Goal: Information Seeking & Learning: Learn about a topic

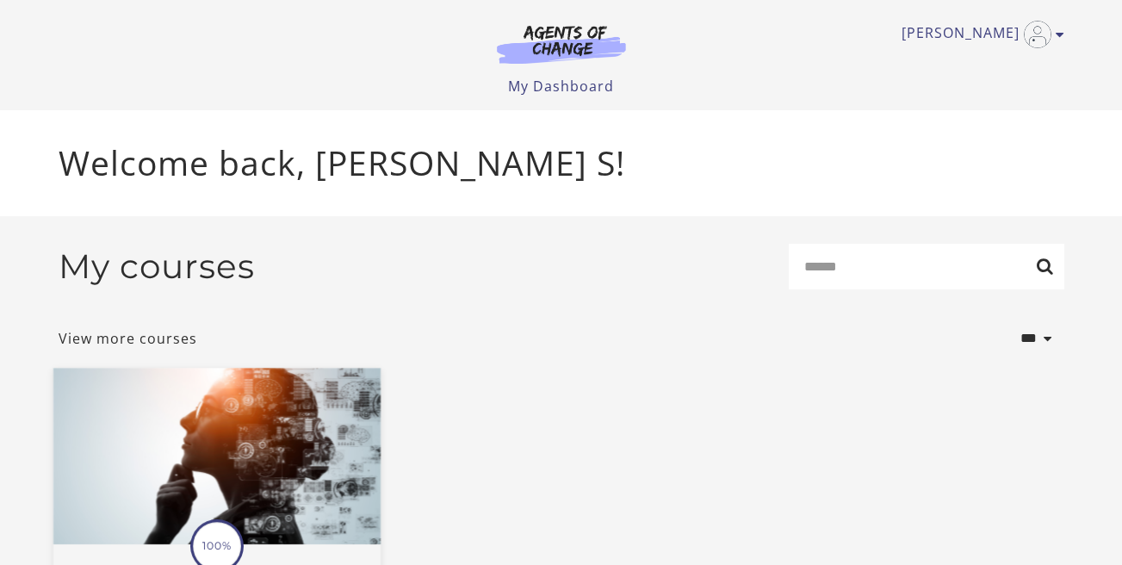
click at [311, 406] on img at bounding box center [216, 457] width 327 height 177
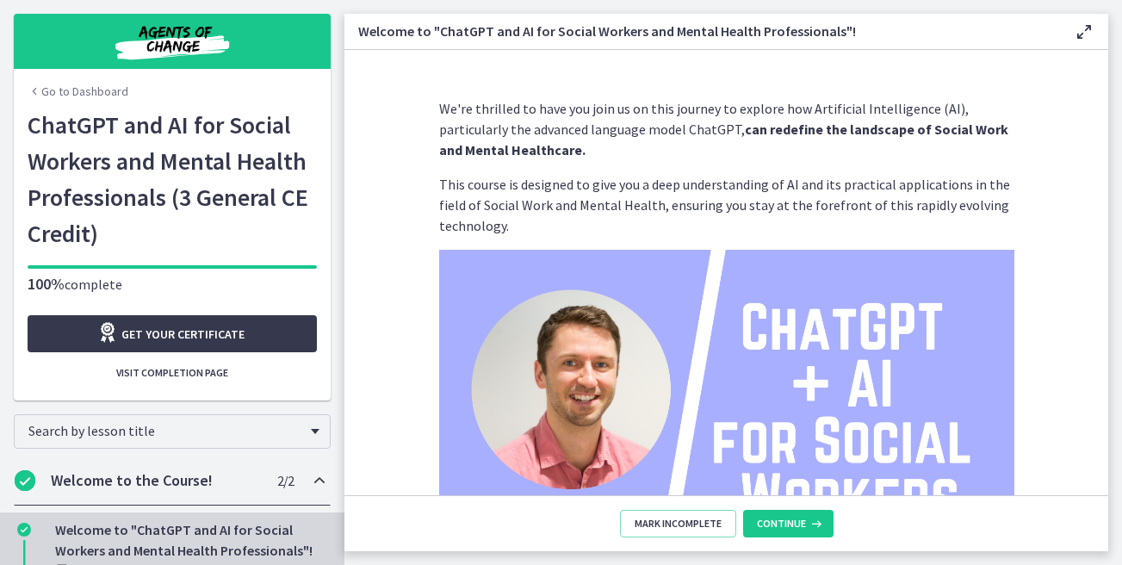
click at [376, 368] on section "We're thrilled to have you join us on this journey to explore how Artificial In…" at bounding box center [726, 272] width 764 height 445
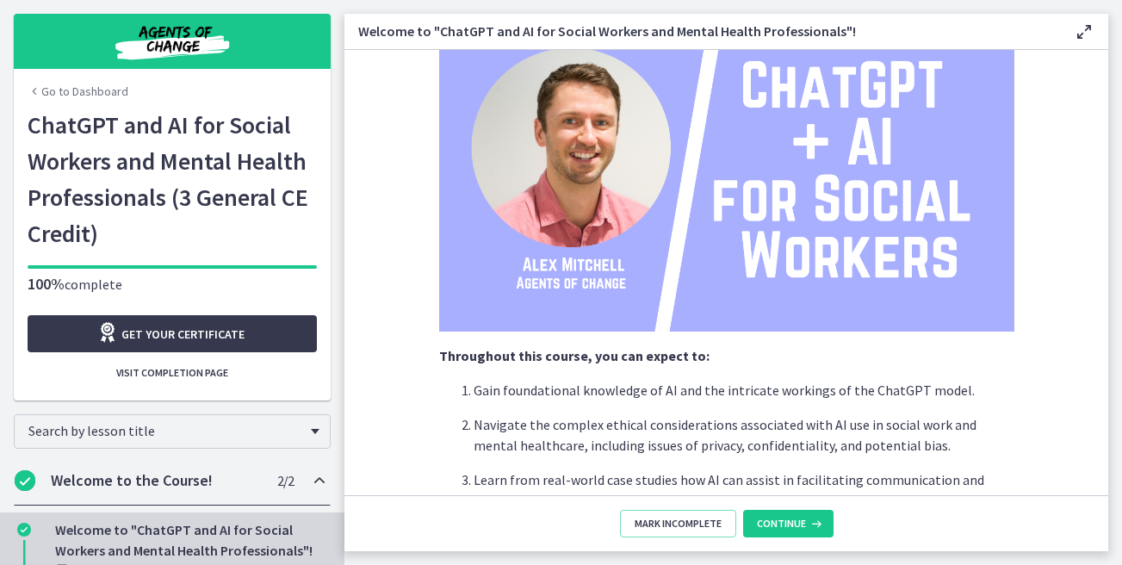
scroll to position [428, 0]
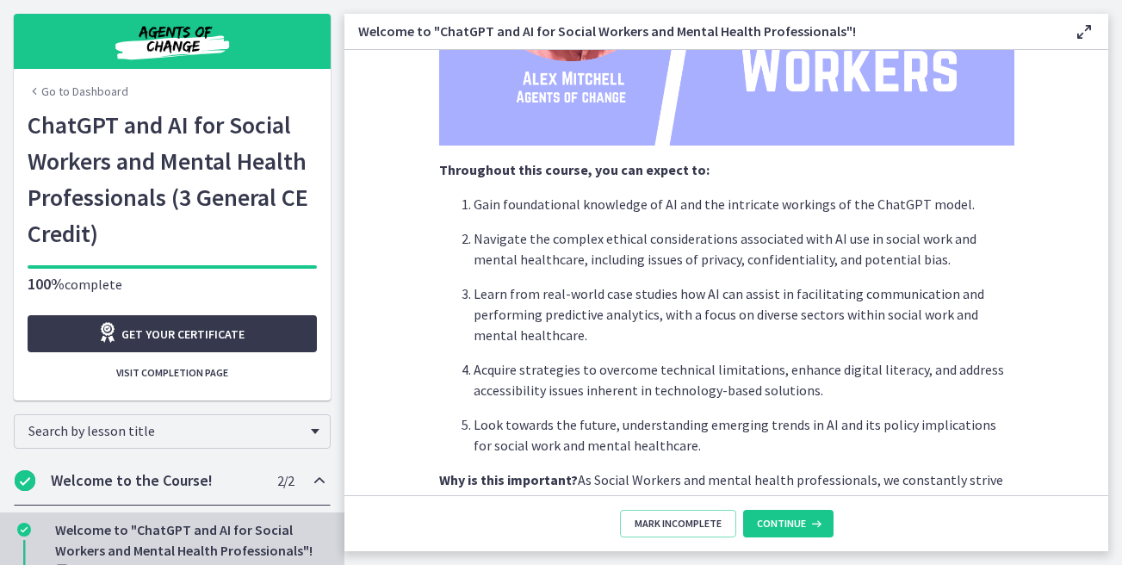
click at [251, 530] on div "Welcome to "ChatGPT and AI for Social Workers and Mental Health Professionals"!…" at bounding box center [189, 550] width 269 height 62
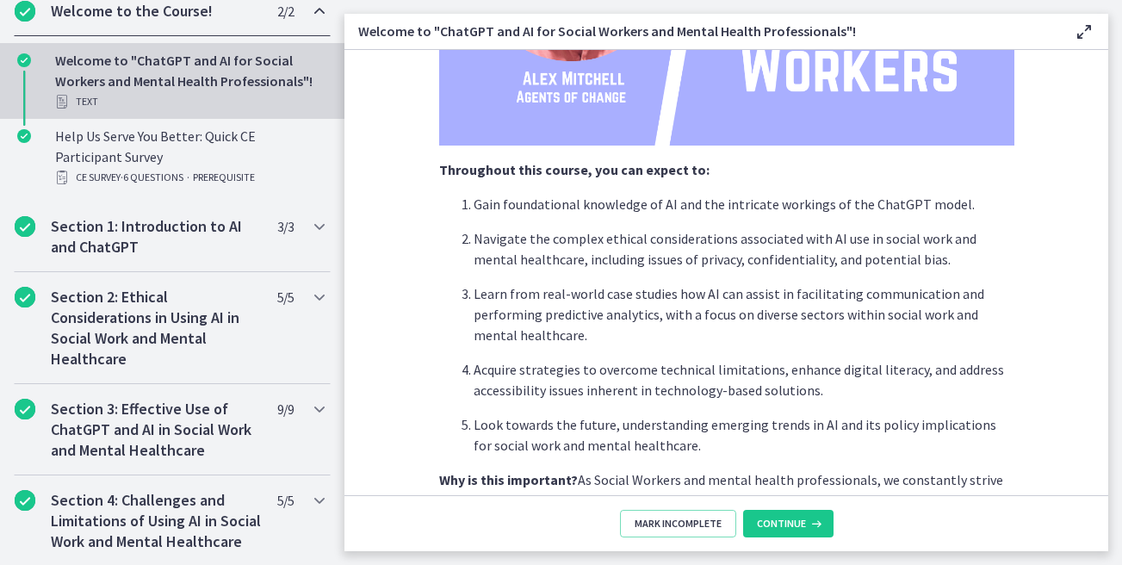
scroll to position [482, 0]
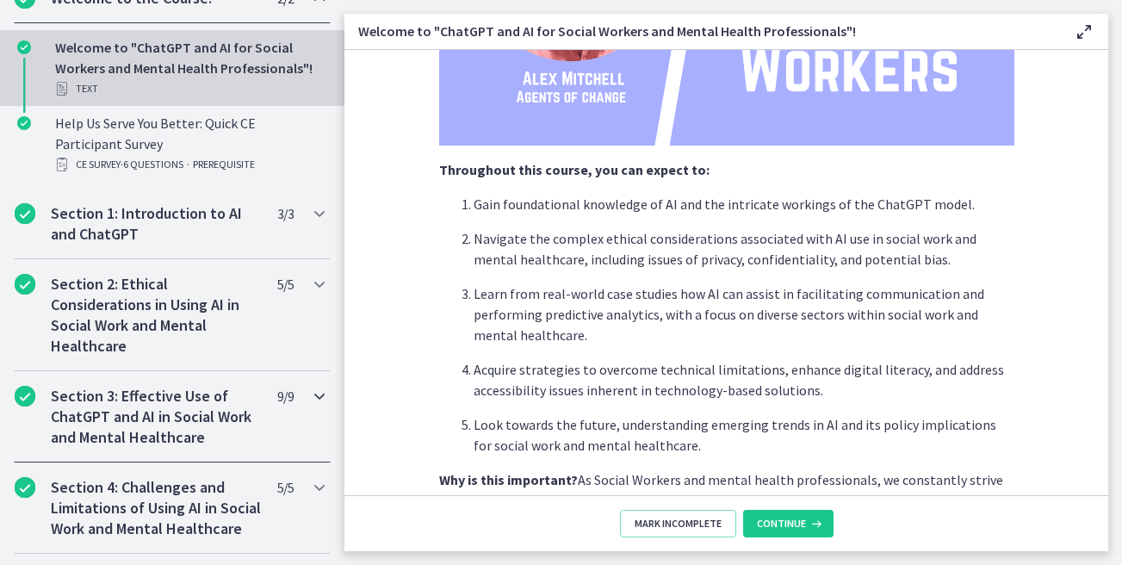
click at [234, 413] on h2 "Section 3: Effective Use of ChatGPT and AI in Social Work and Mental Healthcare" at bounding box center [156, 417] width 210 height 62
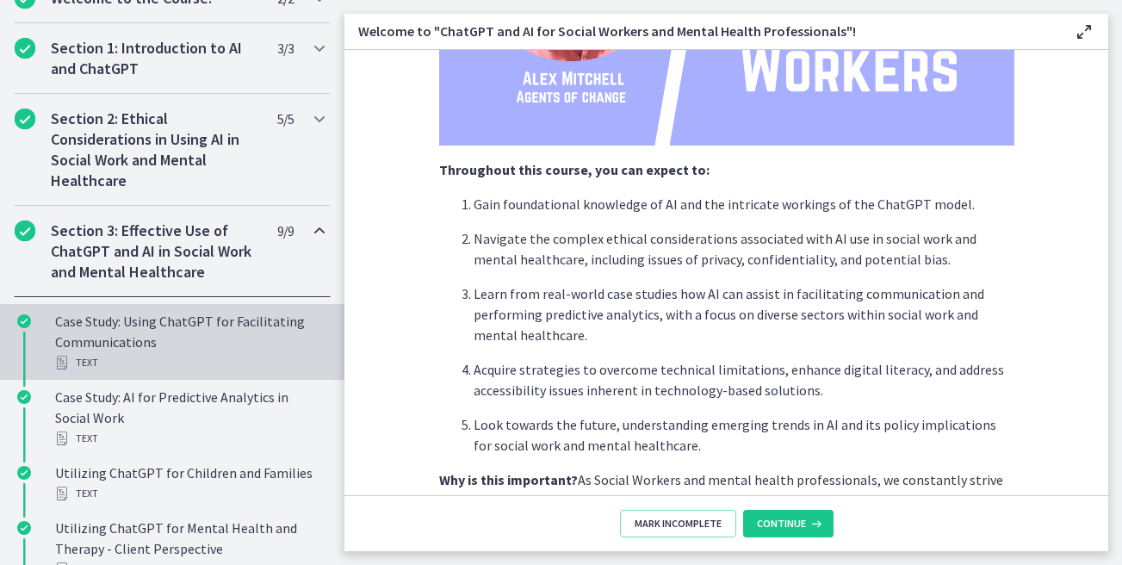
click at [218, 368] on div "Text" at bounding box center [189, 362] width 269 height 21
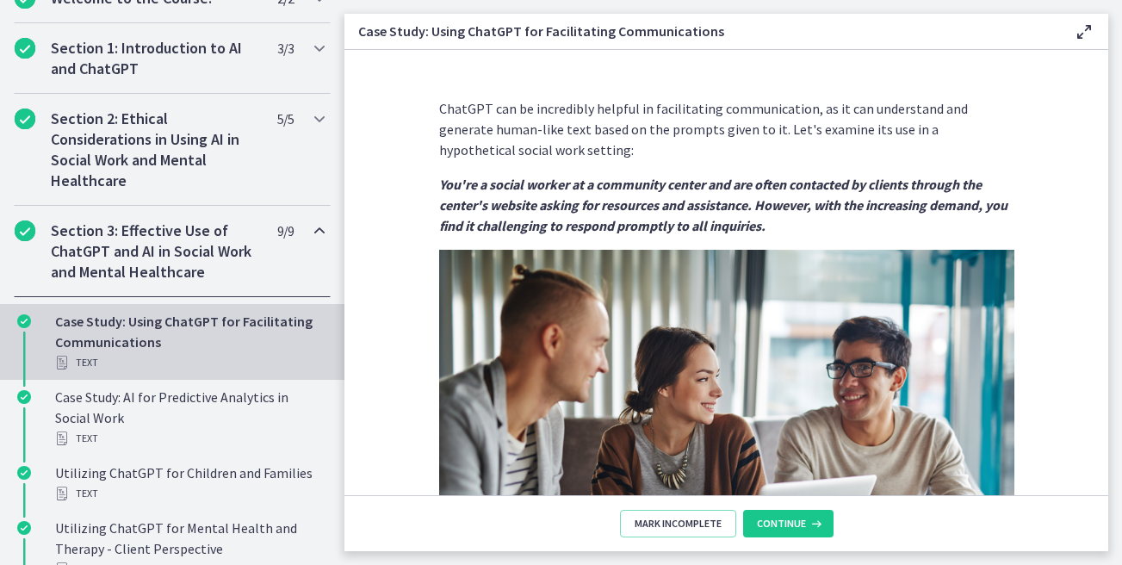
click at [372, 348] on section "ChatGPT can be incredibly helpful in facilitating communication, as it can unde…" at bounding box center [726, 272] width 764 height 445
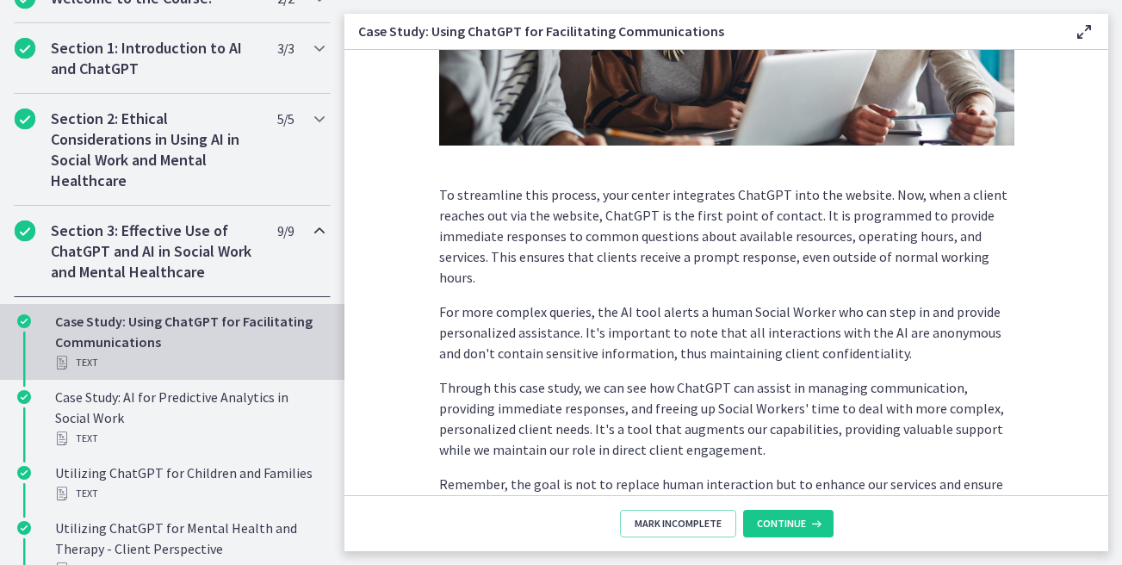
scroll to position [510, 0]
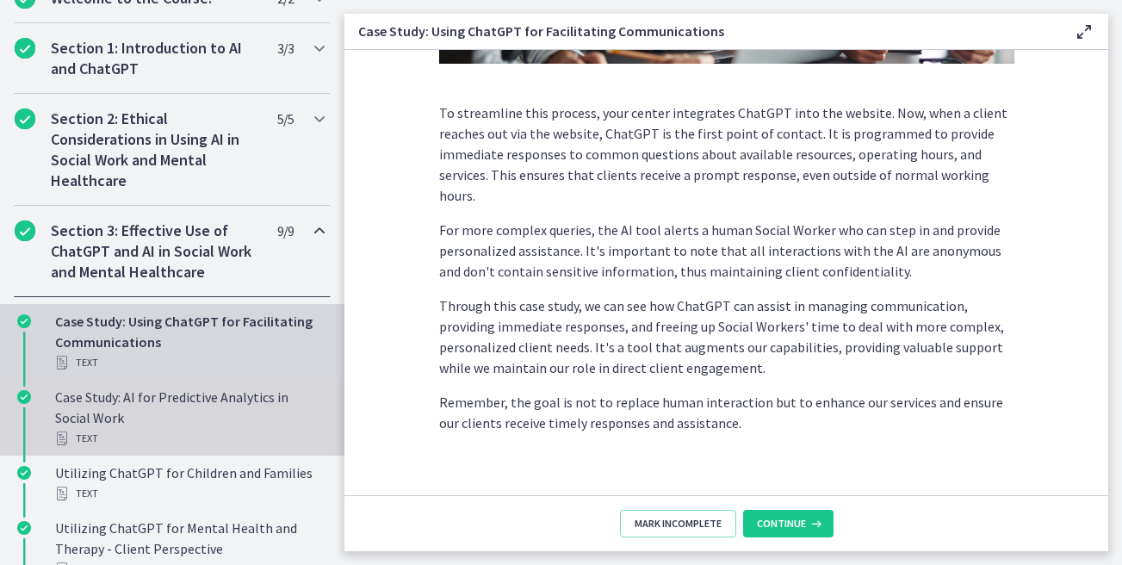
click at [227, 420] on div "Case Study: AI for Predictive Analytics in Social Work Text" at bounding box center [189, 418] width 269 height 62
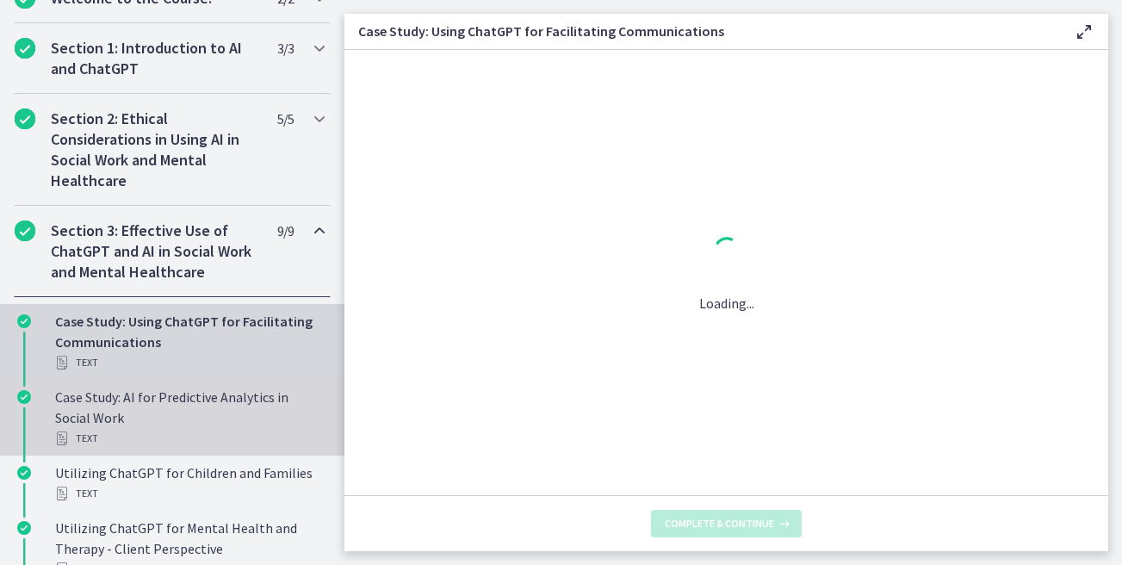
scroll to position [0, 0]
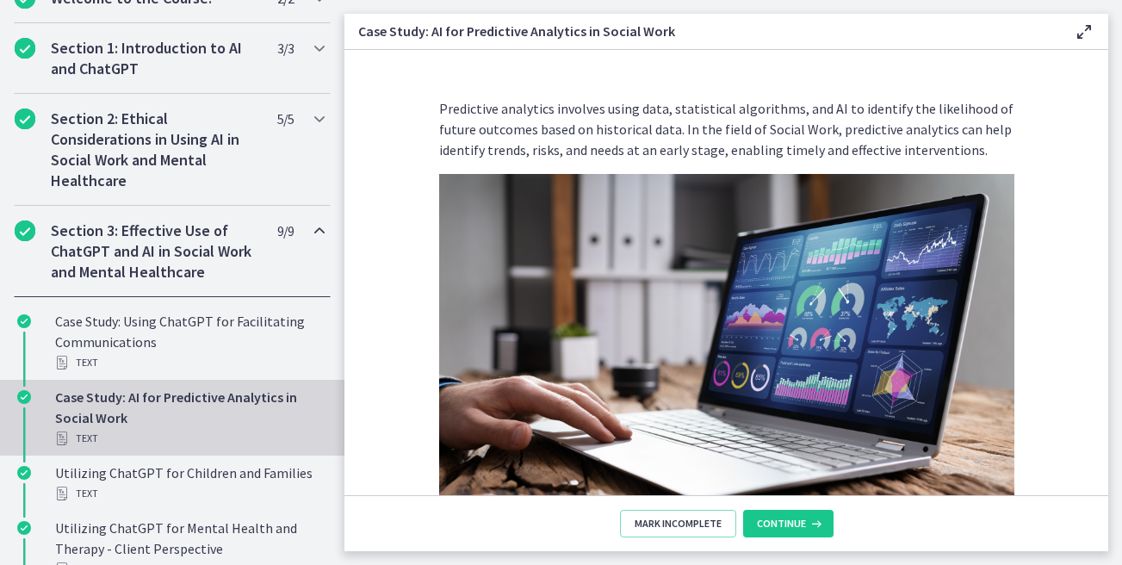
click at [398, 363] on section "Predictive analytics involves using data, statistical algorithms, and AI to ide…" at bounding box center [726, 272] width 764 height 445
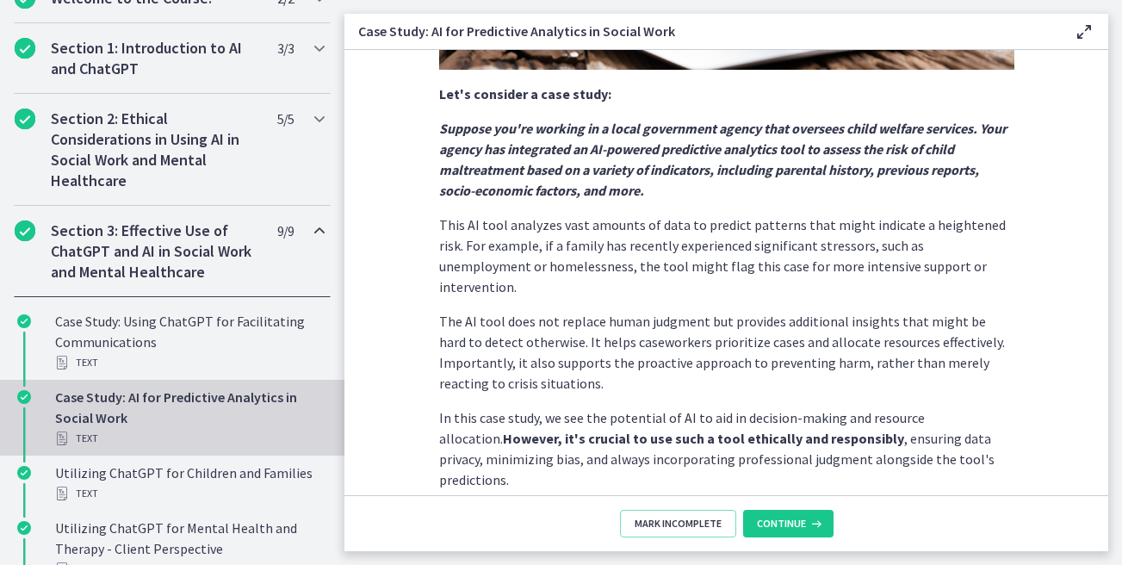
scroll to position [464, 0]
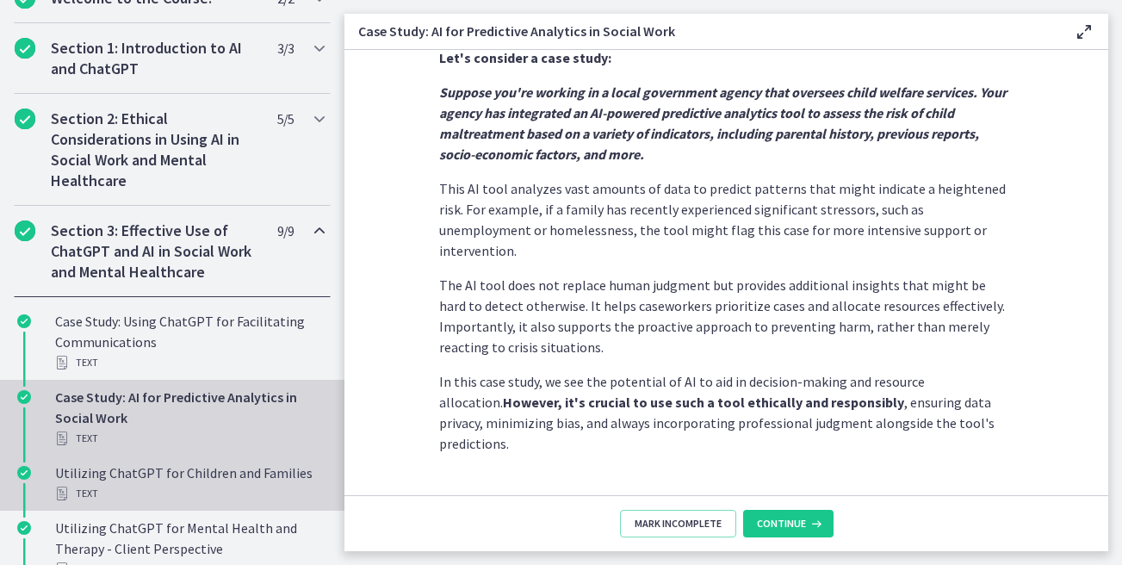
click at [230, 466] on div "Utilizing ChatGPT for Children and Families Text" at bounding box center [189, 482] width 269 height 41
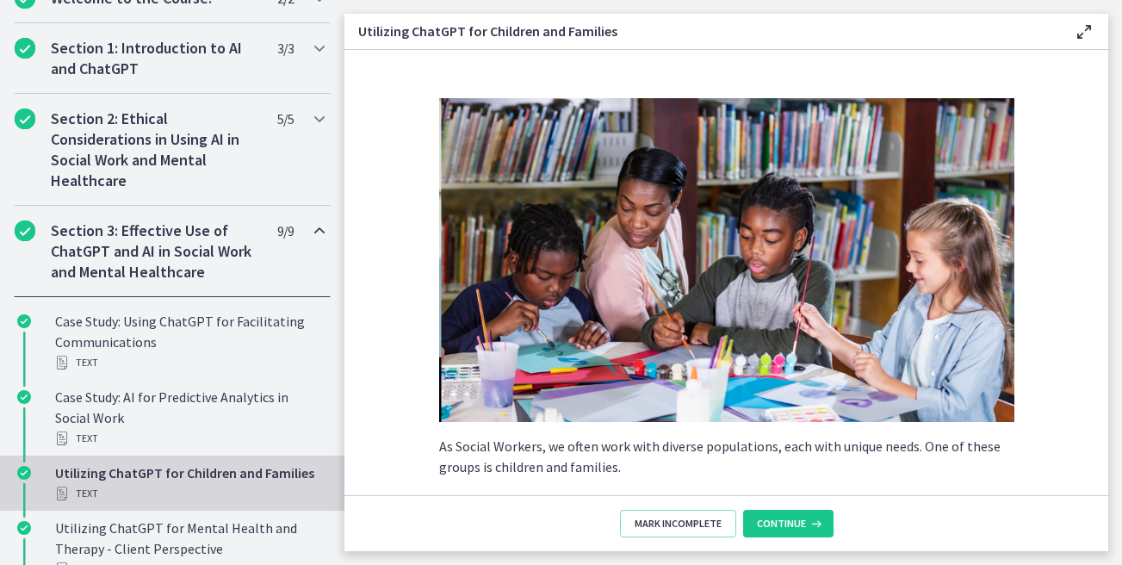
click at [413, 368] on section "As Social Workers, we often work with diverse populations, each with unique nee…" at bounding box center [726, 272] width 764 height 445
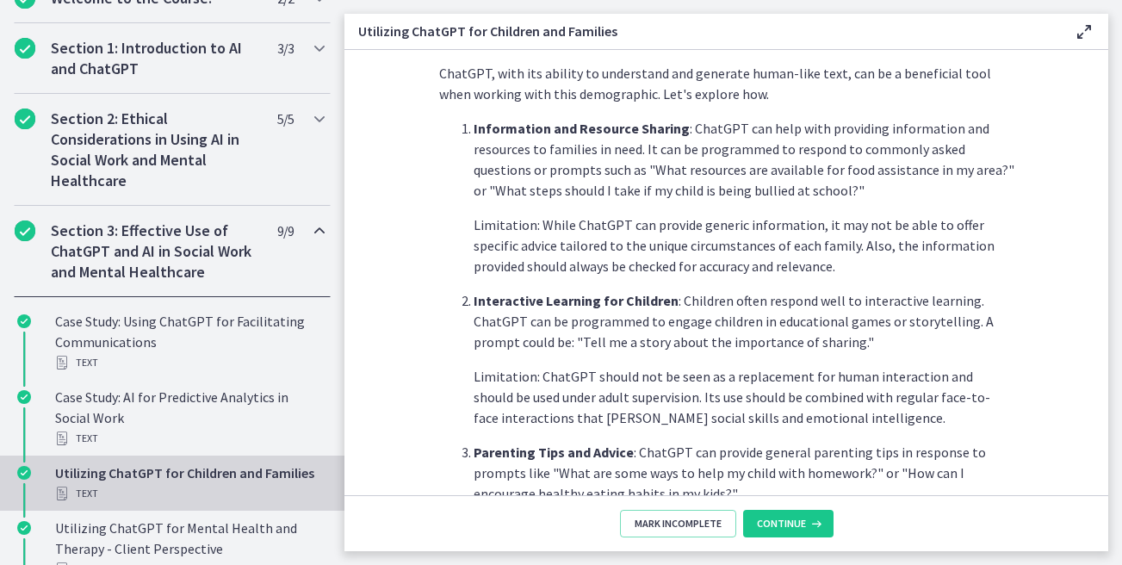
scroll to position [829, 0]
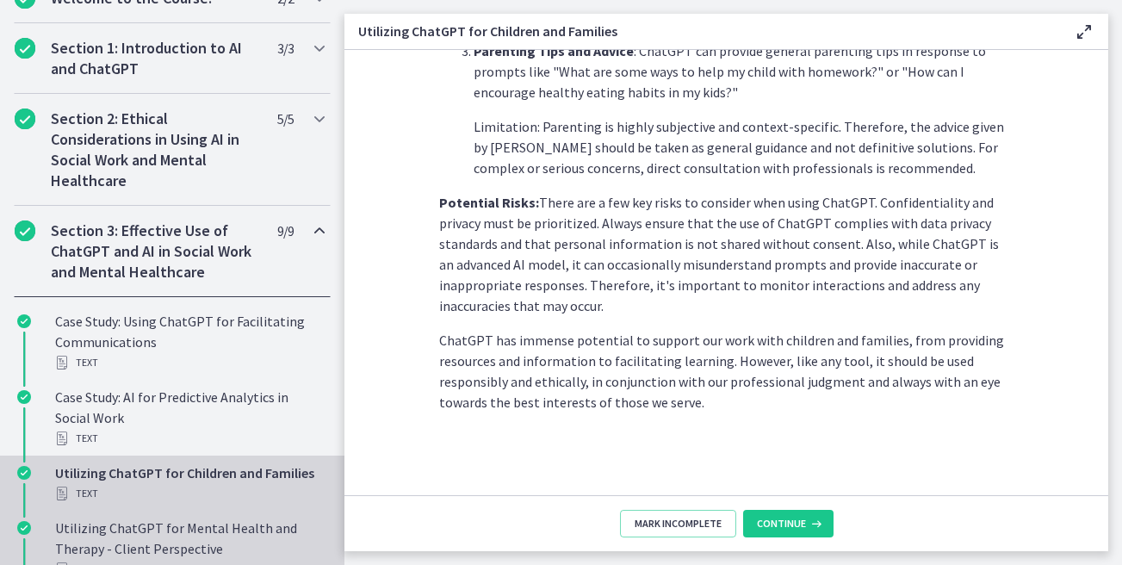
click at [205, 545] on div "Utilizing ChatGPT for Mental Health and Therapy - Client Perspective Text" at bounding box center [189, 548] width 269 height 62
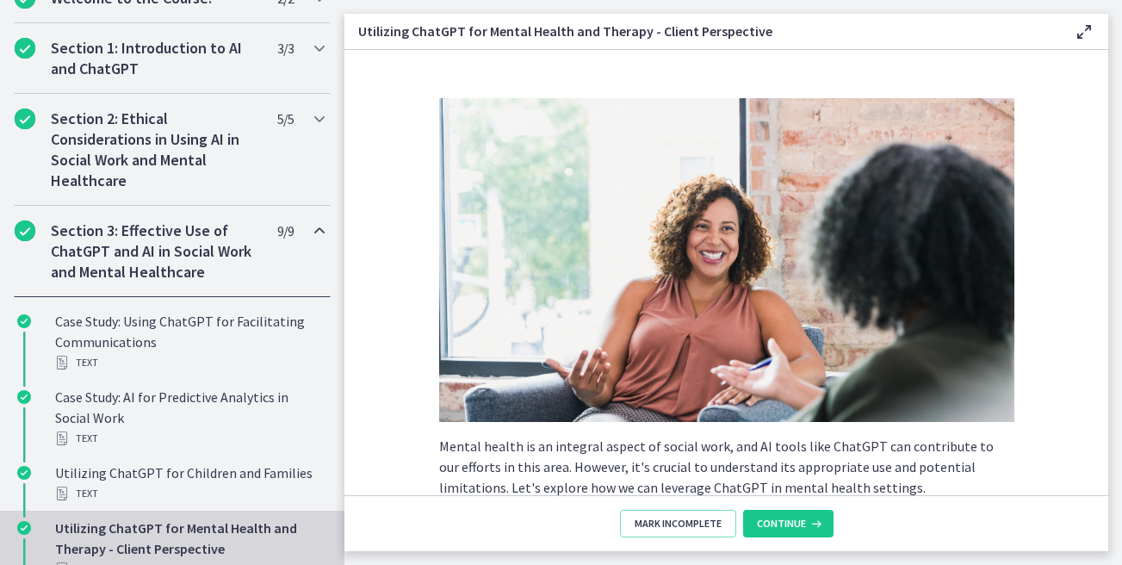
click at [387, 379] on section "Mental health is an integral aspect of social work, and AI tools like ChatGPT c…" at bounding box center [726, 272] width 764 height 445
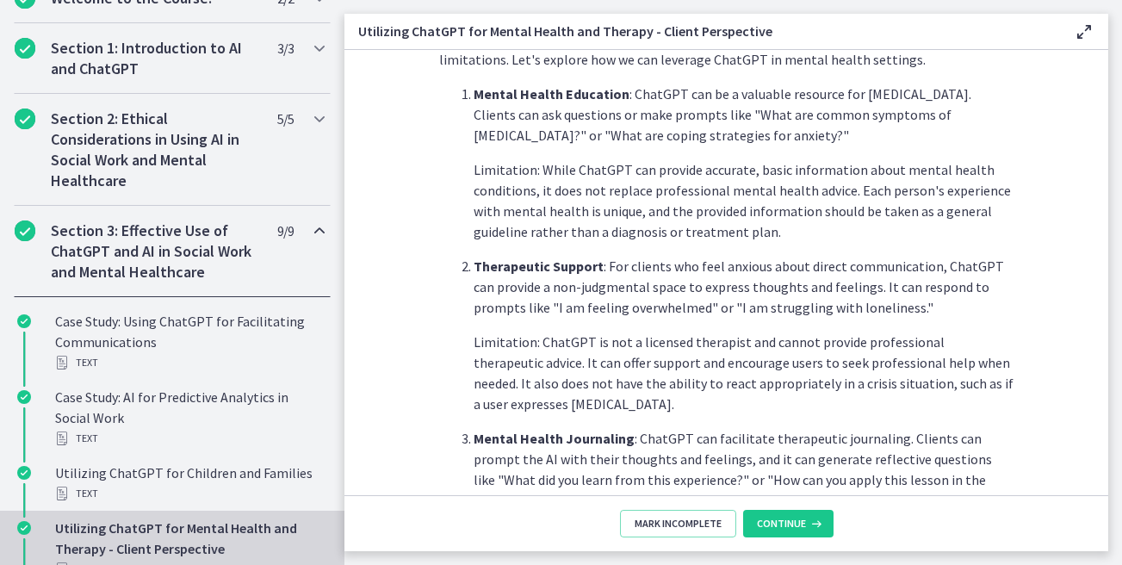
scroll to position [795, 0]
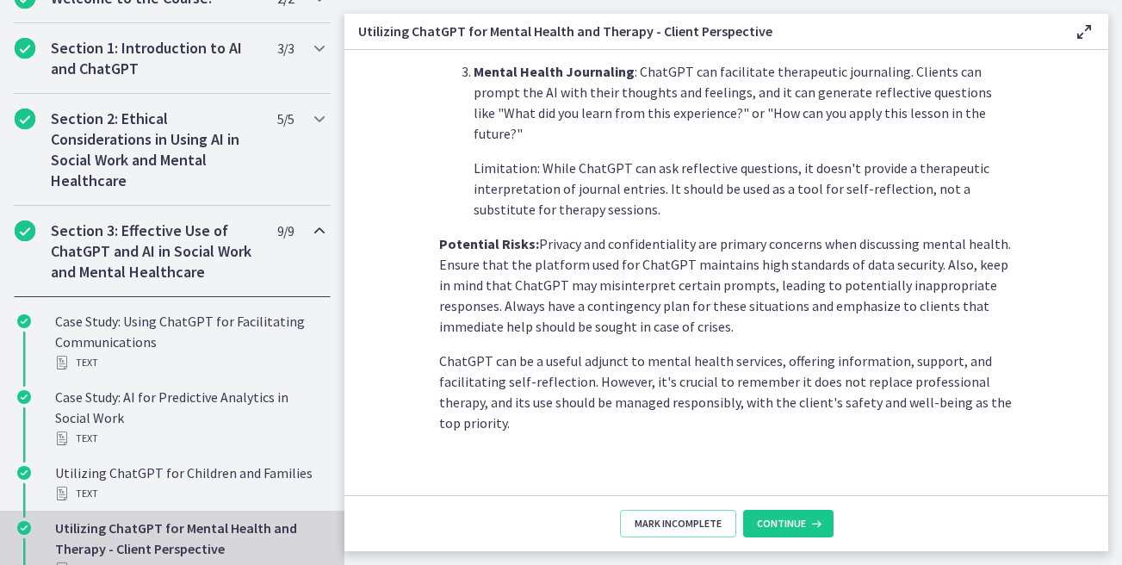
click at [154, 536] on div "Utilizing ChatGPT for Mental Health and Therapy - Client Perspective Text" at bounding box center [189, 548] width 269 height 62
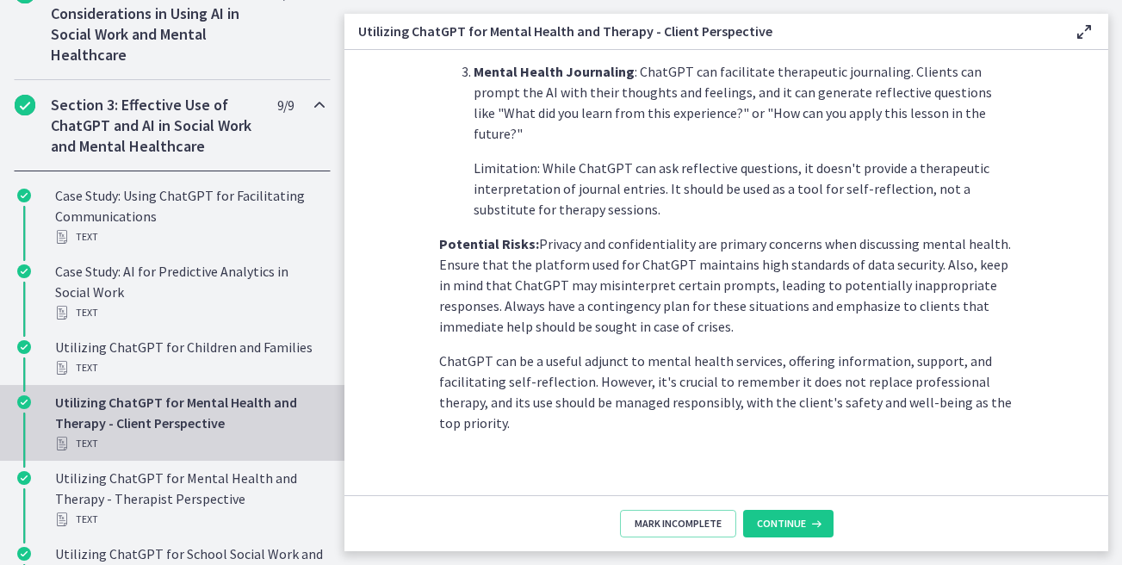
scroll to position [620, 0]
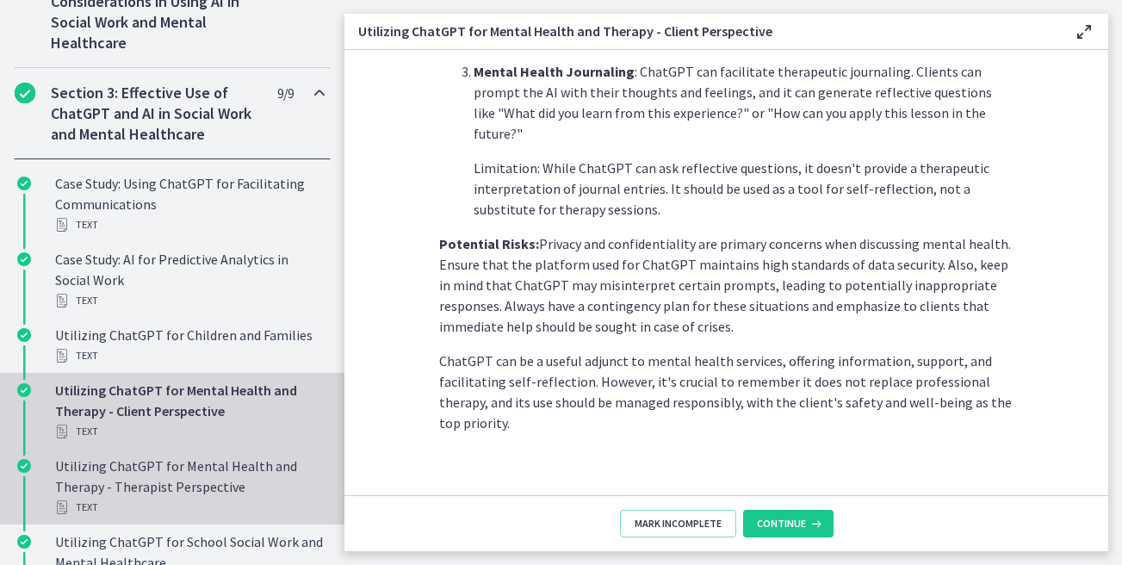
click at [150, 493] on div "Utilizing ChatGPT for Mental Health and Therapy - Therapist Perspective Text" at bounding box center [189, 486] width 269 height 62
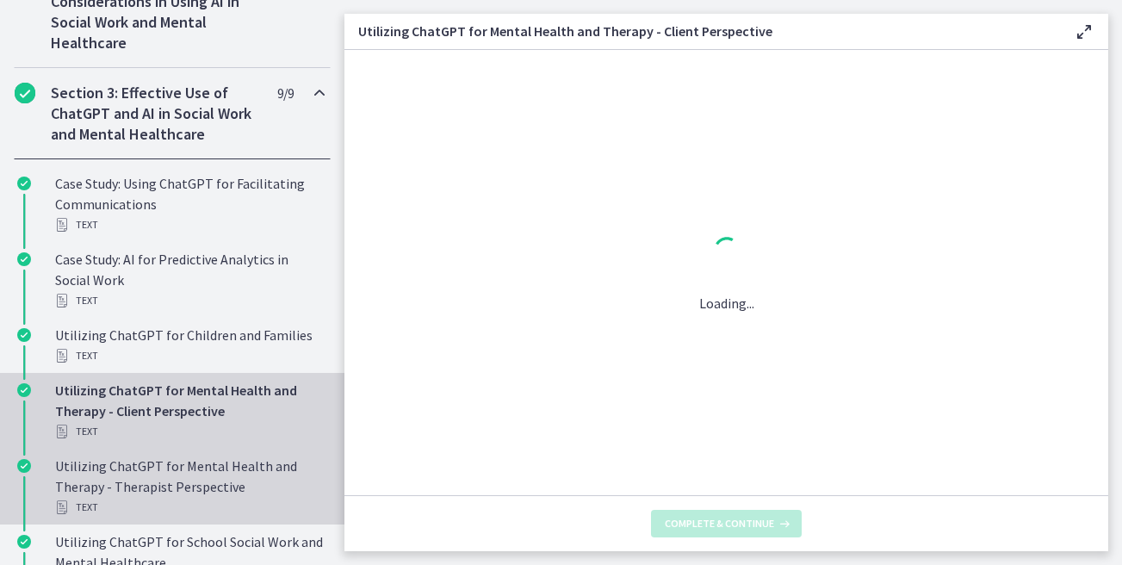
scroll to position [0, 0]
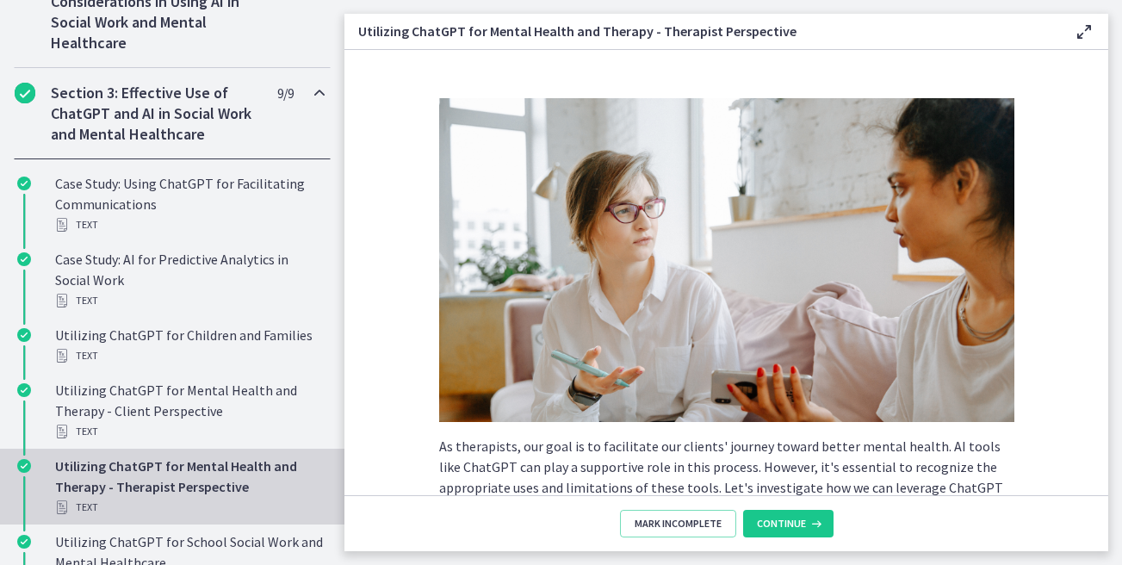
click at [413, 435] on section "As therapists, our goal is to facilitate our clients' journey toward better men…" at bounding box center [726, 272] width 764 height 445
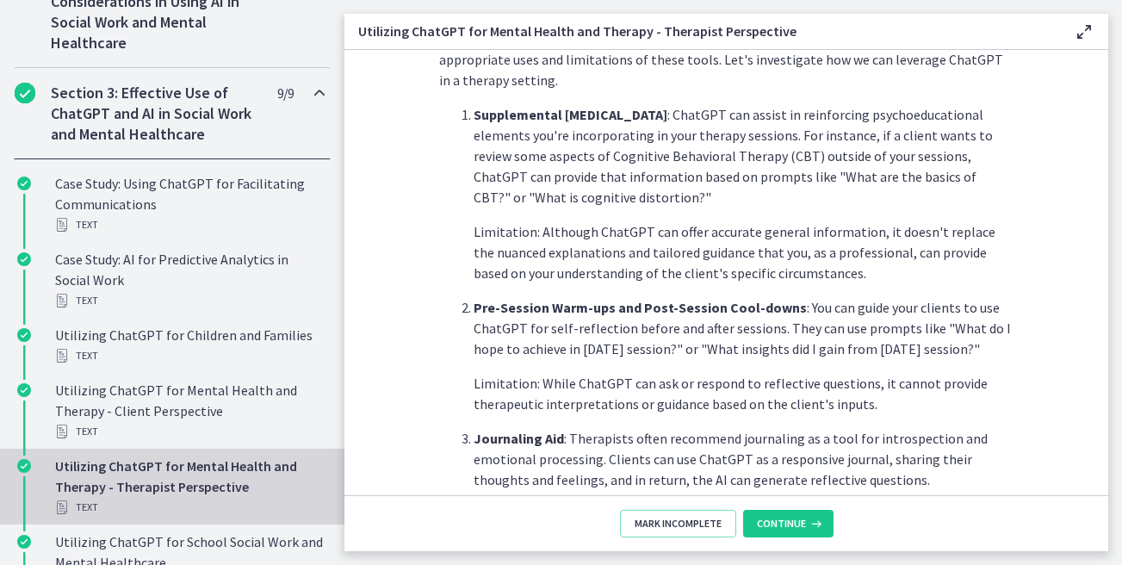
scroll to position [753, 0]
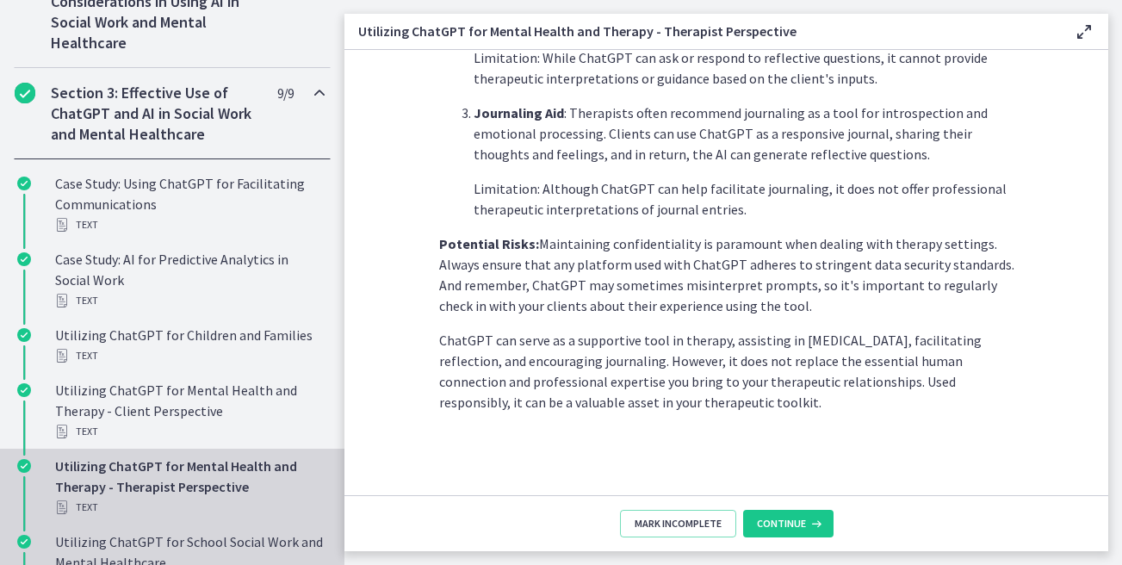
click at [214, 537] on div "Utilizing ChatGPT for School Social Work and Mental Healthcare Text" at bounding box center [189, 562] width 269 height 62
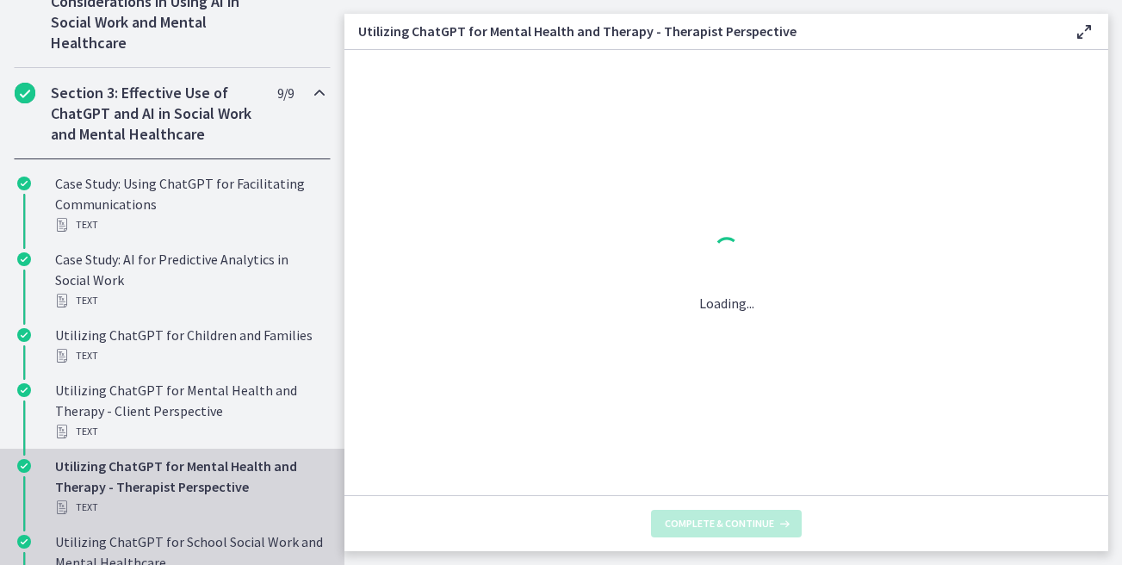
scroll to position [0, 0]
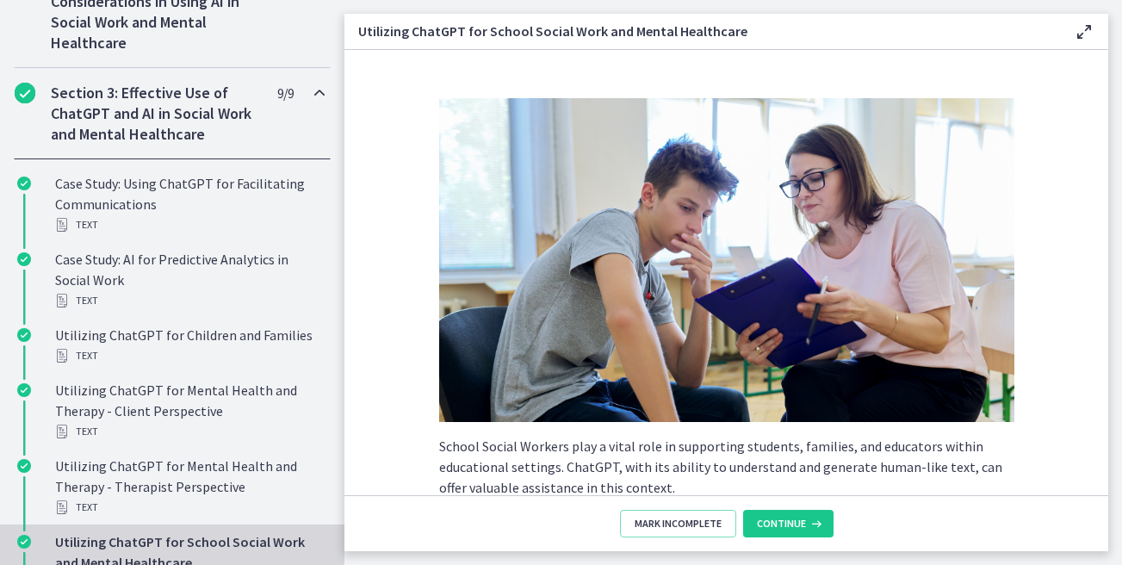
click at [406, 409] on section "School Social Workers play a vital role in supporting students, families, and e…" at bounding box center [726, 272] width 764 height 445
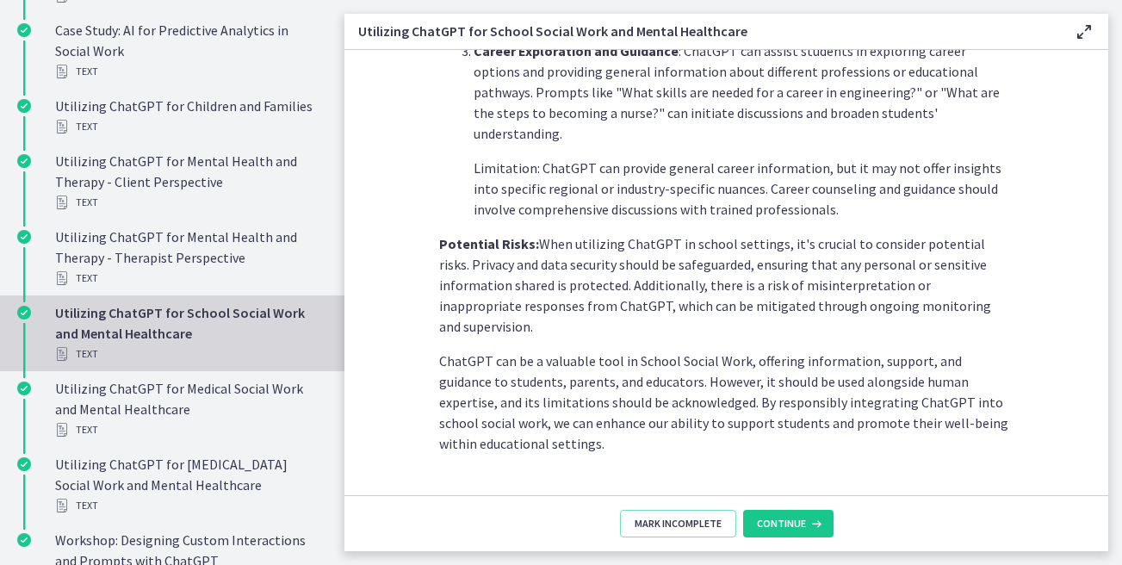
scroll to position [861, 0]
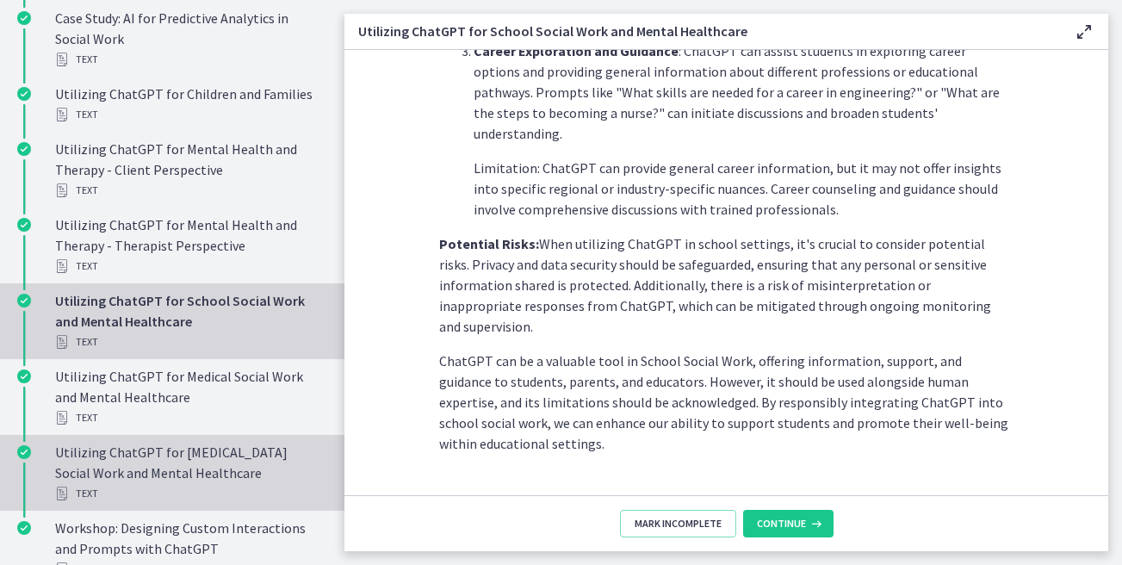
click at [219, 437] on link "Utilizing ChatGPT for Geriatric Social Work and Mental Healthcare Text" at bounding box center [172, 473] width 344 height 76
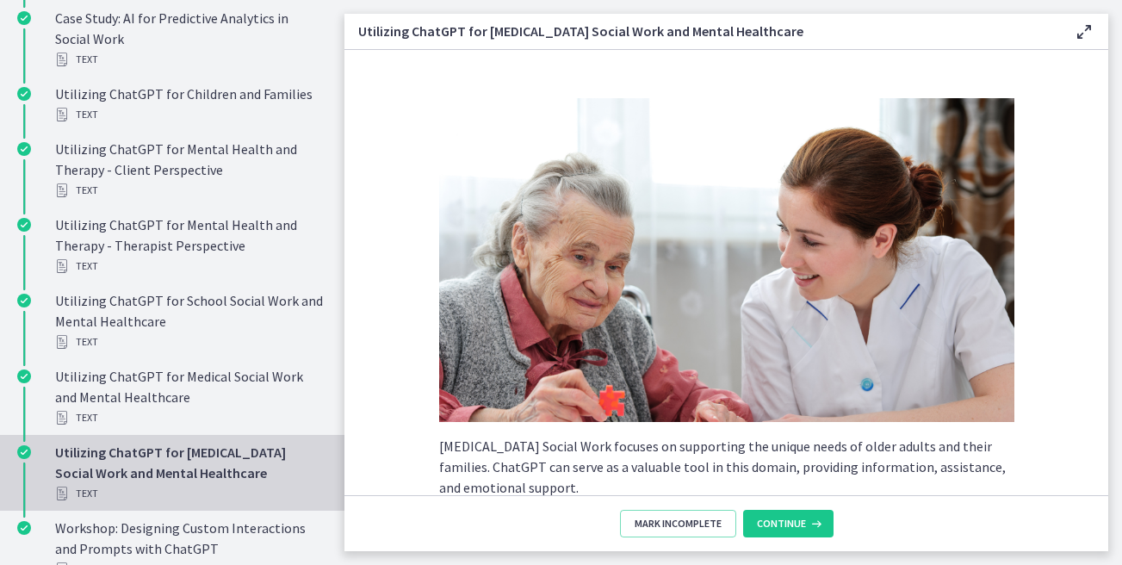
click at [380, 435] on section "Geriatric Social Work focuses on supporting the unique needs of older adults an…" at bounding box center [726, 272] width 764 height 445
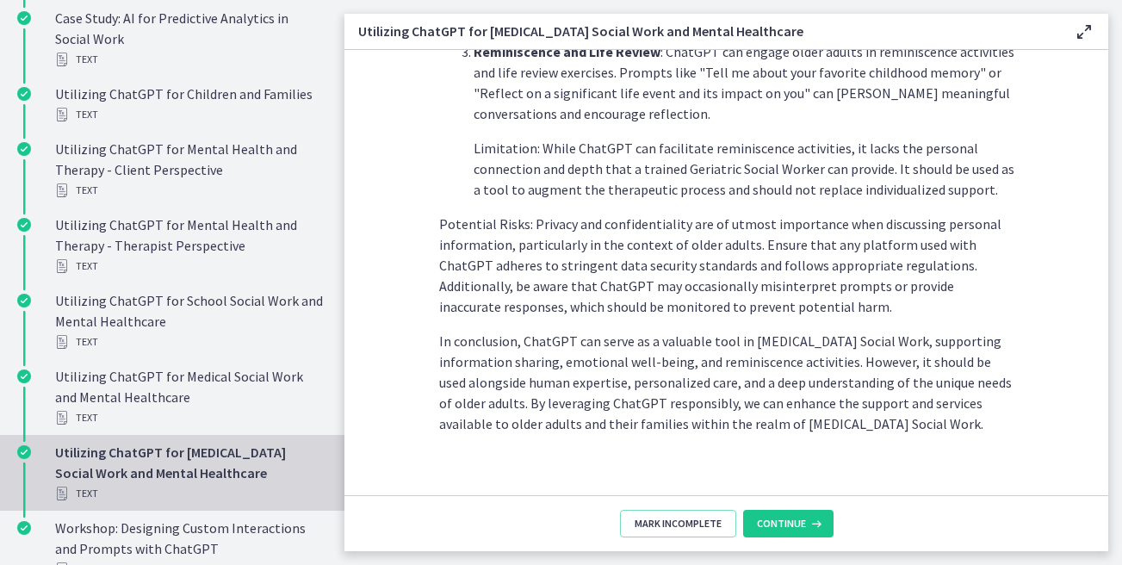
scroll to position [857, 0]
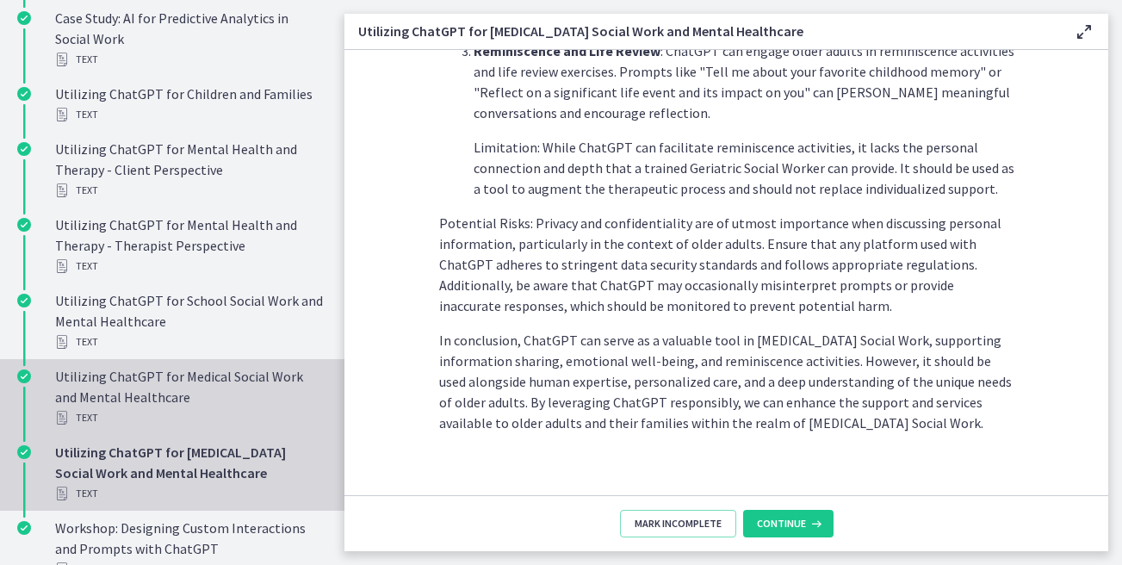
click at [229, 406] on div "Utilizing ChatGPT for Medical Social Work and Mental Healthcare Text" at bounding box center [189, 397] width 269 height 62
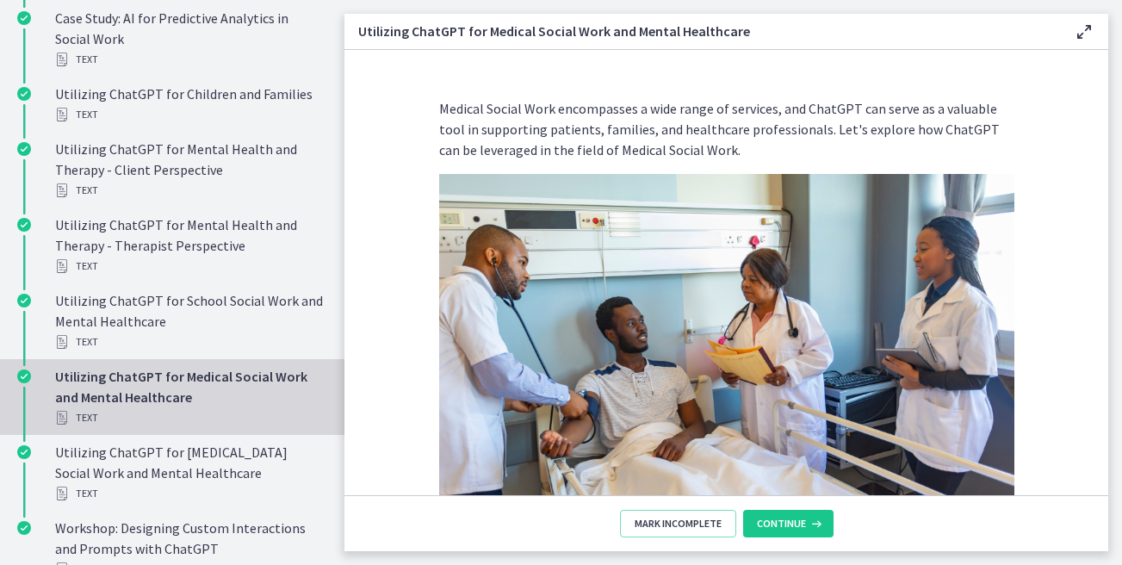
click at [383, 389] on section "Medical Social Work encompasses a wide range of services, and ChatGPT can serve…" at bounding box center [726, 272] width 764 height 445
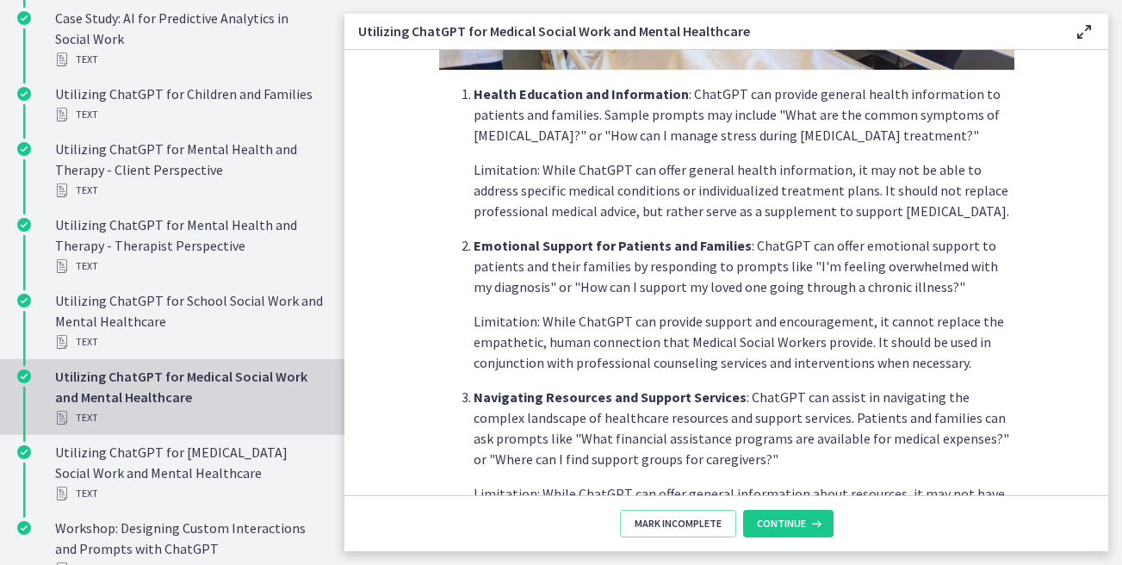
scroll to position [774, 0]
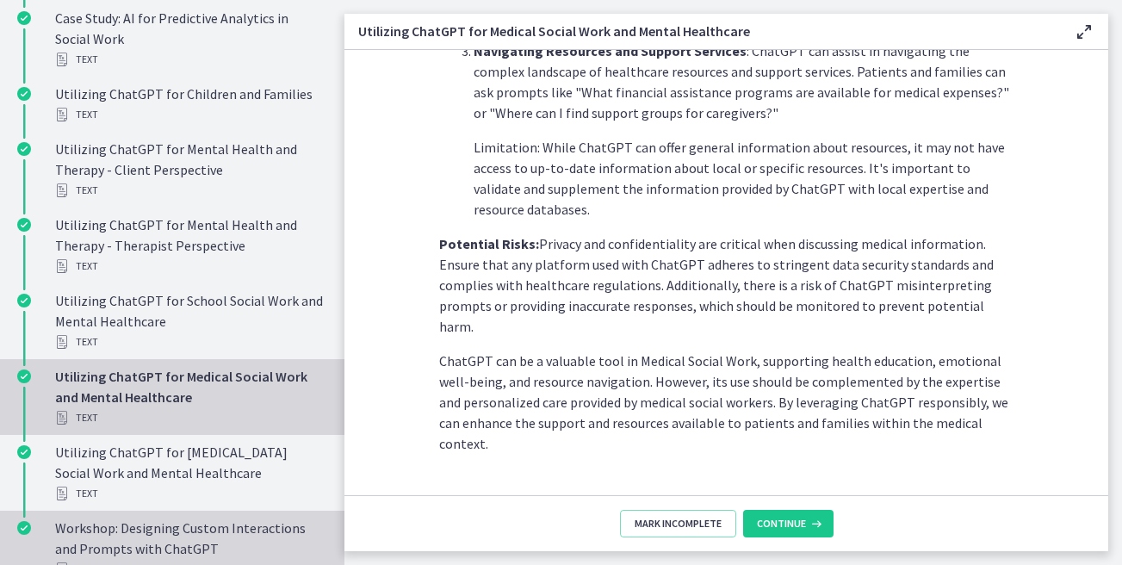
click at [189, 526] on div "Workshop: Designing Custom Interactions and Prompts with ChatGPT Text" at bounding box center [189, 548] width 269 height 62
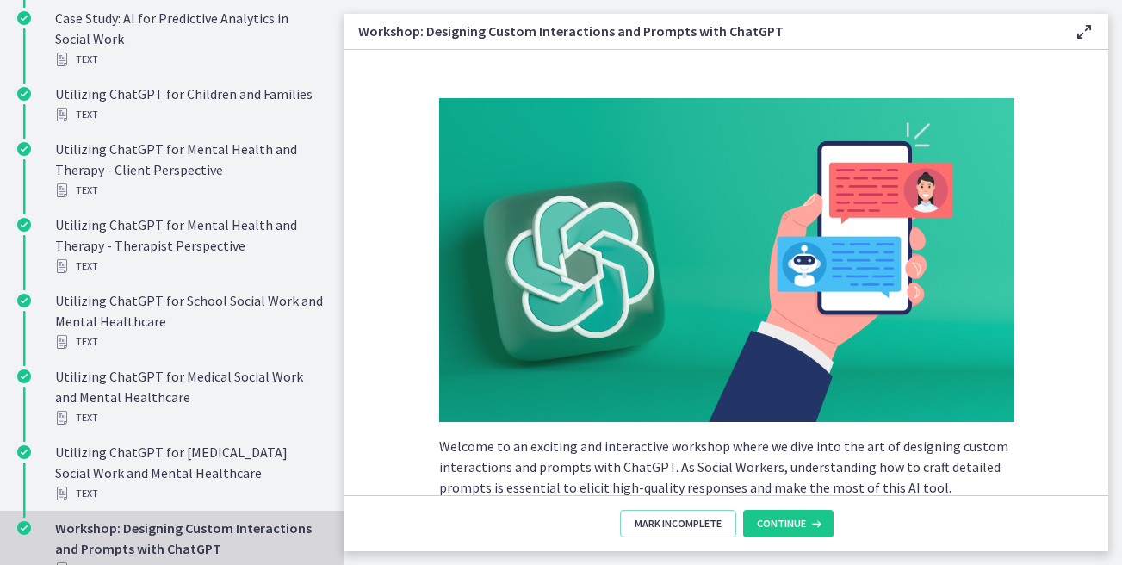
click at [389, 385] on section "Welcome to an exciting and interactive workshop where we dive into the art of d…" at bounding box center [726, 272] width 764 height 445
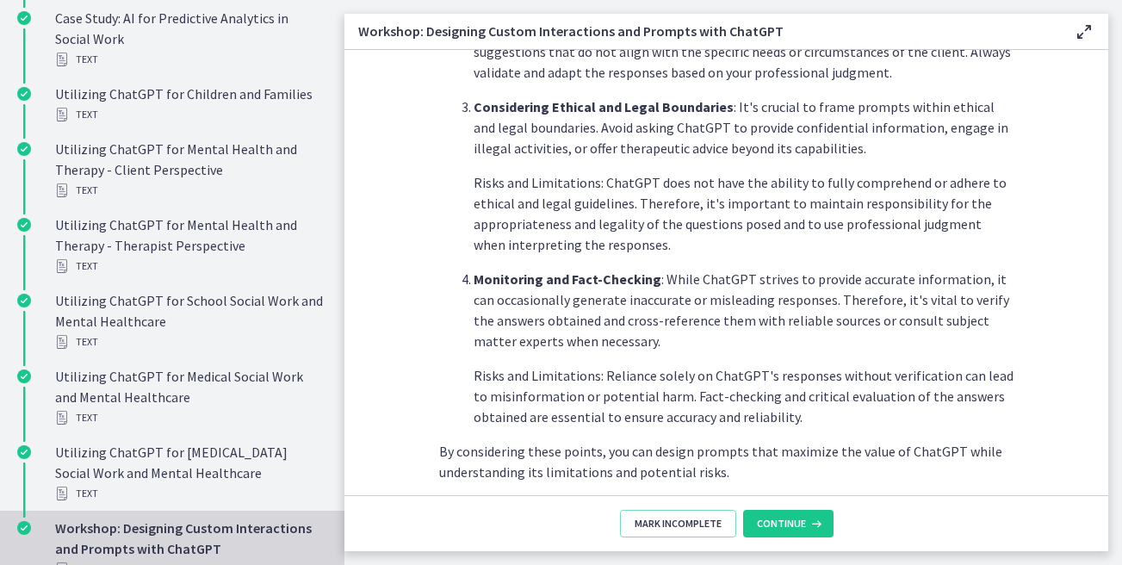
scroll to position [1001, 0]
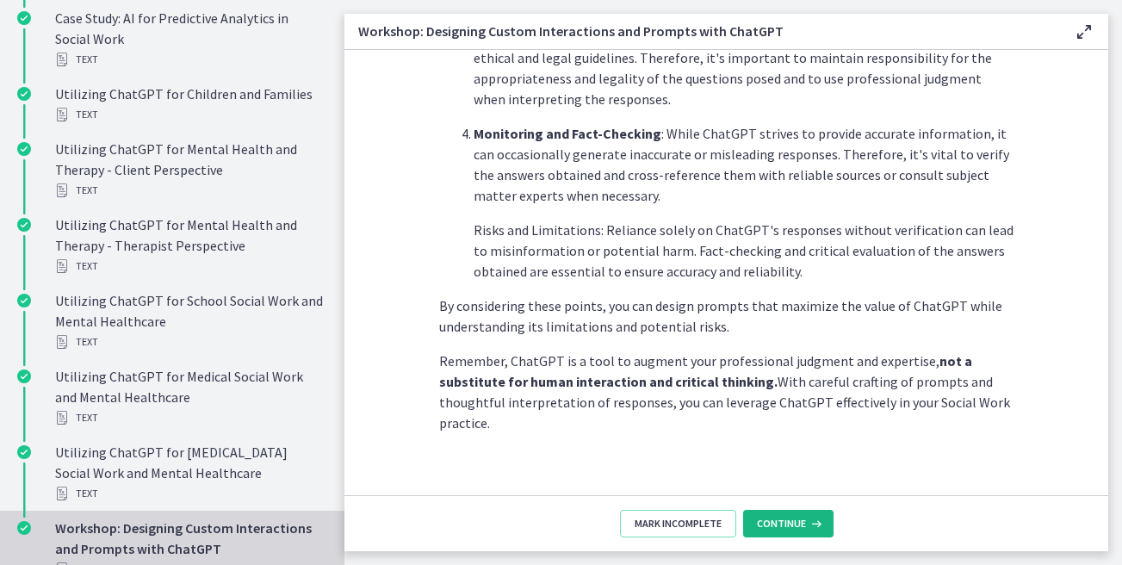
click at [796, 530] on button "Continue" at bounding box center [788, 524] width 90 height 28
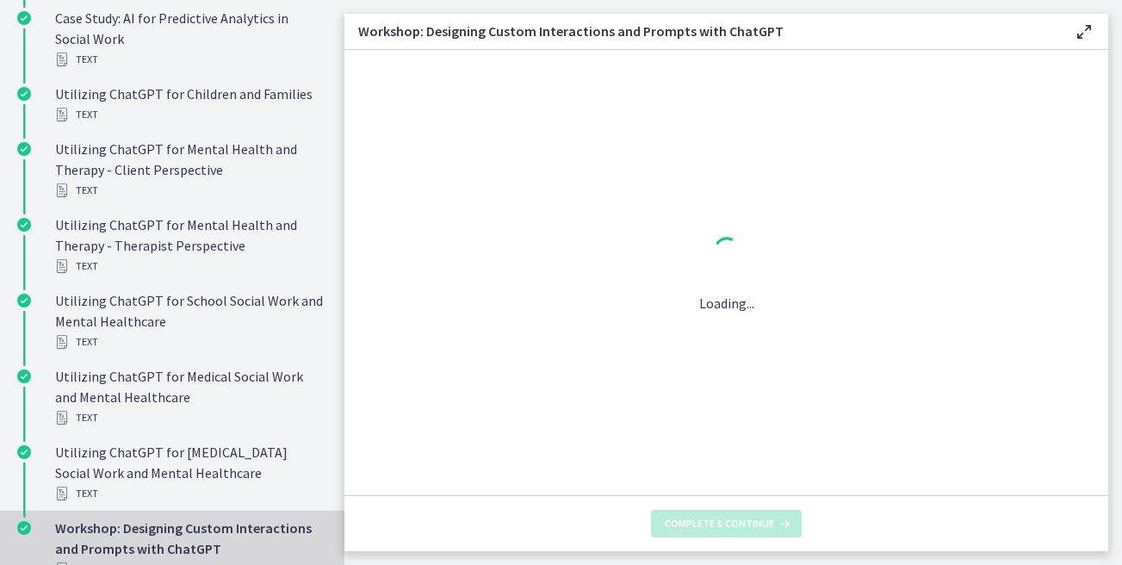
scroll to position [0, 0]
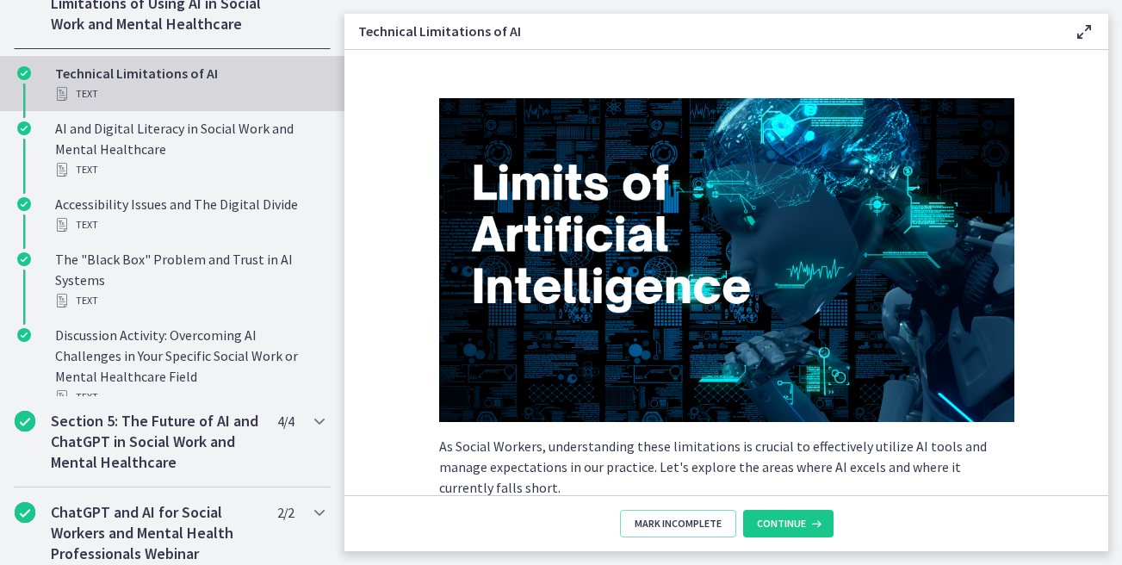
scroll to position [859, 0]
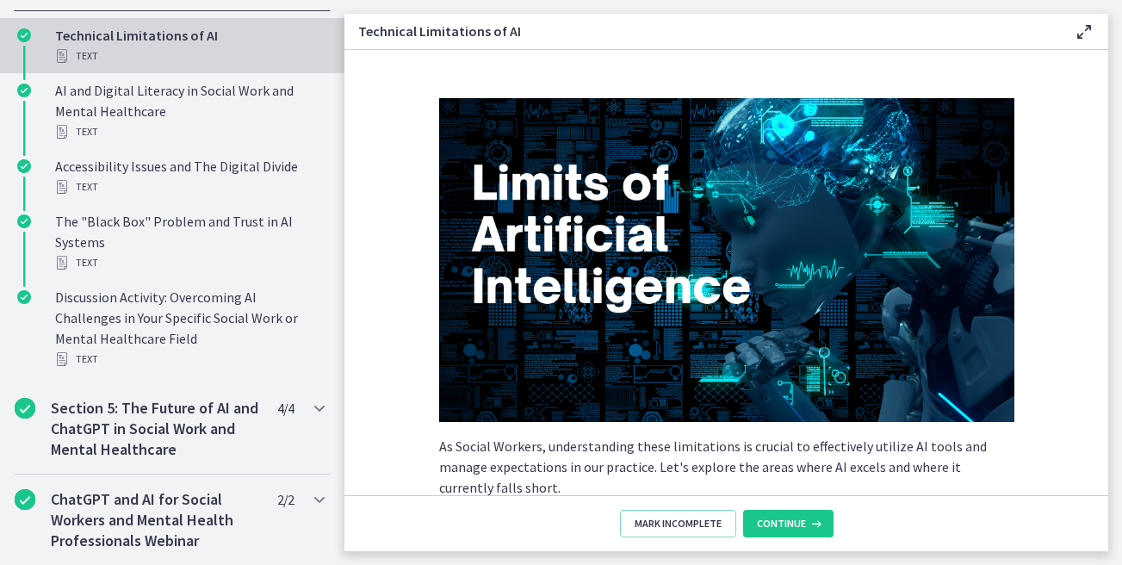
click at [425, 462] on div "As Social Workers, understanding these limitations is crucial to effectively ut…" at bounding box center [726, 289] width 603 height 411
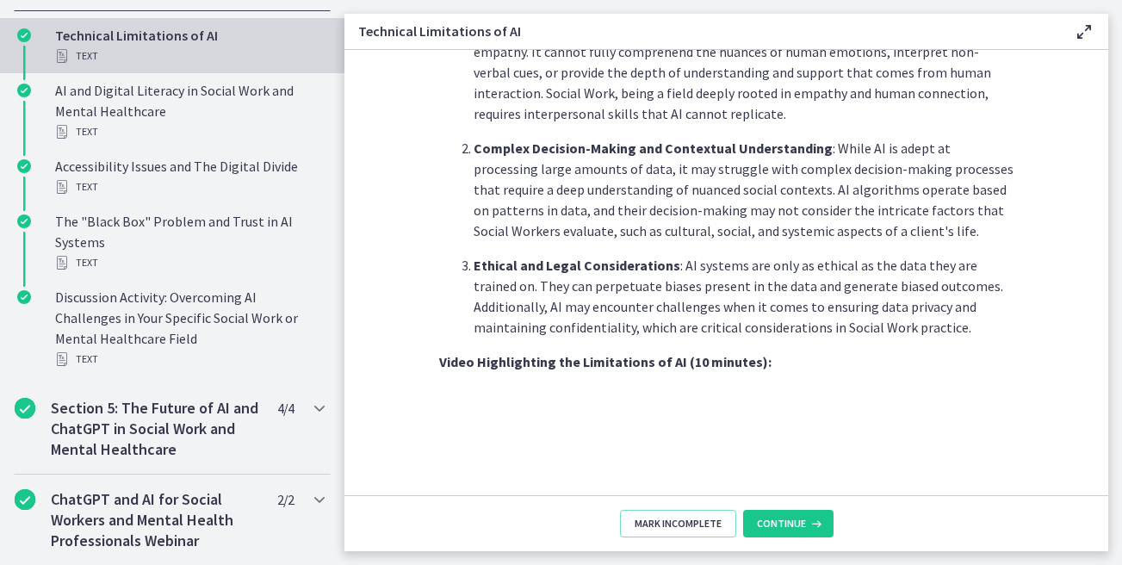
scroll to position [1284, 0]
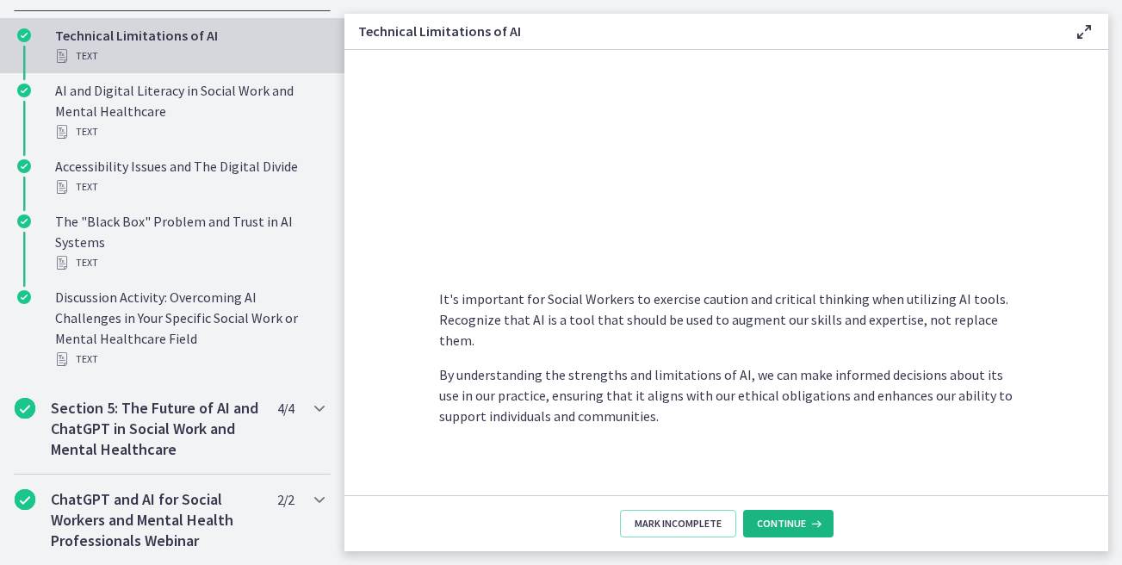
click at [797, 532] on button "Continue" at bounding box center [788, 524] width 90 height 28
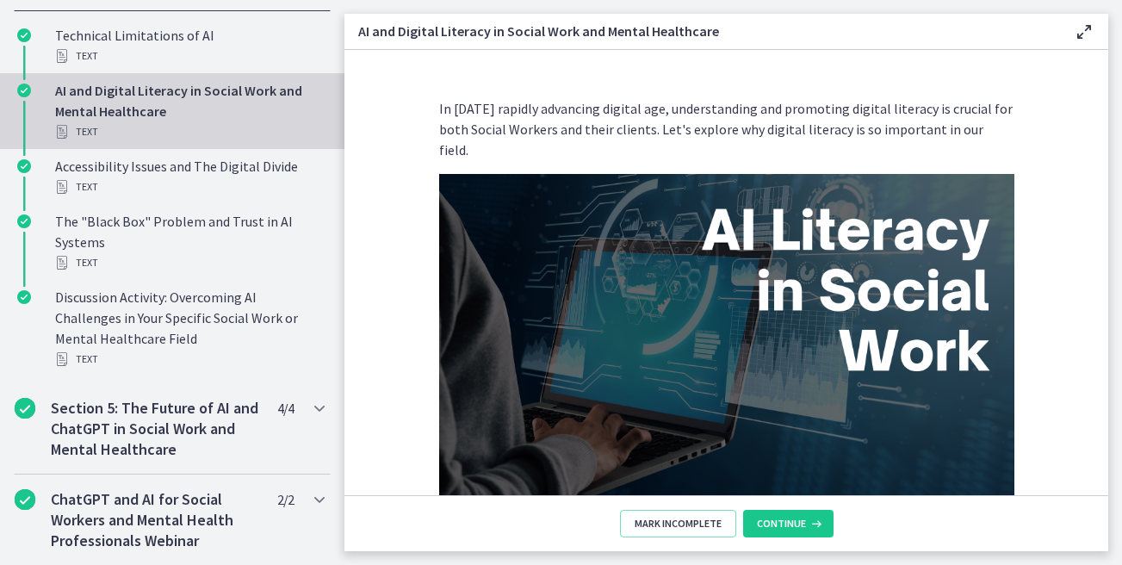
click at [395, 309] on section "In today's rapidly advancing digital age, understanding and promoting digital l…" at bounding box center [726, 272] width 764 height 445
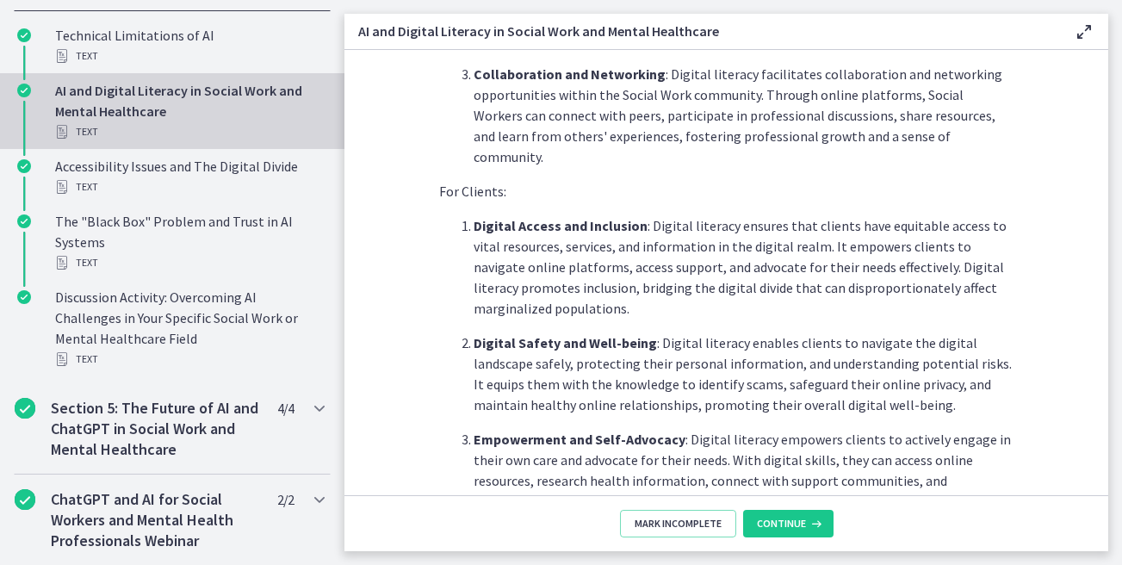
scroll to position [856, 0]
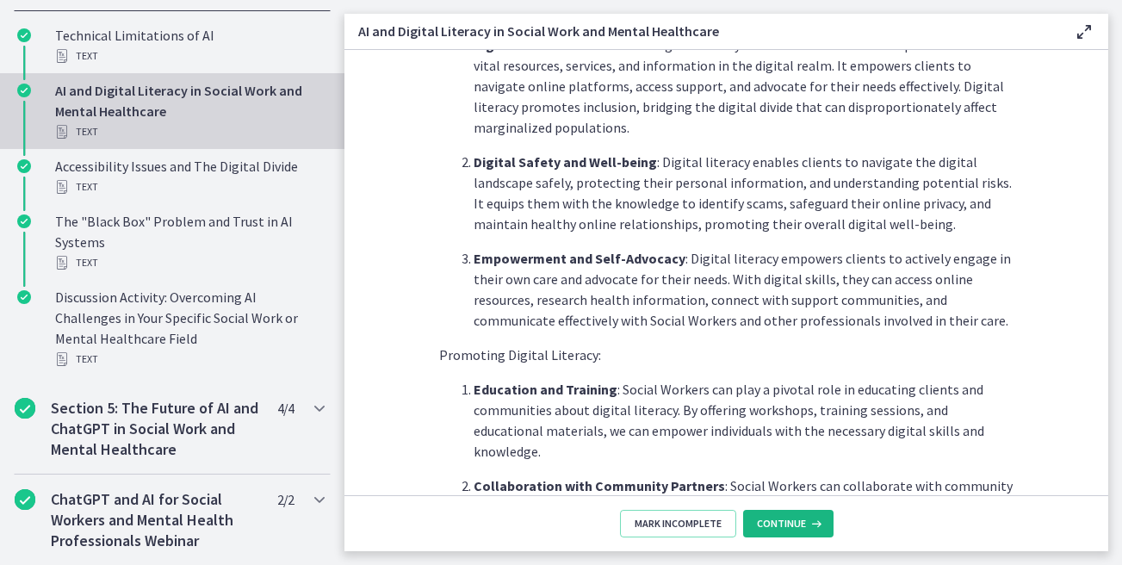
click at [796, 531] on button "Continue" at bounding box center [788, 524] width 90 height 28
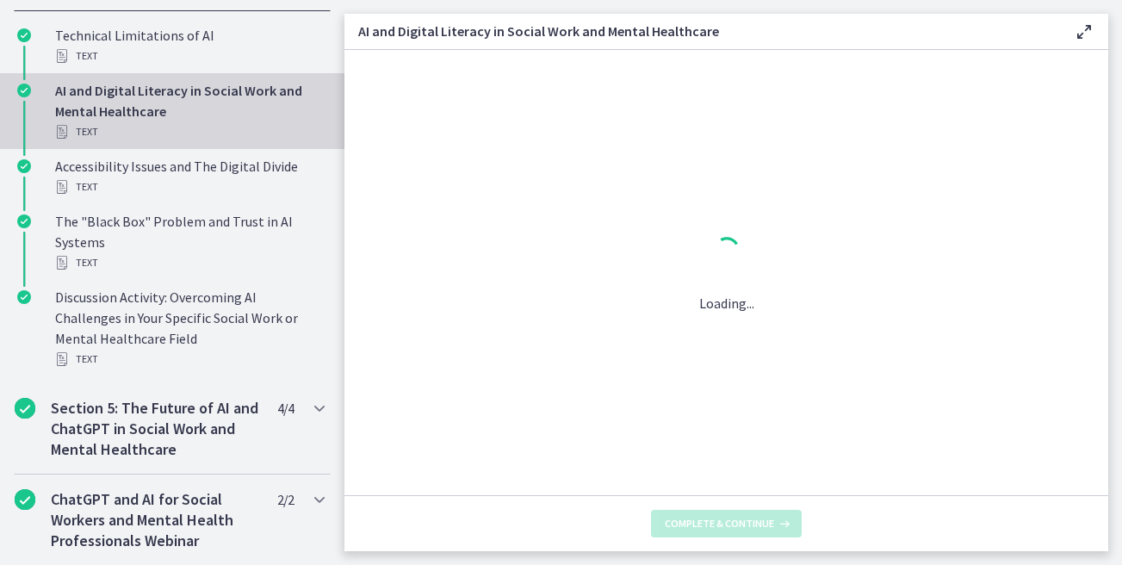
scroll to position [0, 0]
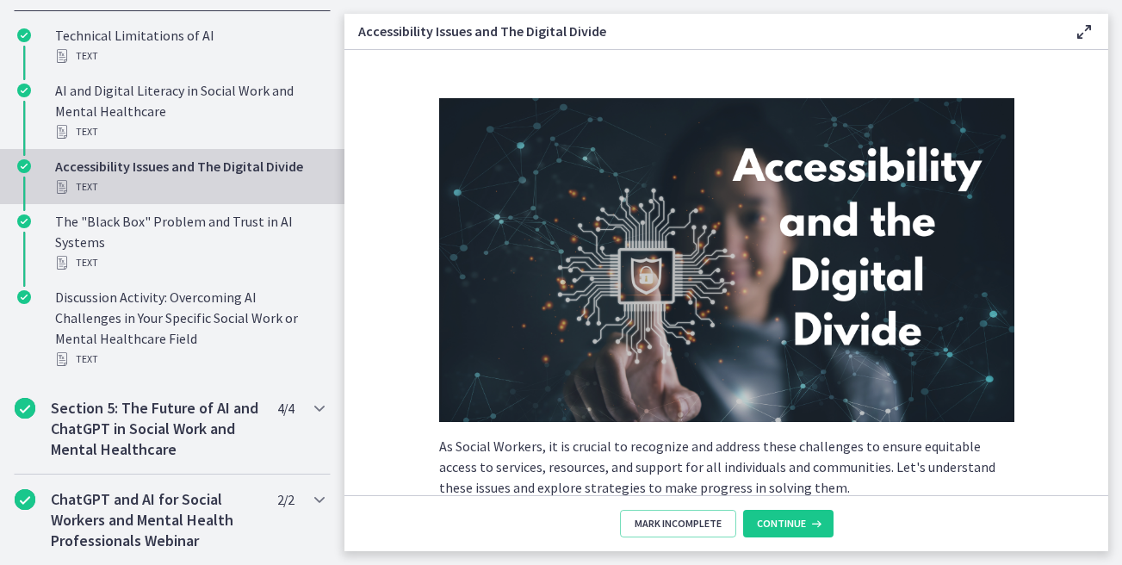
click at [387, 358] on section "As Social Workers, it is crucial to recognize and address these challenges to e…" at bounding box center [726, 272] width 764 height 445
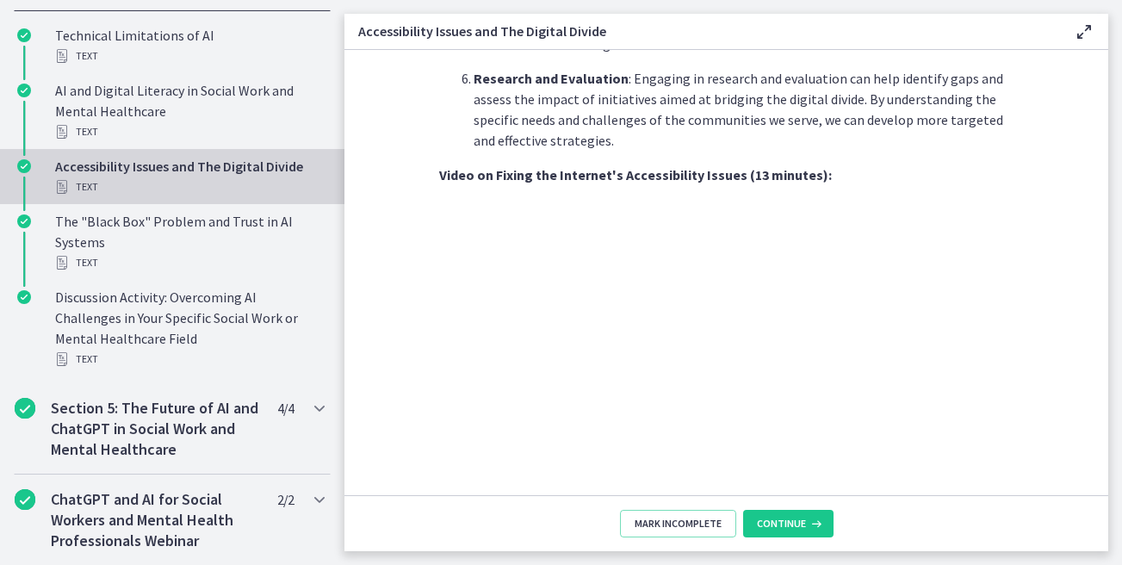
scroll to position [1298, 0]
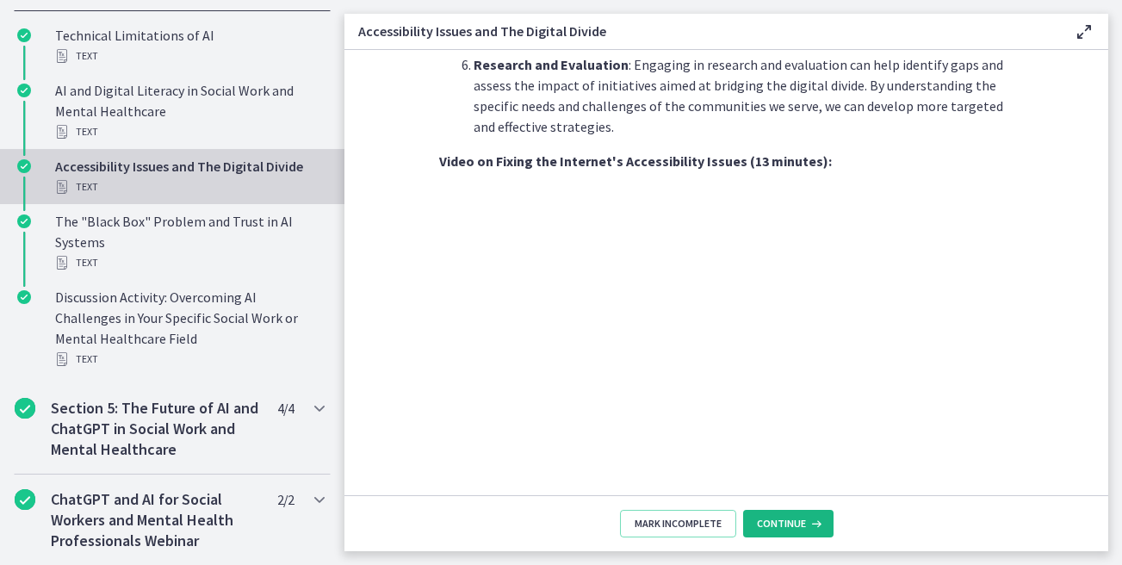
click at [801, 511] on button "Continue" at bounding box center [788, 524] width 90 height 28
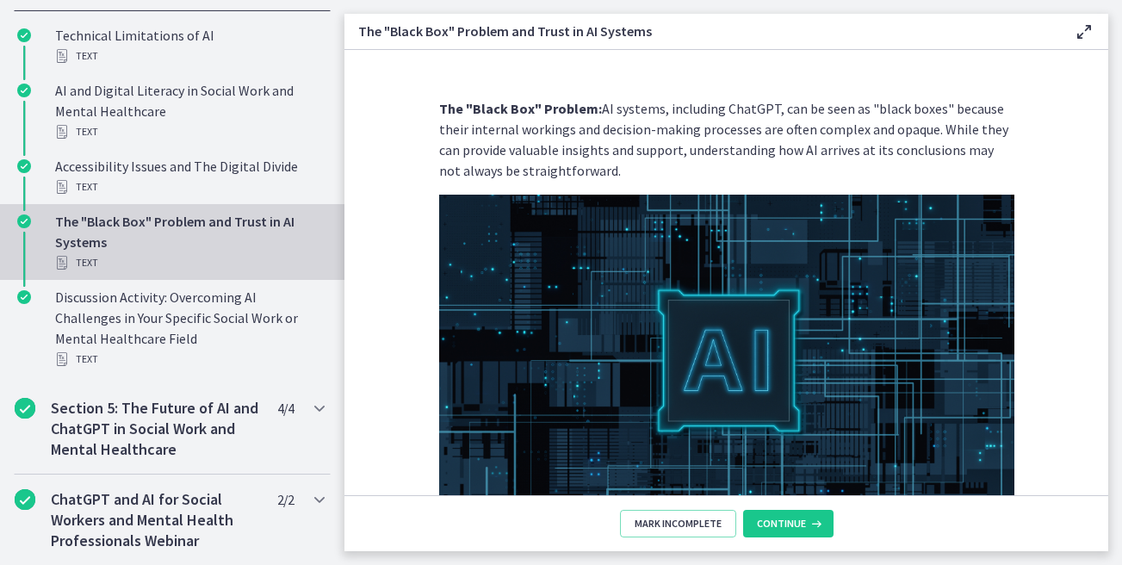
click at [365, 315] on section "The "Black Box" Problem: AI systems, including ChatGPT, can be seen as "black b…" at bounding box center [726, 272] width 764 height 445
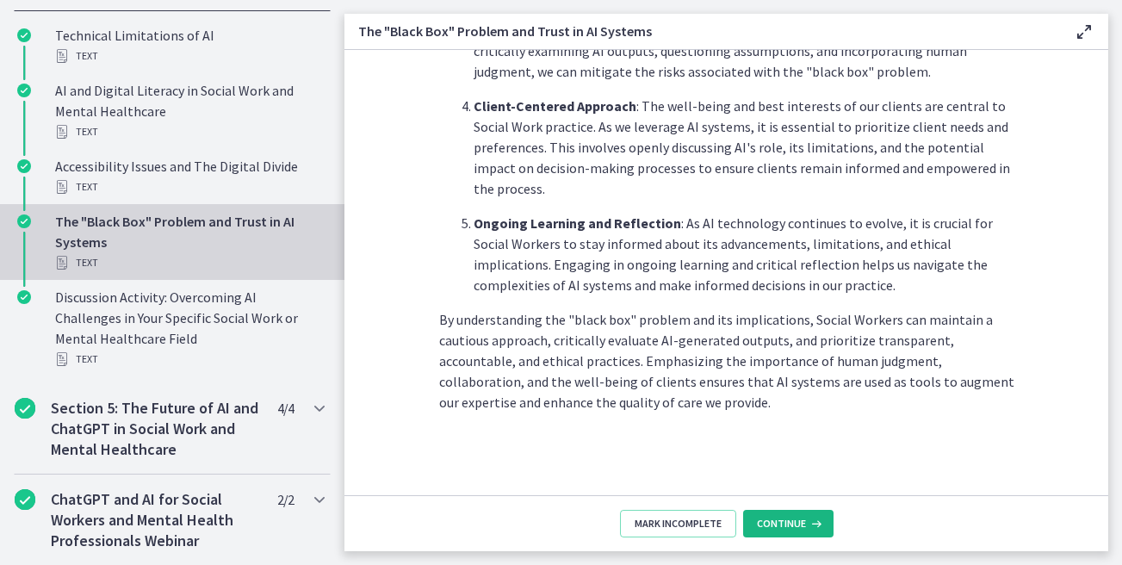
click at [789, 530] on span "Continue" at bounding box center [781, 524] width 49 height 14
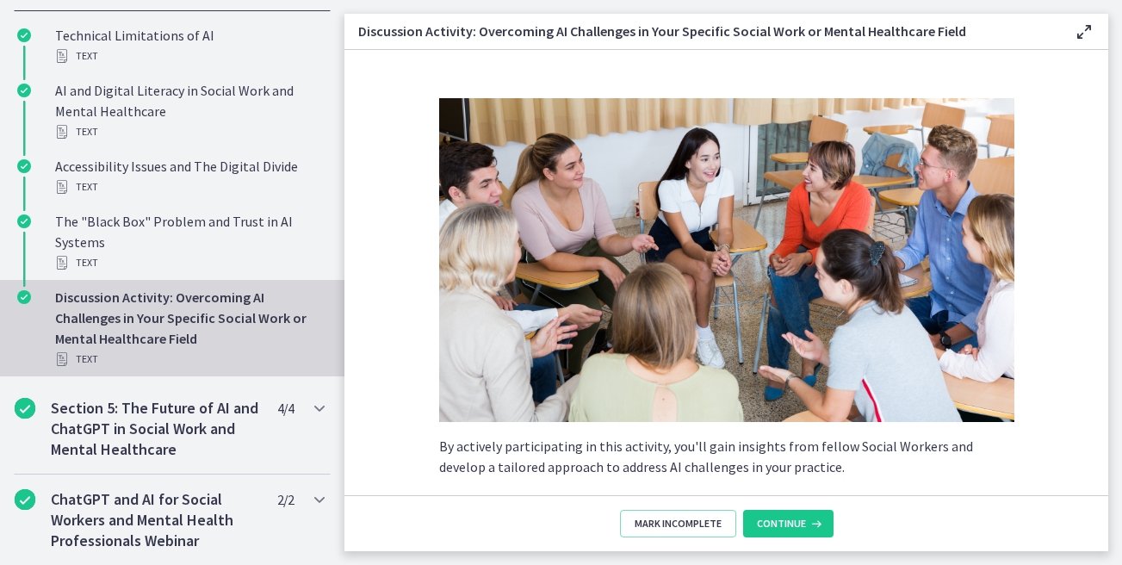
click at [400, 328] on section "By actively participating in this activity, you'll gain insights from fellow So…" at bounding box center [726, 272] width 764 height 445
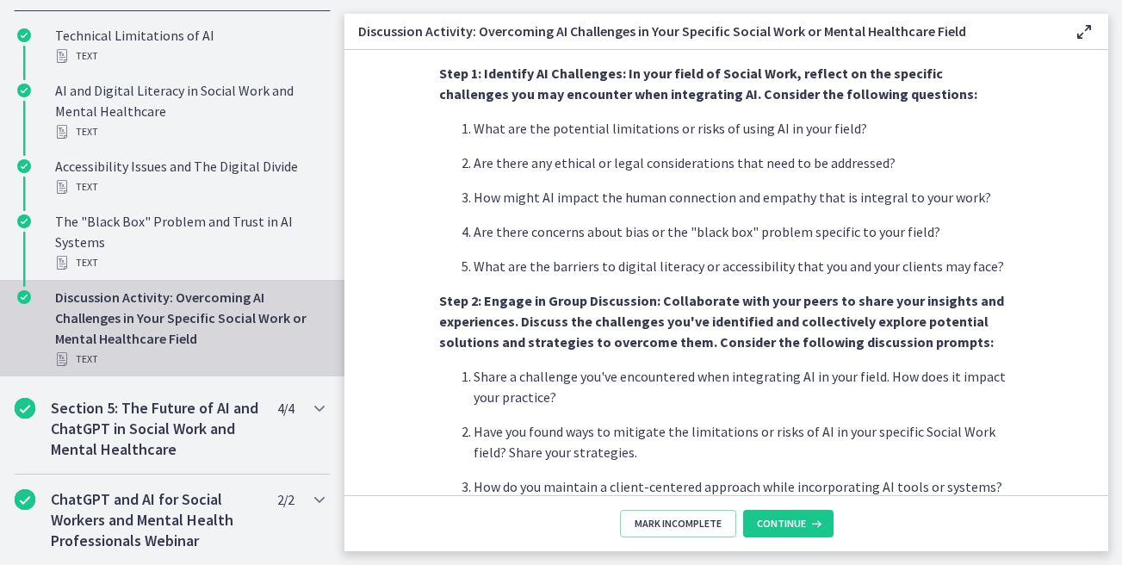
scroll to position [856, 0]
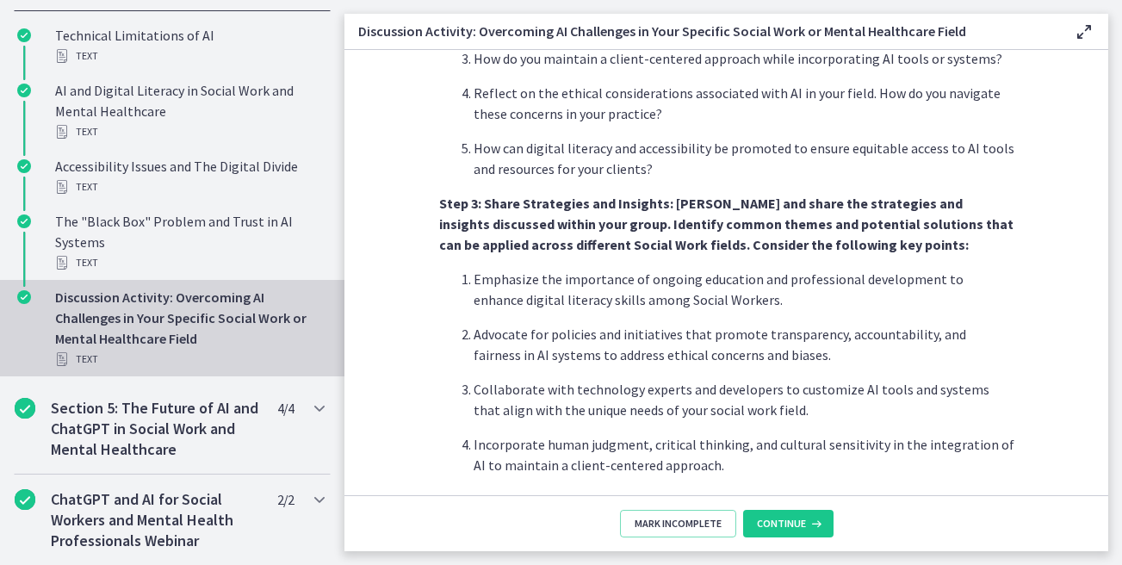
click at [793, 539] on footer "Mark Incomplete Continue" at bounding box center [726, 523] width 764 height 56
click at [793, 523] on span "Continue" at bounding box center [781, 524] width 49 height 14
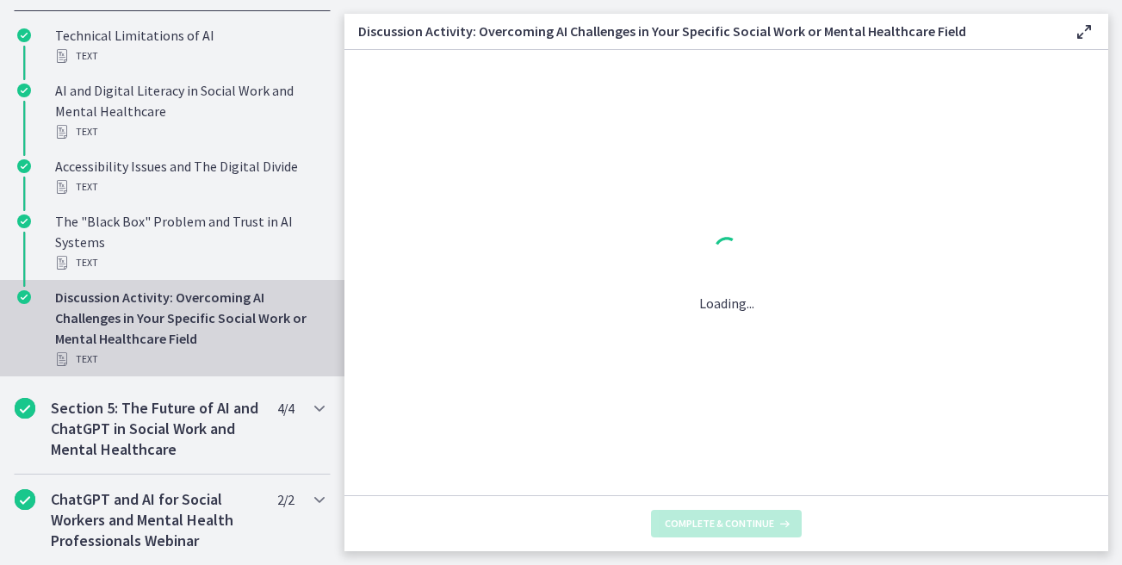
scroll to position [0, 0]
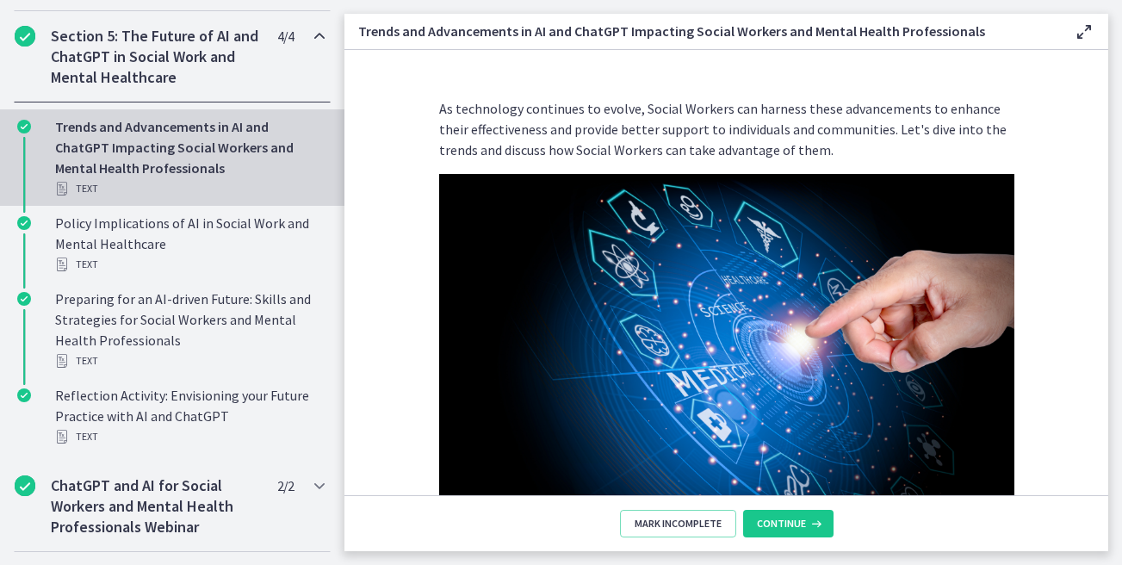
click at [421, 323] on section "As technology continues to evolve, Social Workers can harness these advancement…" at bounding box center [726, 272] width 764 height 445
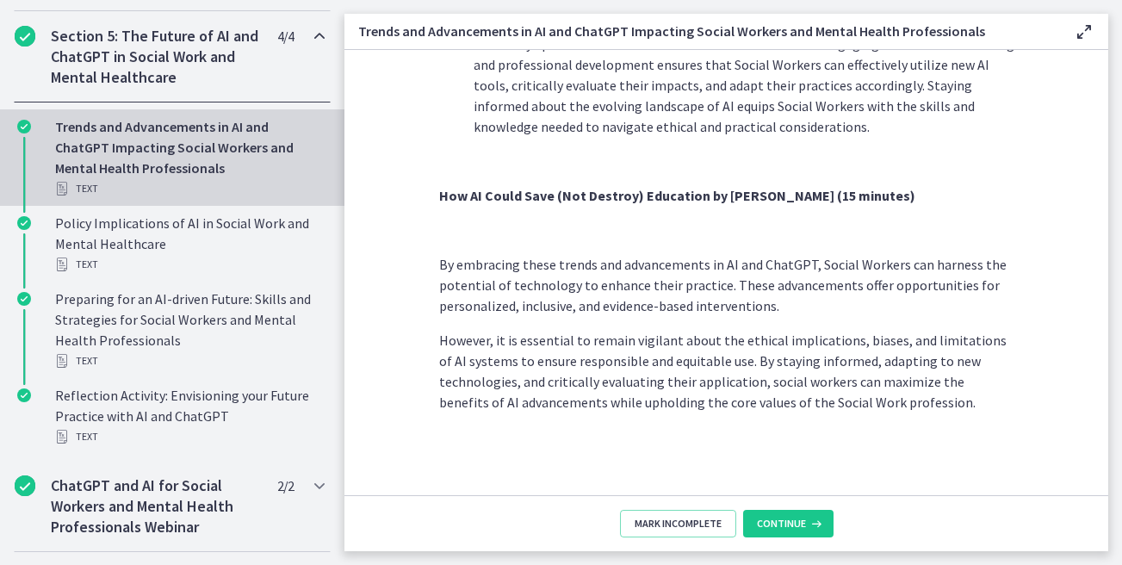
scroll to position [1284, 0]
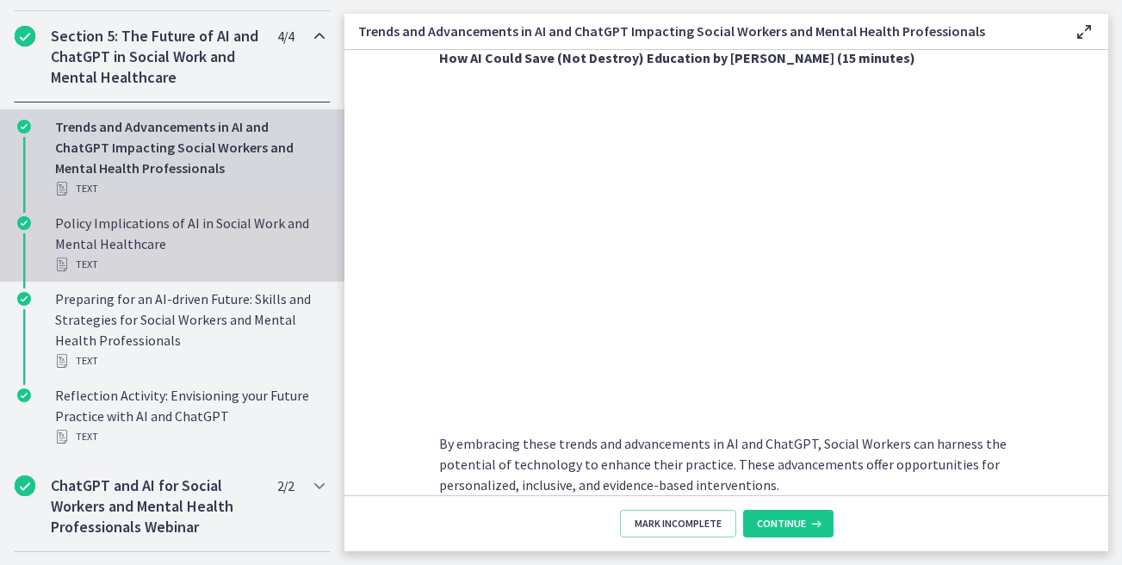
click at [221, 214] on div "Policy Implications of AI in Social Work and Mental Healthcare Text" at bounding box center [189, 244] width 269 height 62
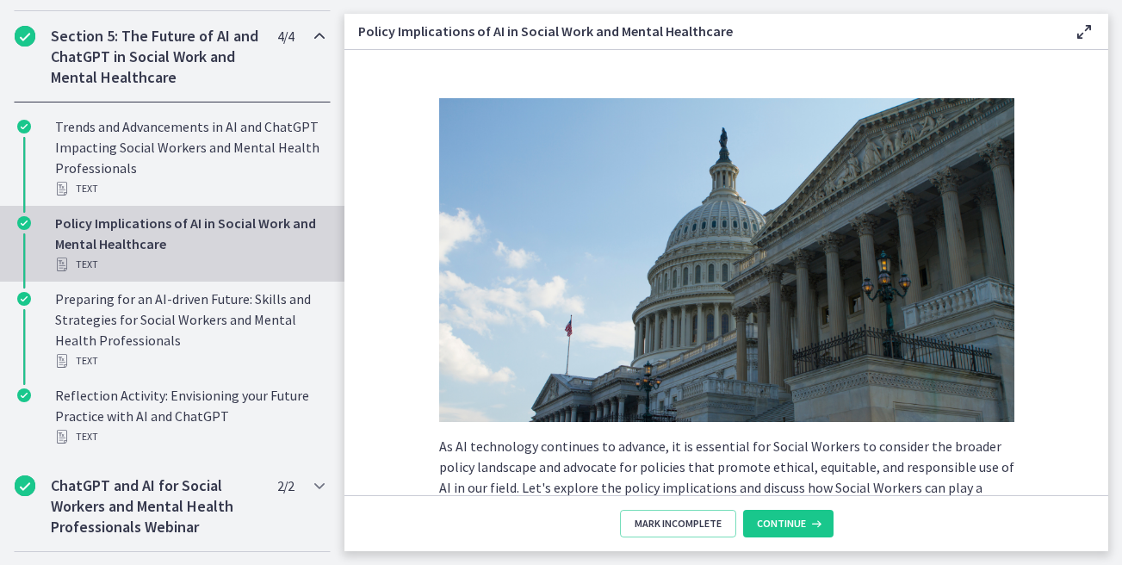
click at [375, 362] on section "As AI technology continues to advance, it is essential for Social Workers to co…" at bounding box center [726, 272] width 764 height 445
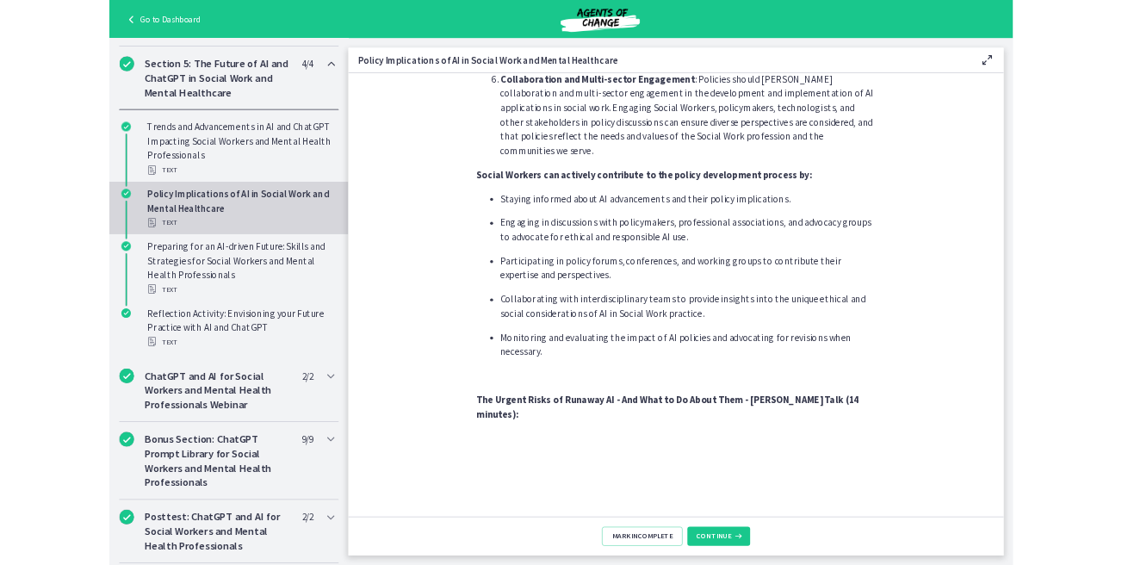
scroll to position [1592, 0]
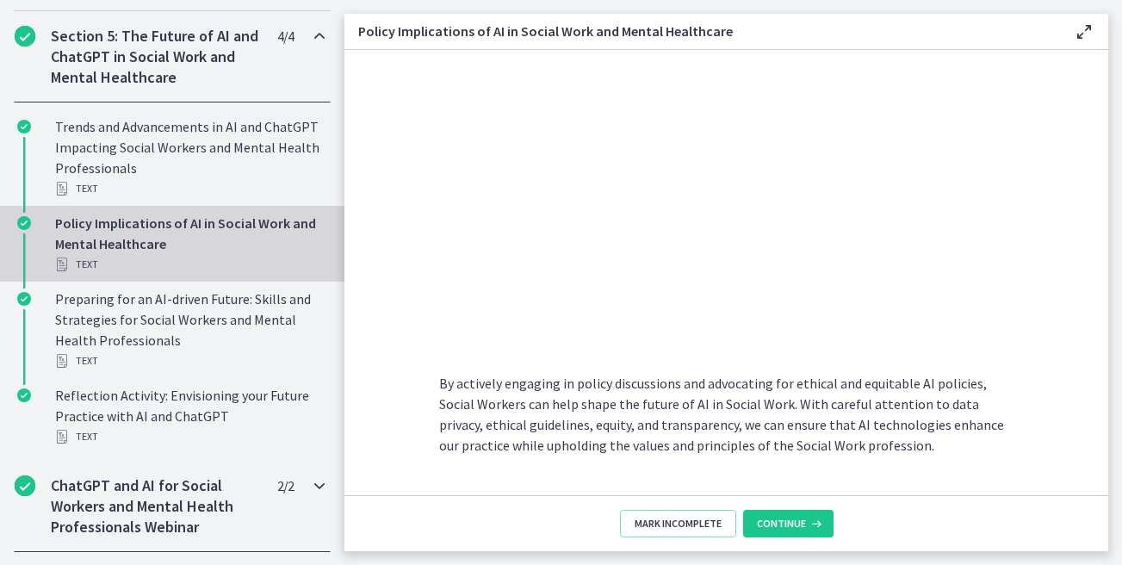
click at [185, 503] on h2 "ChatGPT and AI for Social Workers and Mental Health Professionals Webinar" at bounding box center [156, 506] width 210 height 62
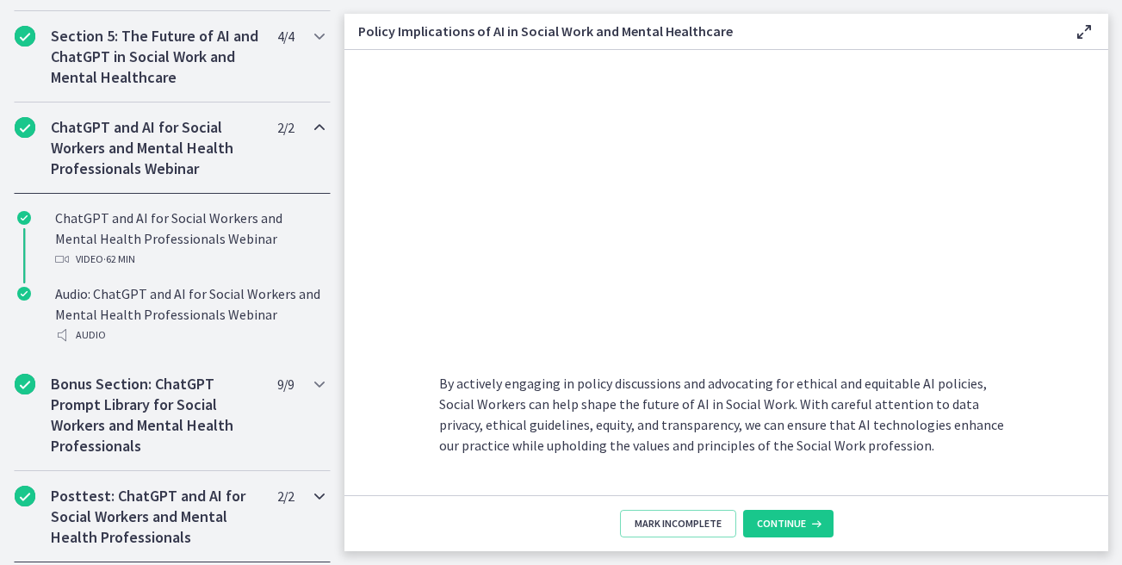
click at [302, 511] on div "Posttest: ChatGPT and AI for Social Workers and Mental Health Professionals 2 /…" at bounding box center [172, 516] width 317 height 91
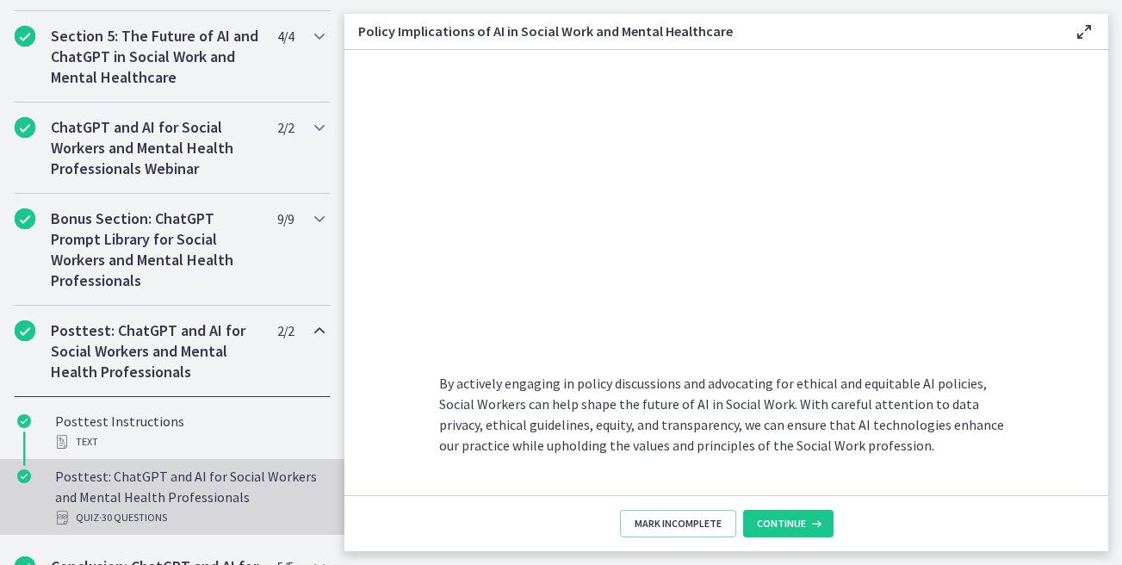
click at [292, 532] on link "Posttest: ChatGPT and AI for Social Workers and Mental Health Professionals Qui…" at bounding box center [172, 497] width 344 height 76
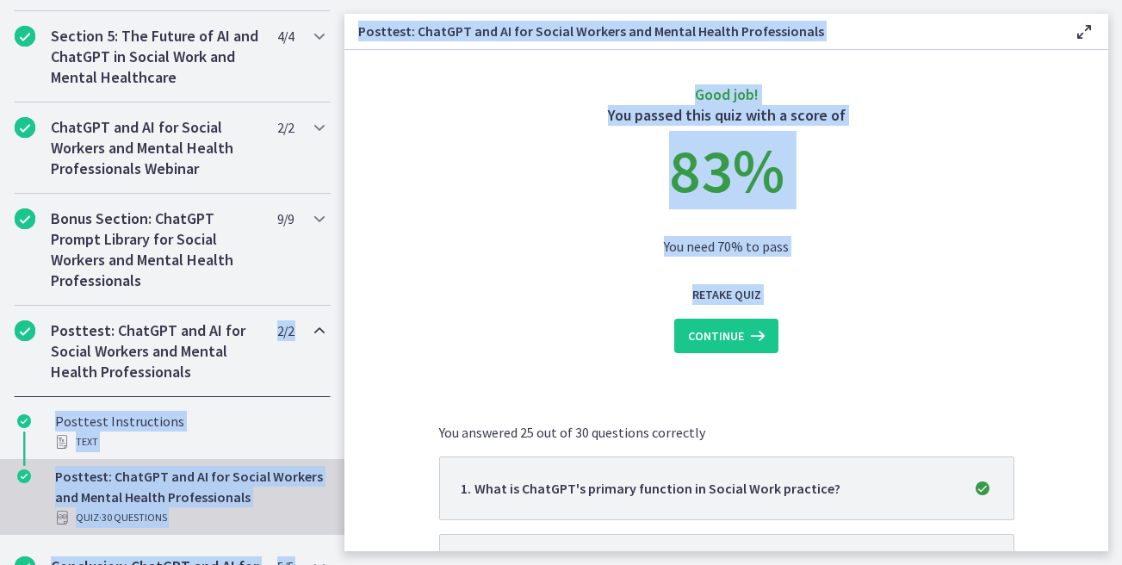
drag, startPoint x: 350, startPoint y: 343, endPoint x: 311, endPoint y: 387, distance: 58.6
click at [313, 391] on div "Go to Dashboard Go to Dashboard ChatGPT and AI for Social Workers and Mental He…" at bounding box center [561, 282] width 1122 height 565
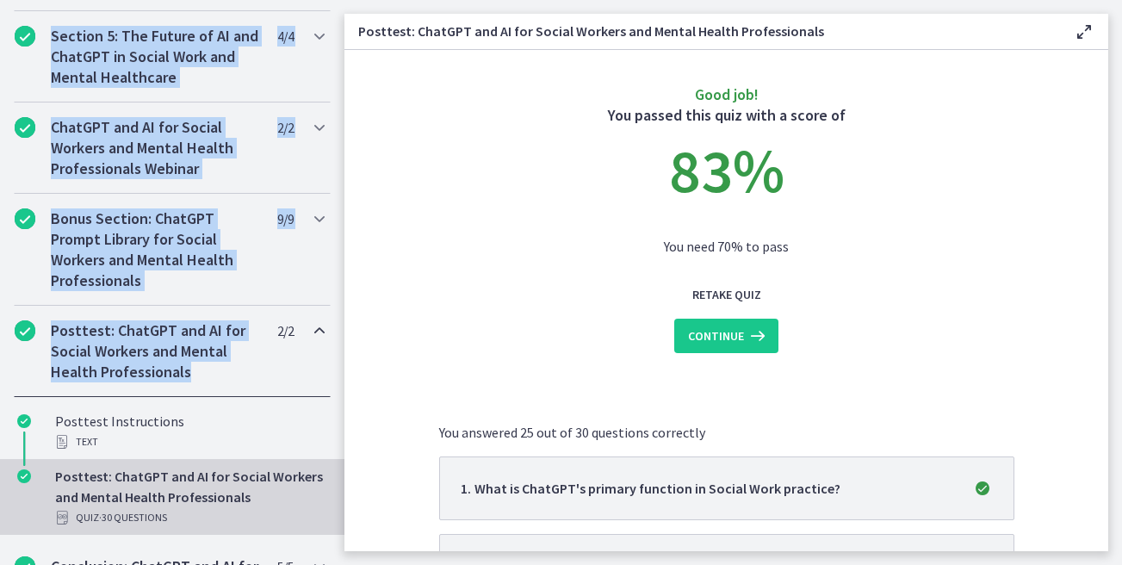
scroll to position [978, 0]
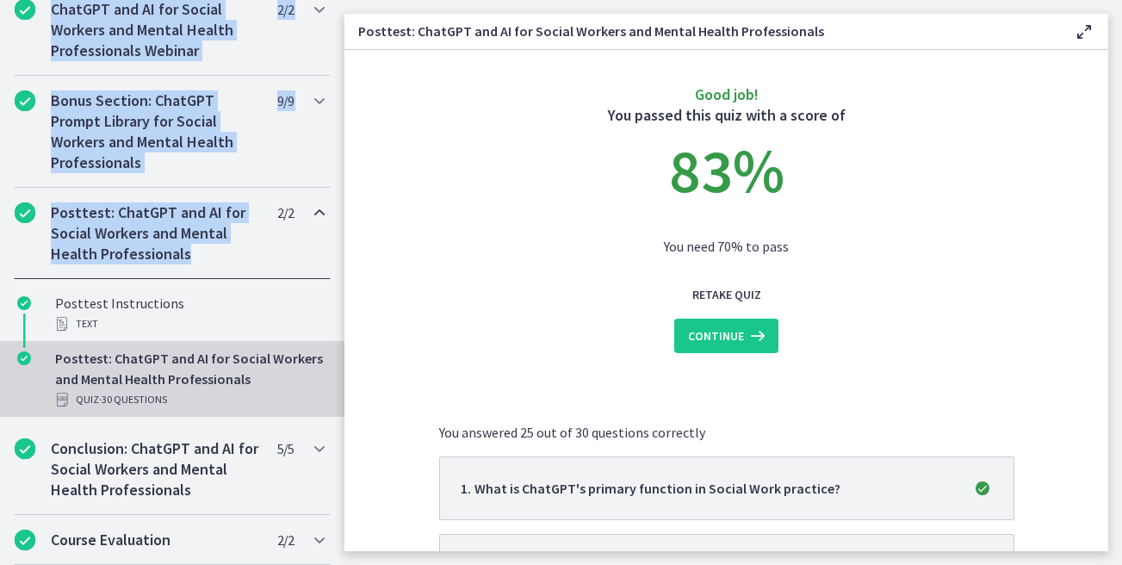
drag, startPoint x: 308, startPoint y: 378, endPoint x: 276, endPoint y: 648, distance: 272.3
click at [276, 564] on html "Skip to main content Go to Dashboard Go to Dashboard Go to Dashboard ChatGPT an…" at bounding box center [561, 282] width 1122 height 565
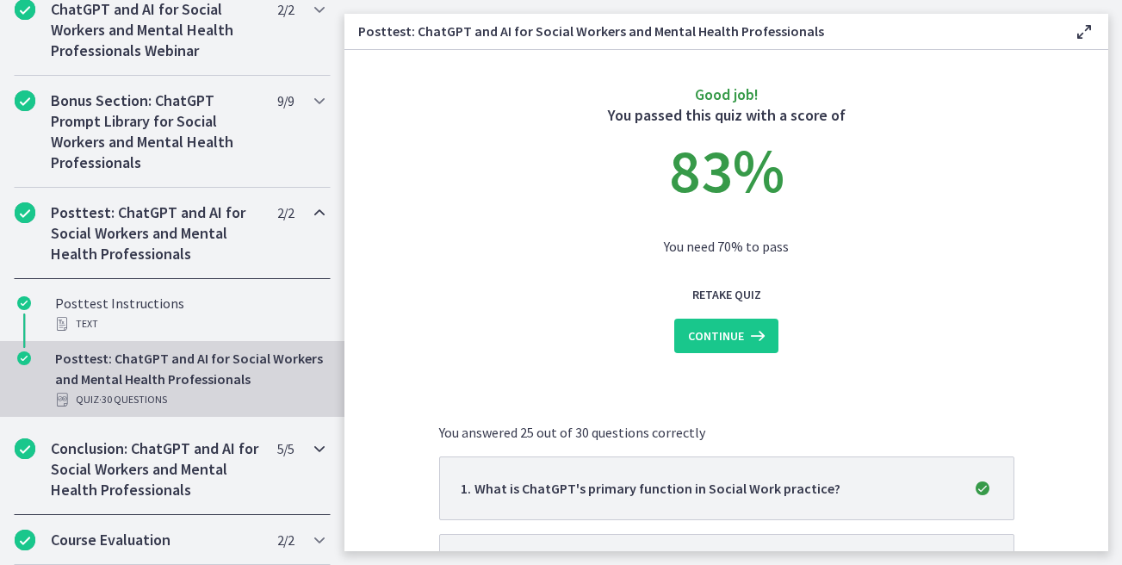
click at [270, 484] on div "Conclusion: ChatGPT and AI for Social Workers and Mental Health Professionals 5…" at bounding box center [172, 469] width 317 height 91
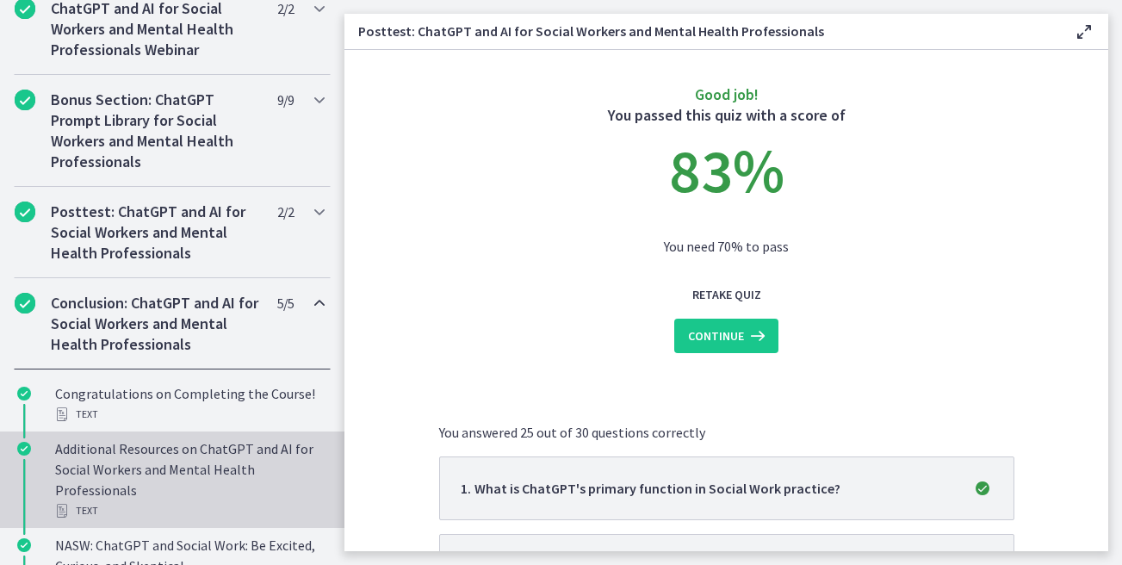
click at [226, 437] on link "Additional Resources on ChatGPT and AI for Social Workers and Mental Health Pro…" at bounding box center [172, 479] width 344 height 96
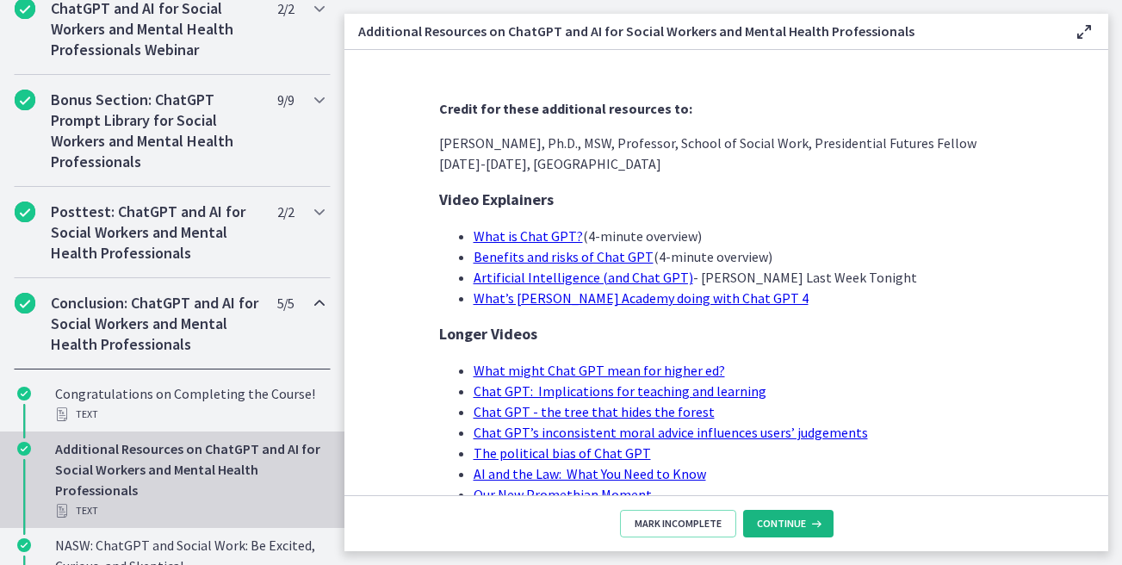
click at [783, 511] on button "Continue" at bounding box center [788, 524] width 90 height 28
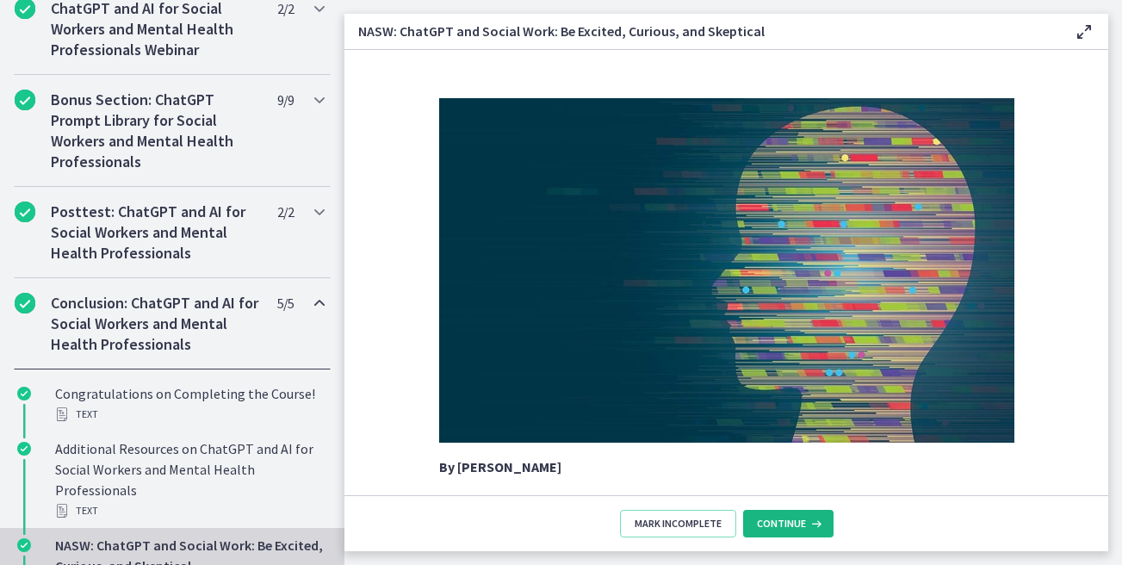
click at [783, 511] on button "Continue" at bounding box center [788, 524] width 90 height 28
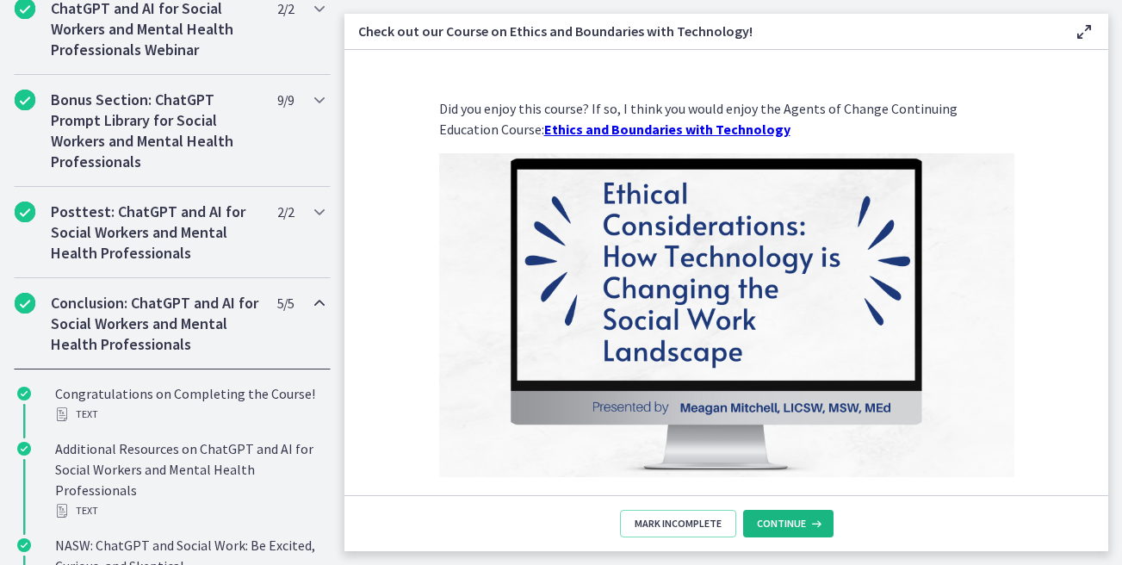
click at [782, 511] on button "Continue" at bounding box center [788, 524] width 90 height 28
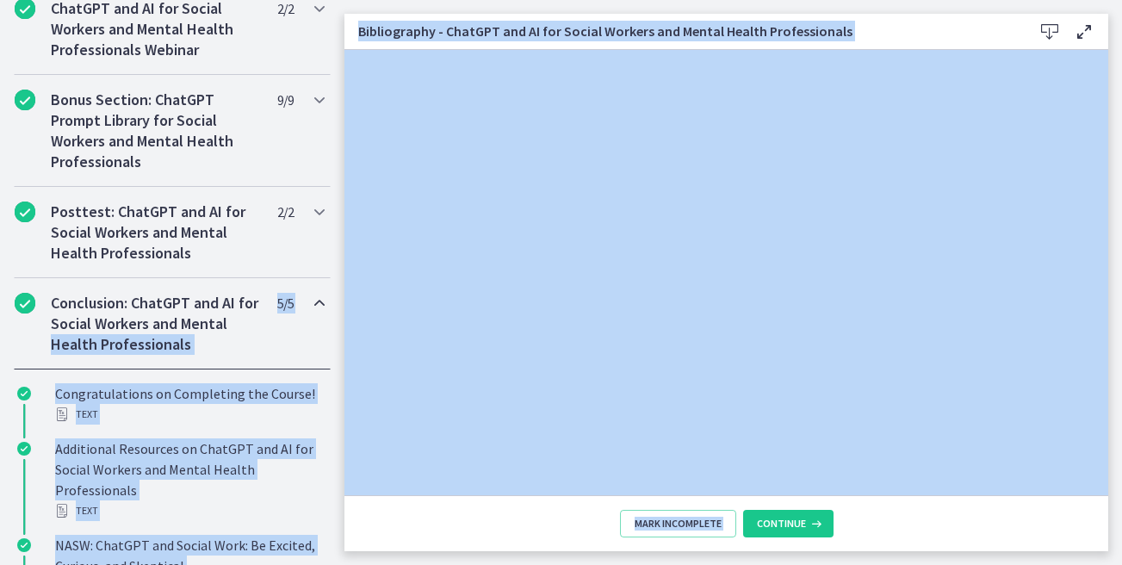
drag, startPoint x: 747, startPoint y: 508, endPoint x: 226, endPoint y: 323, distance: 552.0
click at [226, 323] on div "Go to Dashboard Go to Dashboard ChatGPT and AI for Social Workers and Mental He…" at bounding box center [561, 282] width 1122 height 565
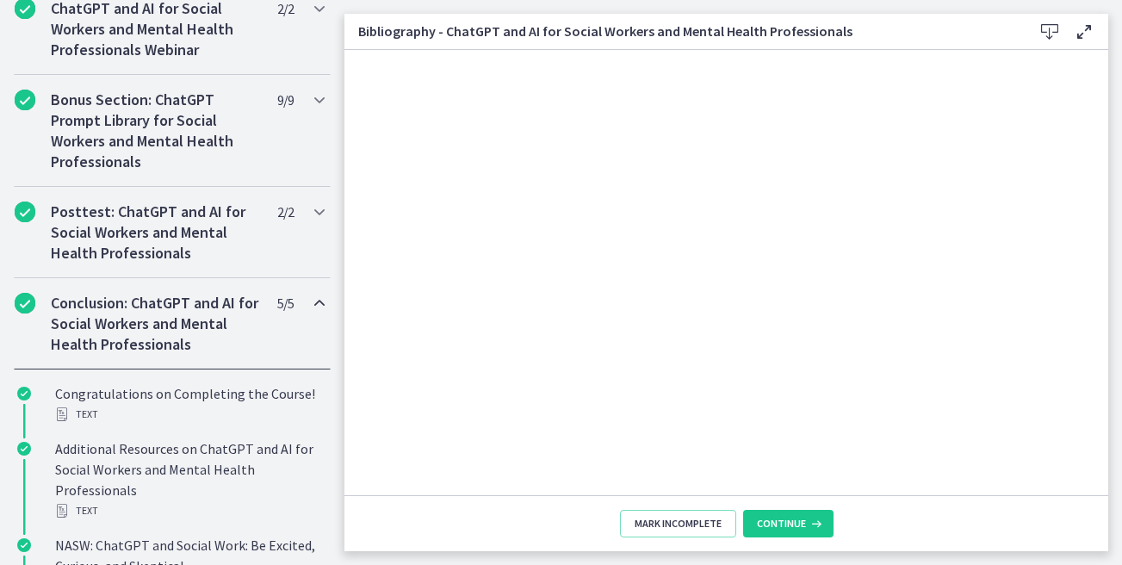
click at [222, 316] on h2 "Conclusion: ChatGPT and AI for Social Workers and Mental Health Professionals" at bounding box center [156, 324] width 210 height 62
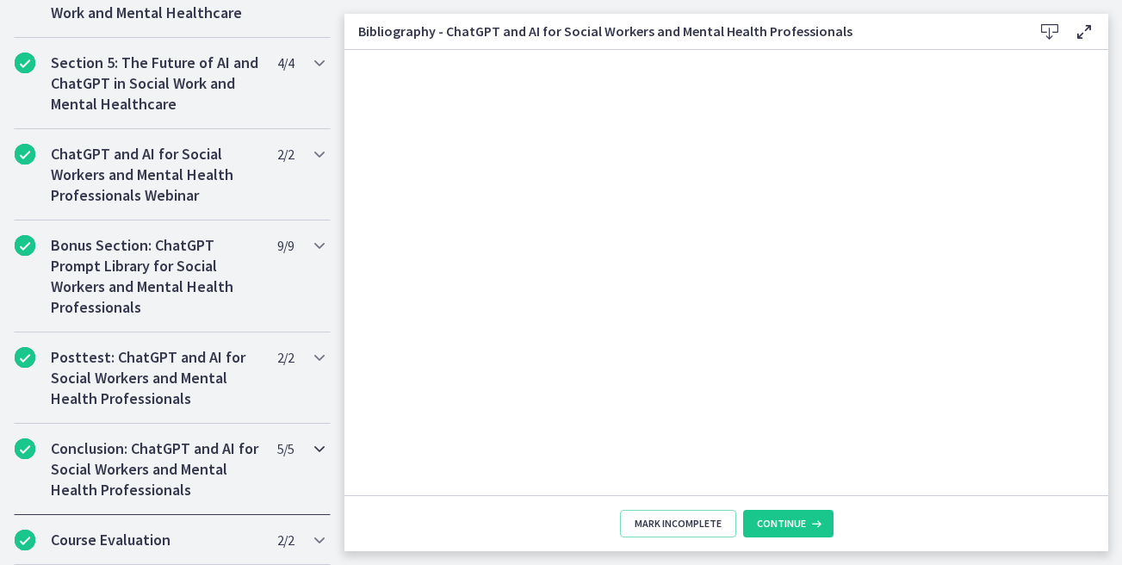
click at [266, 449] on div "Conclusion: ChatGPT and AI for Social Workers and Mental Health Professionals 5…" at bounding box center [172, 469] width 317 height 91
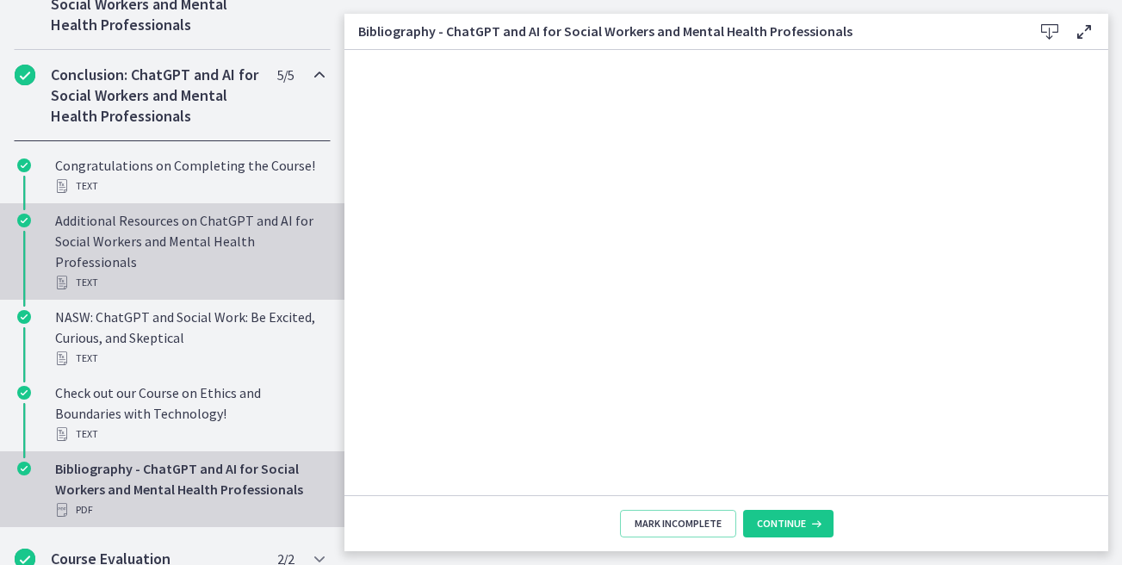
scroll to position [1219, 0]
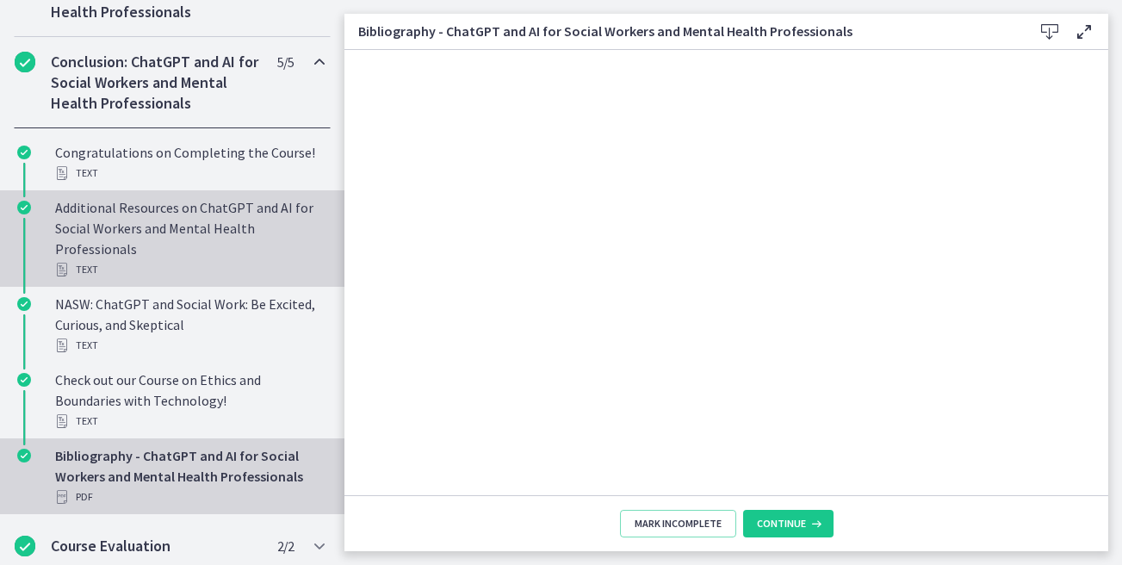
click at [207, 505] on div "PDF" at bounding box center [189, 496] width 269 height 21
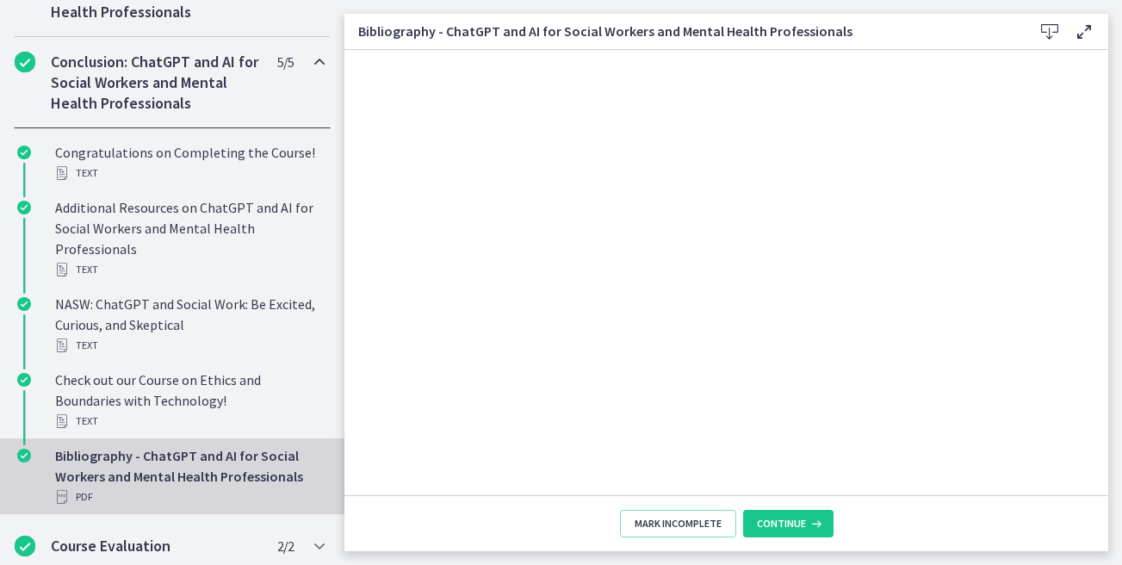
click at [210, 477] on div "Bibliography - ChatGPT and AI for Social Workers and Mental Health Professional…" at bounding box center [189, 476] width 269 height 62
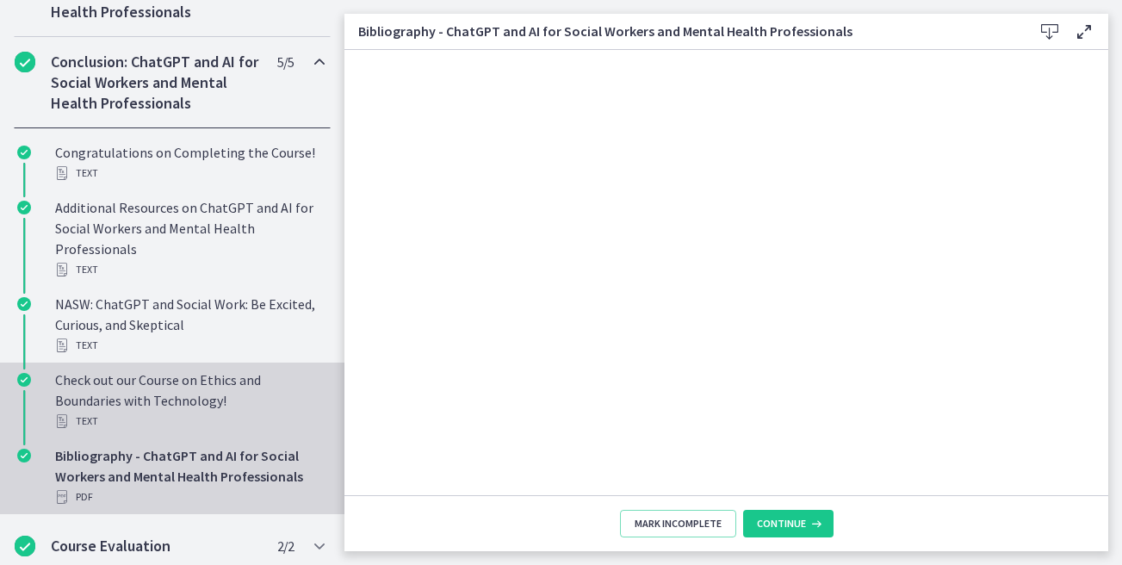
click at [208, 405] on div "Check out our Course on Ethics and Boundaries with Technology! Text" at bounding box center [189, 400] width 269 height 62
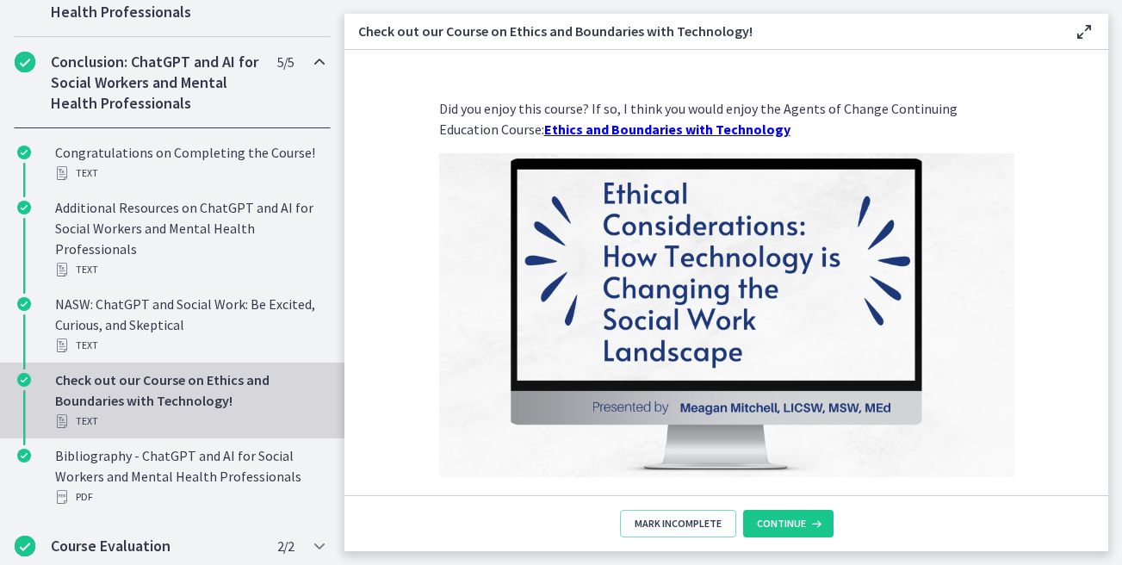
click at [189, 73] on h2 "Conclusion: ChatGPT and AI for Social Workers and Mental Health Professionals" at bounding box center [156, 83] width 210 height 62
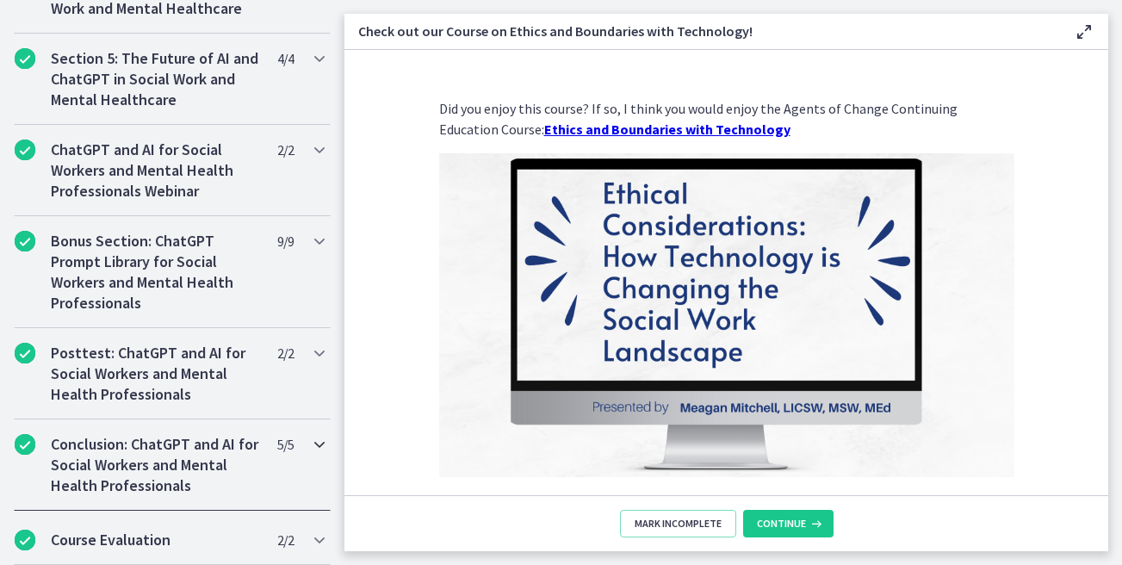
scroll to position [833, 0]
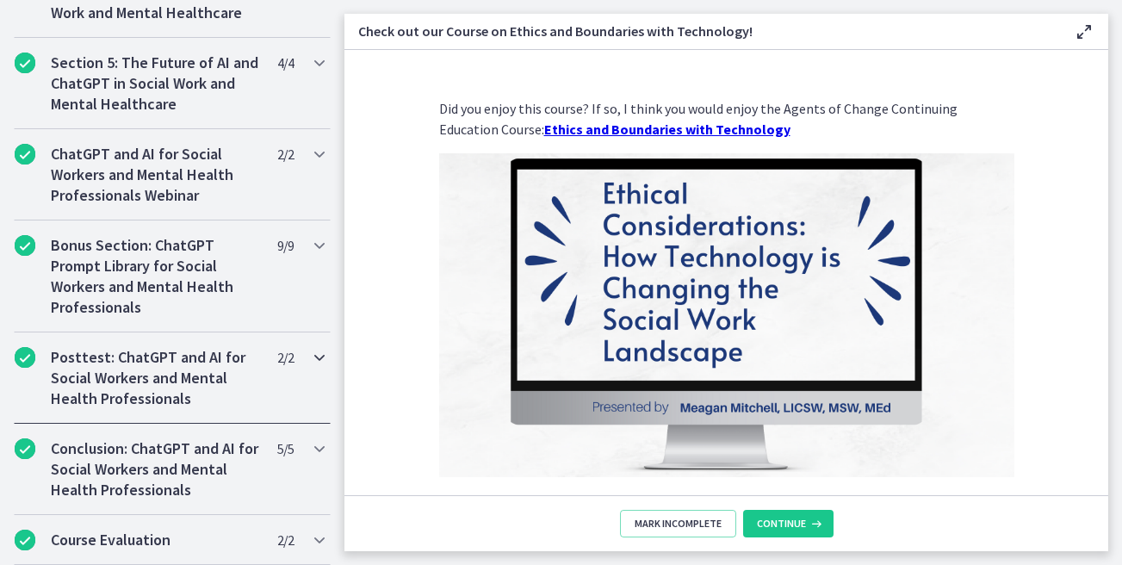
click at [162, 359] on h2 "Posttest: ChatGPT and AI for Social Workers and Mental Health Professionals" at bounding box center [156, 378] width 210 height 62
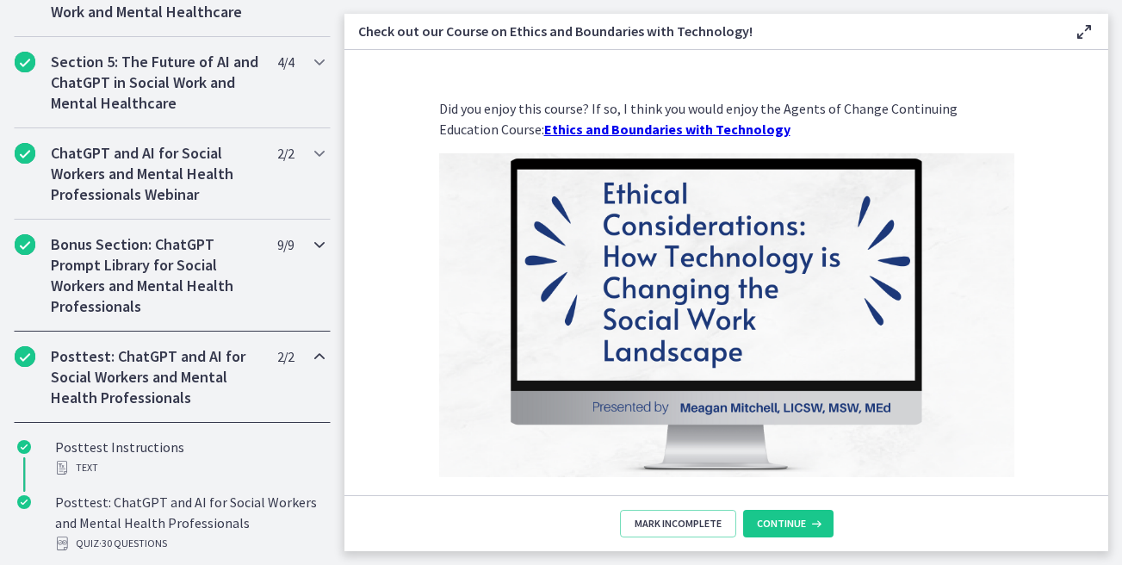
click at [158, 288] on h2 "Bonus Section: ChatGPT Prompt Library for Social Workers and Mental Health Prof…" at bounding box center [156, 275] width 210 height 83
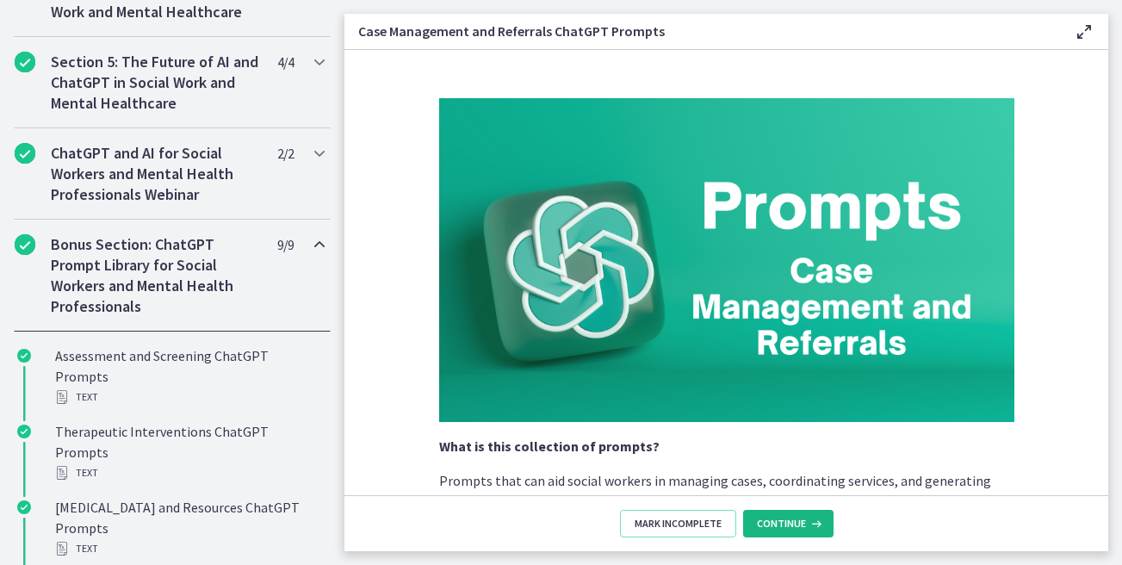
click at [784, 517] on span "Continue" at bounding box center [781, 524] width 49 height 14
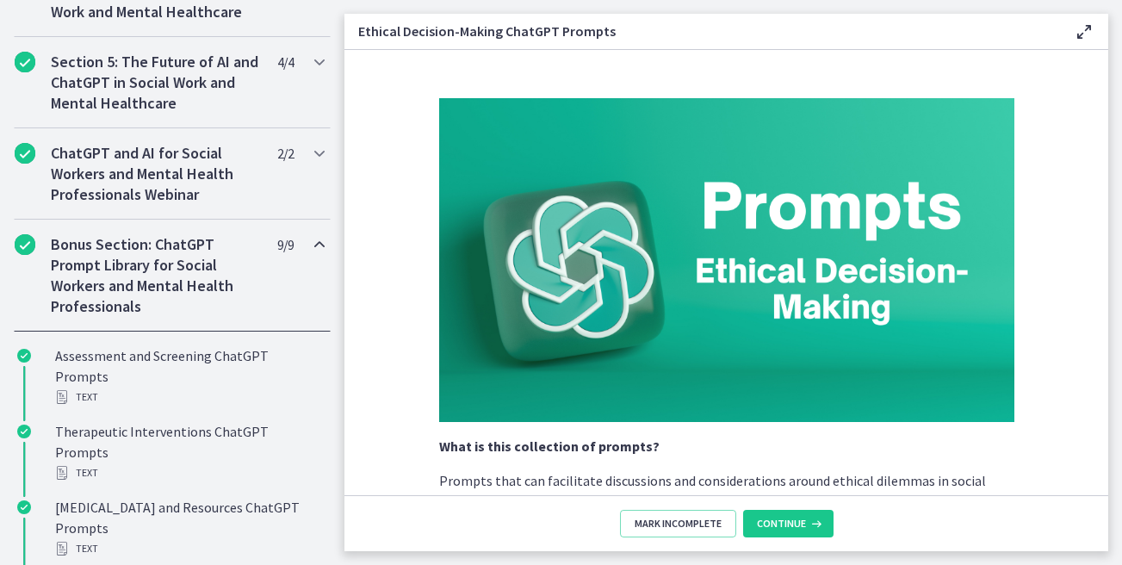
click at [209, 263] on h2 "Bonus Section: ChatGPT Prompt Library for Social Workers and Mental Health Prof…" at bounding box center [156, 275] width 210 height 83
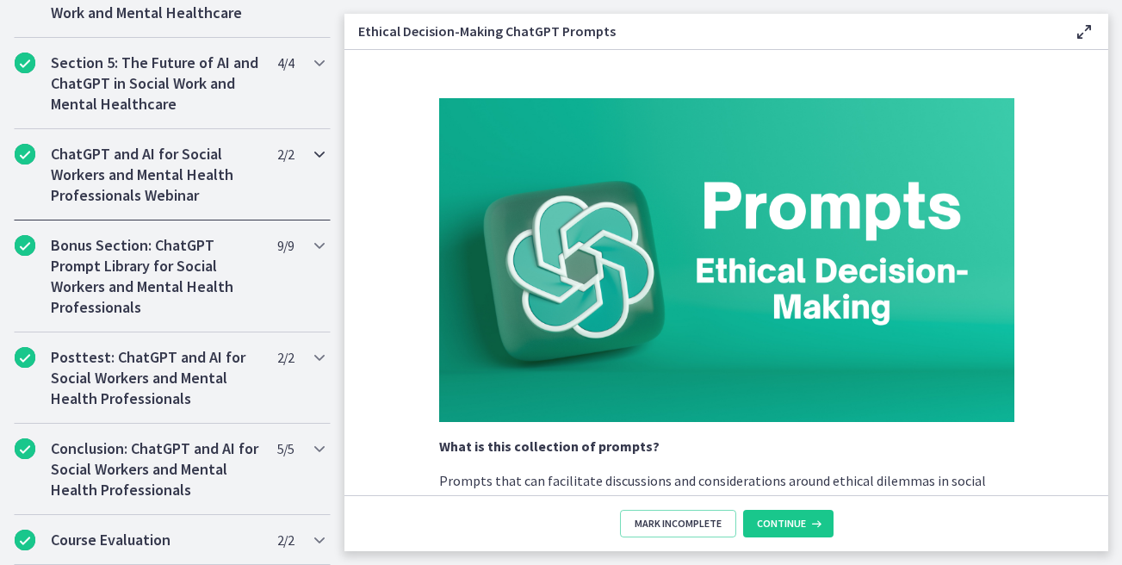
click at [249, 164] on h2 "ChatGPT and AI for Social Workers and Mental Health Professionals Webinar" at bounding box center [156, 175] width 210 height 62
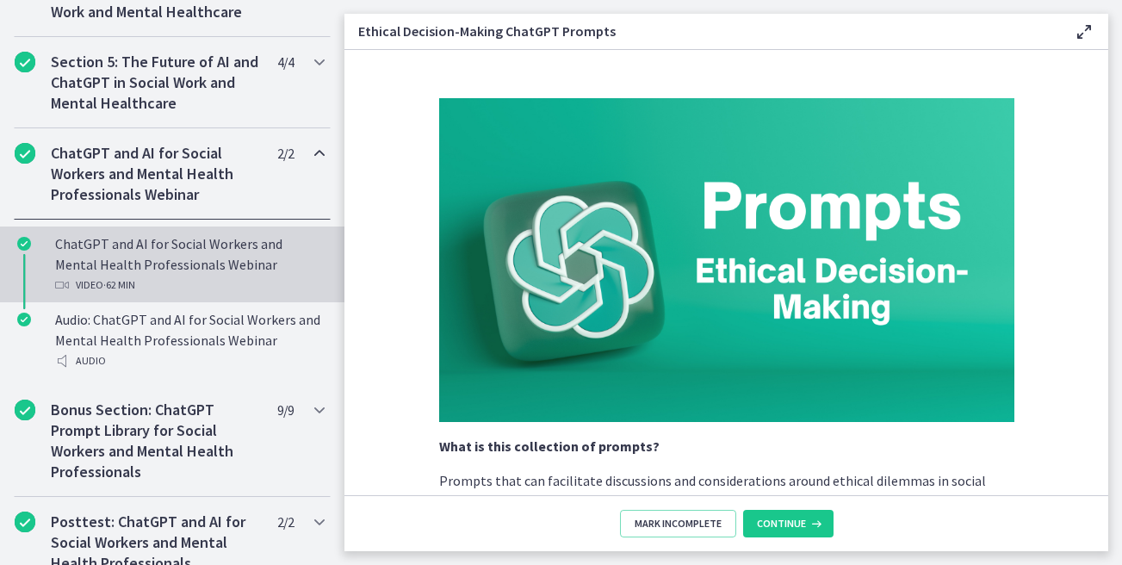
click at [192, 267] on div "ChatGPT and AI for Social Workers and Mental Health Professionals Webinar Video…" at bounding box center [189, 264] width 269 height 62
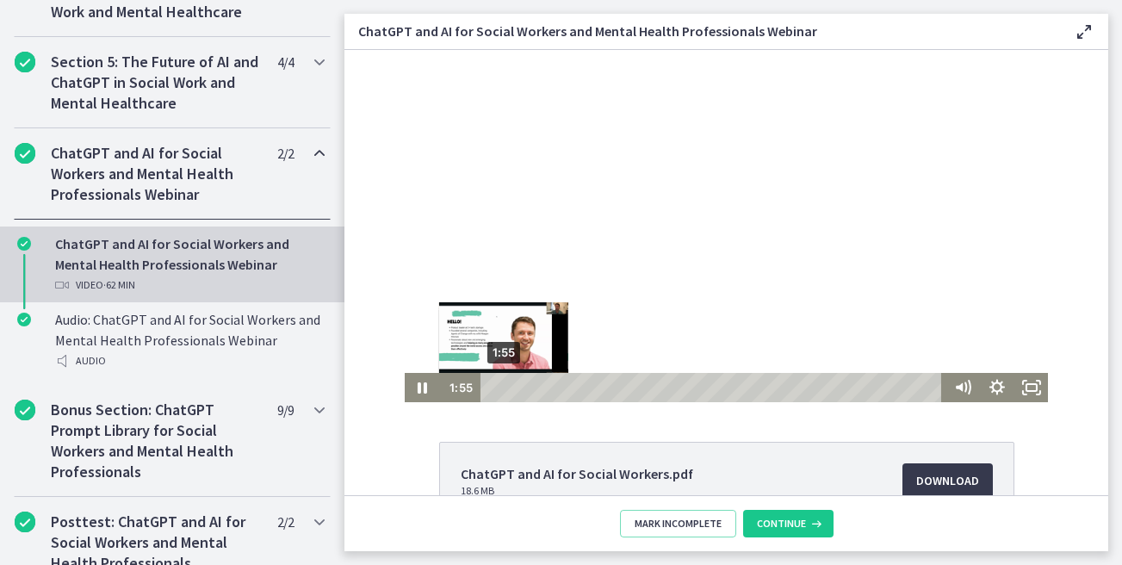
click at [504, 388] on div "1:55" at bounding box center [714, 387] width 449 height 29
click at [507, 388] on div "Playbar" at bounding box center [506, 386] width 9 height 9
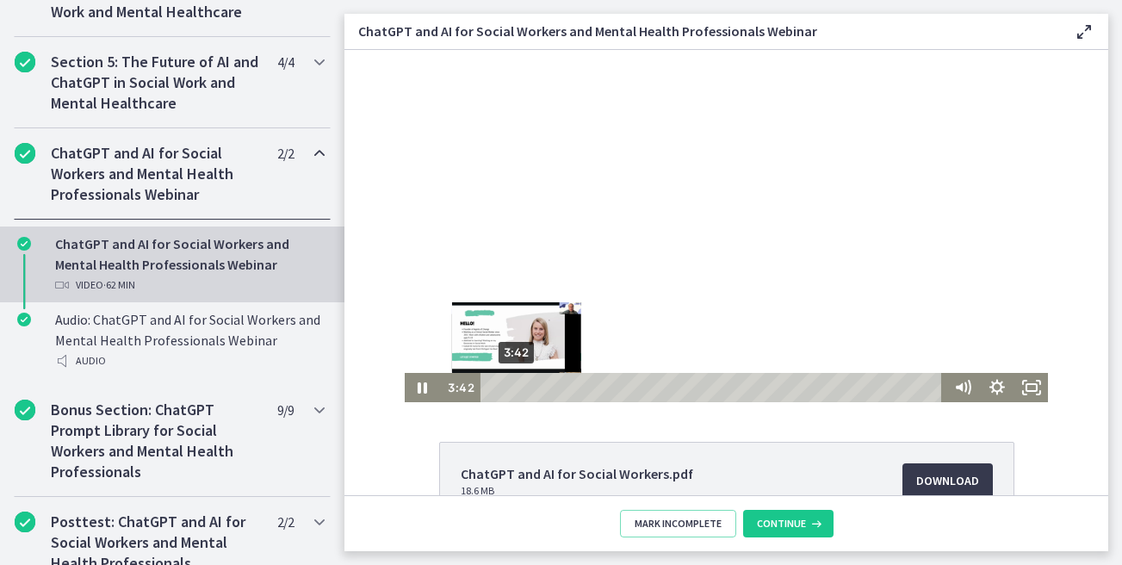
click at [517, 388] on div "3:42" at bounding box center [714, 387] width 449 height 29
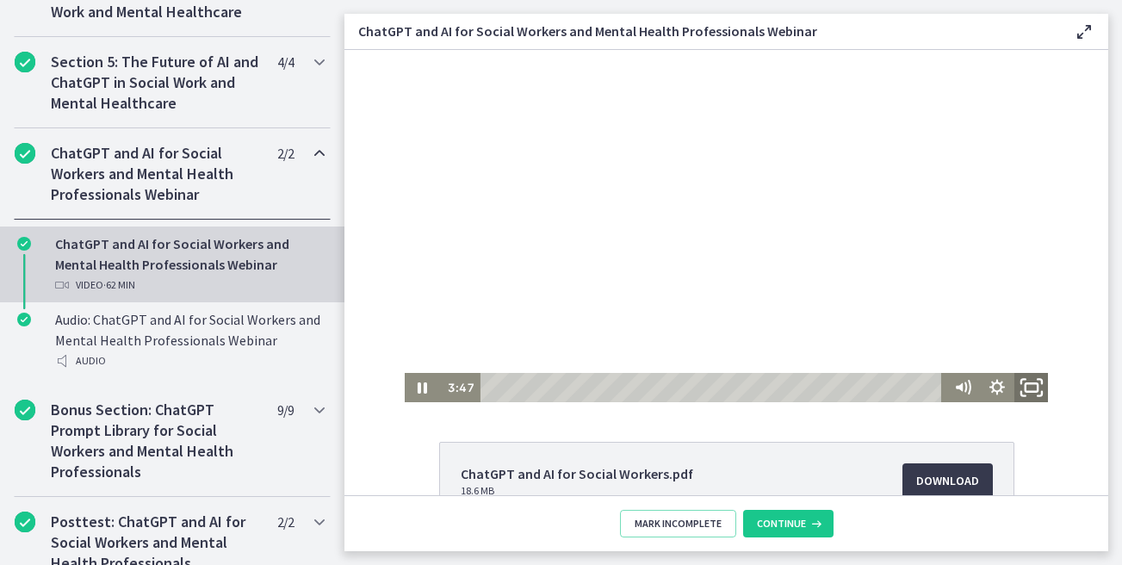
click at [1036, 390] on rect "Fullscreen" at bounding box center [1031, 387] width 12 height 9
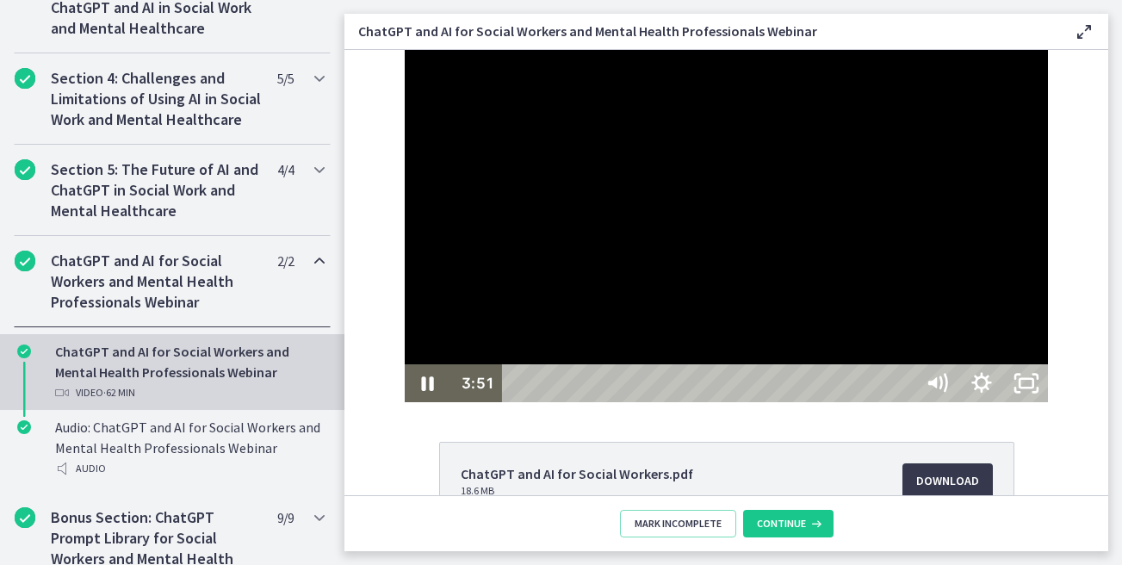
scroll to position [833, 0]
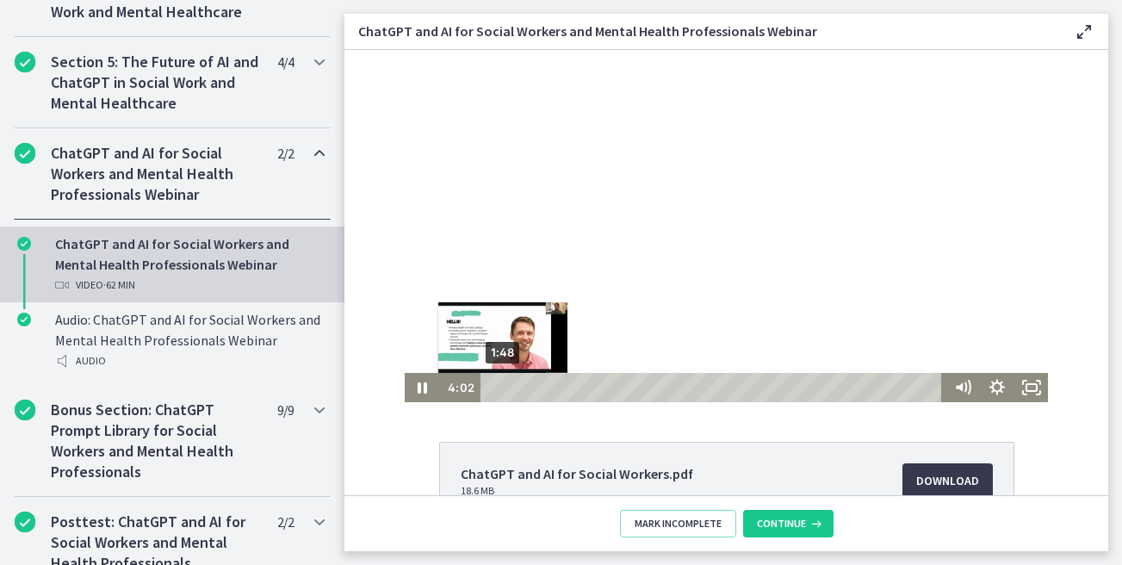
click at [503, 388] on div "1:48" at bounding box center [714, 387] width 449 height 29
click at [512, 391] on div "3:06" at bounding box center [714, 387] width 449 height 29
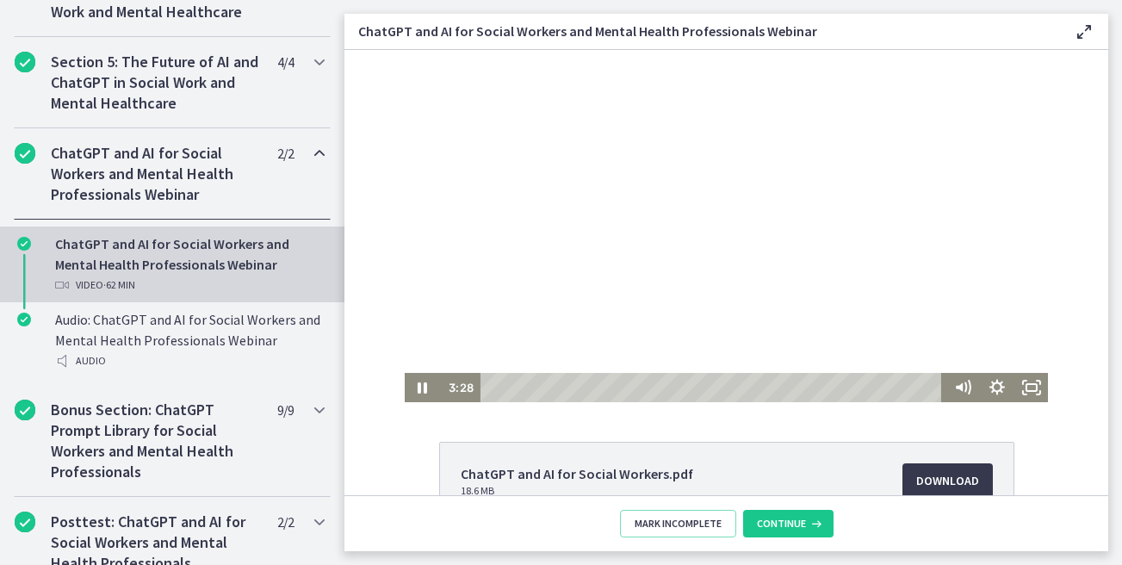
click at [623, 174] on div at bounding box center [727, 226] width 644 height 352
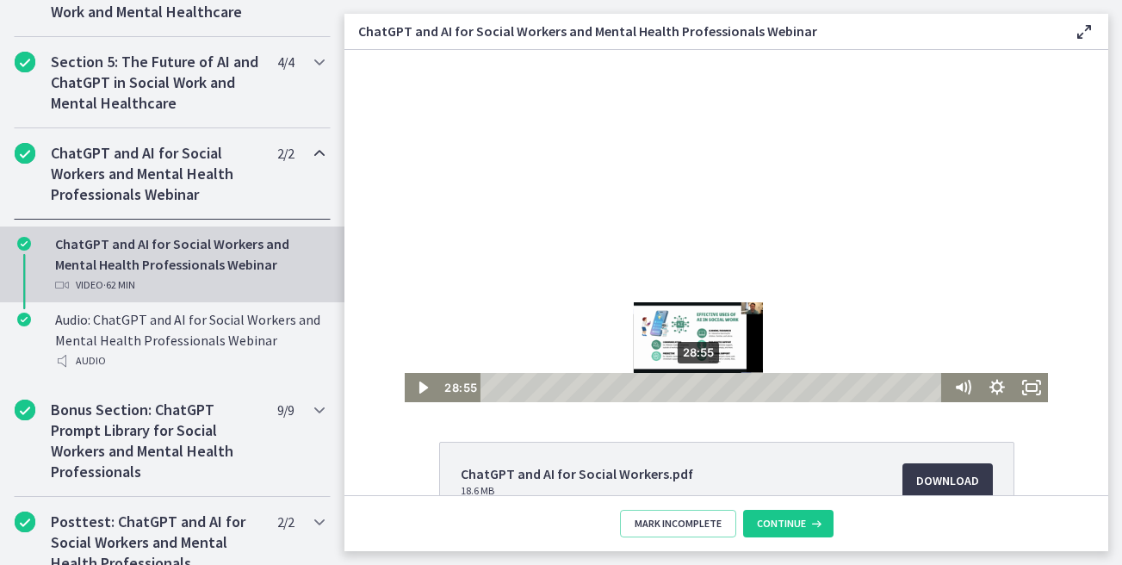
click at [700, 387] on div "28:55" at bounding box center [714, 387] width 449 height 29
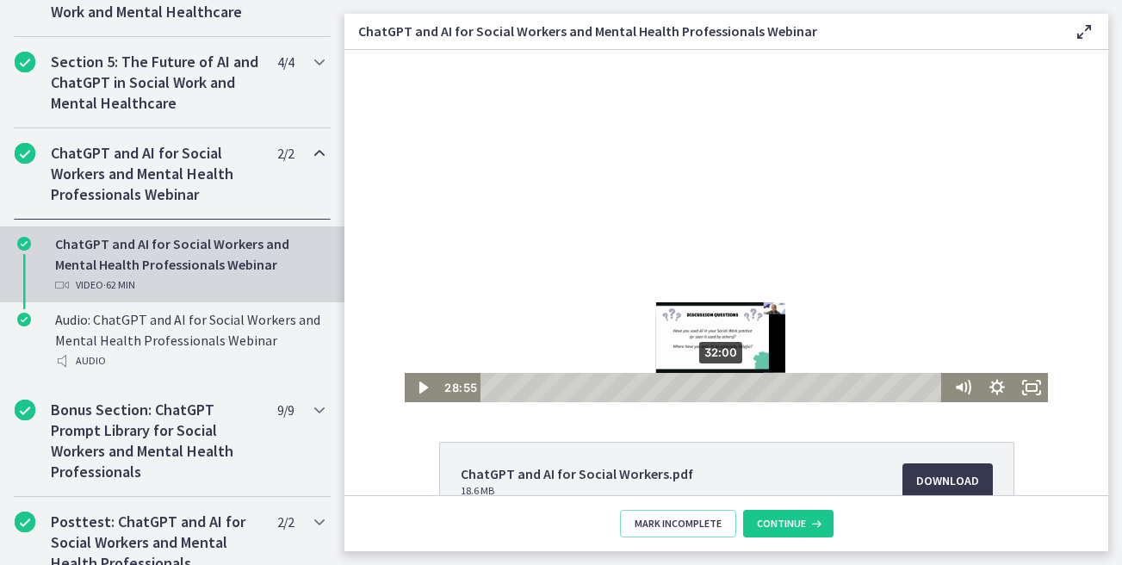
click at [727, 385] on div "32:00" at bounding box center [714, 387] width 449 height 29
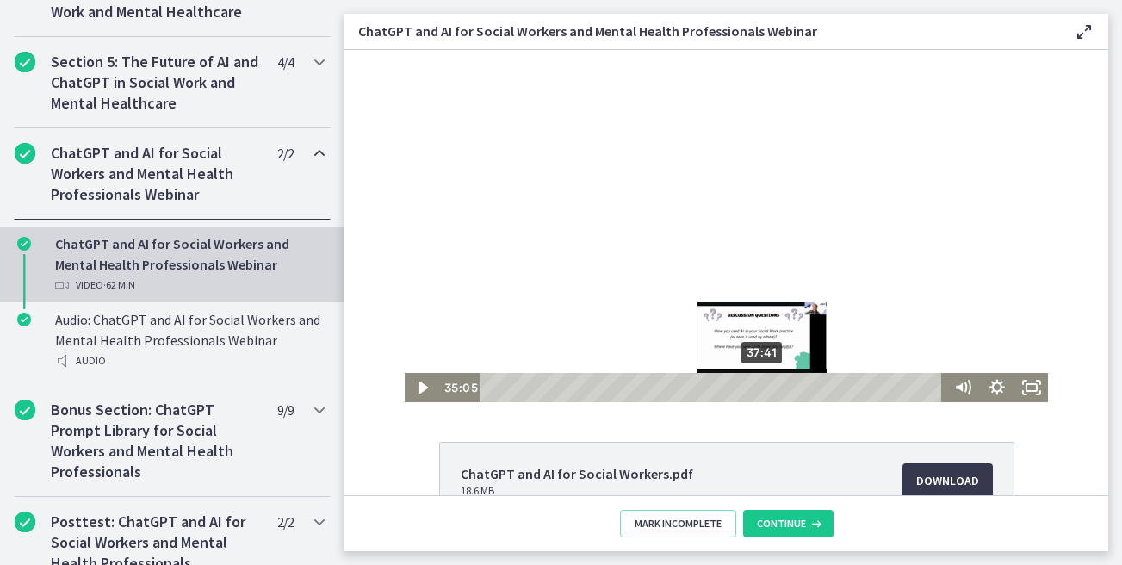
click at [766, 387] on div "37:41" at bounding box center [714, 387] width 449 height 29
click at [783, 387] on div "40:18" at bounding box center [714, 387] width 449 height 29
click at [746, 387] on div "35:12" at bounding box center [714, 387] width 449 height 29
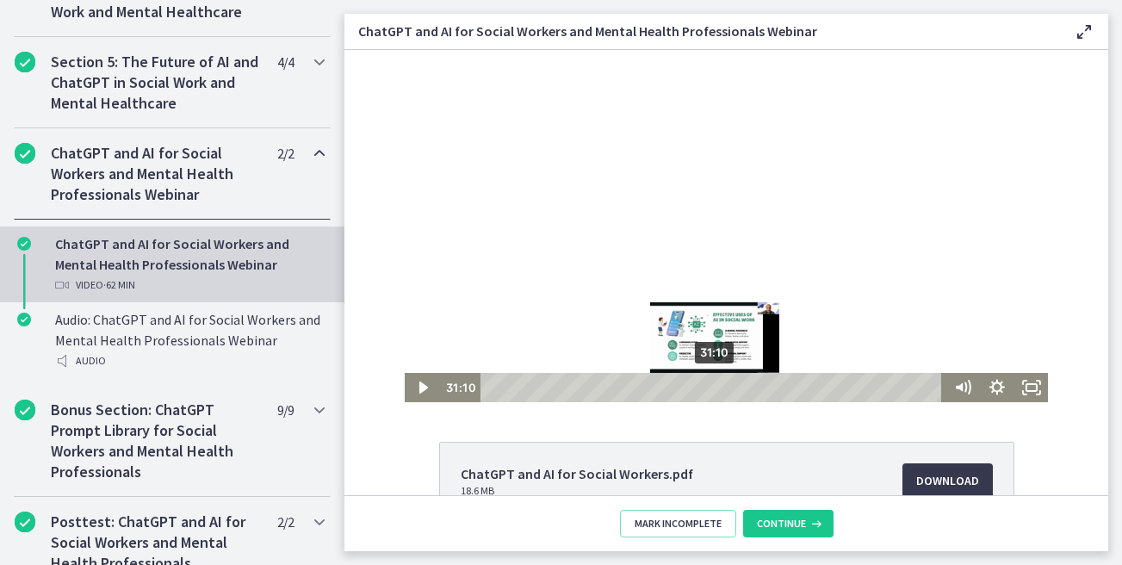
click at [716, 387] on div "31:10" at bounding box center [714, 387] width 449 height 29
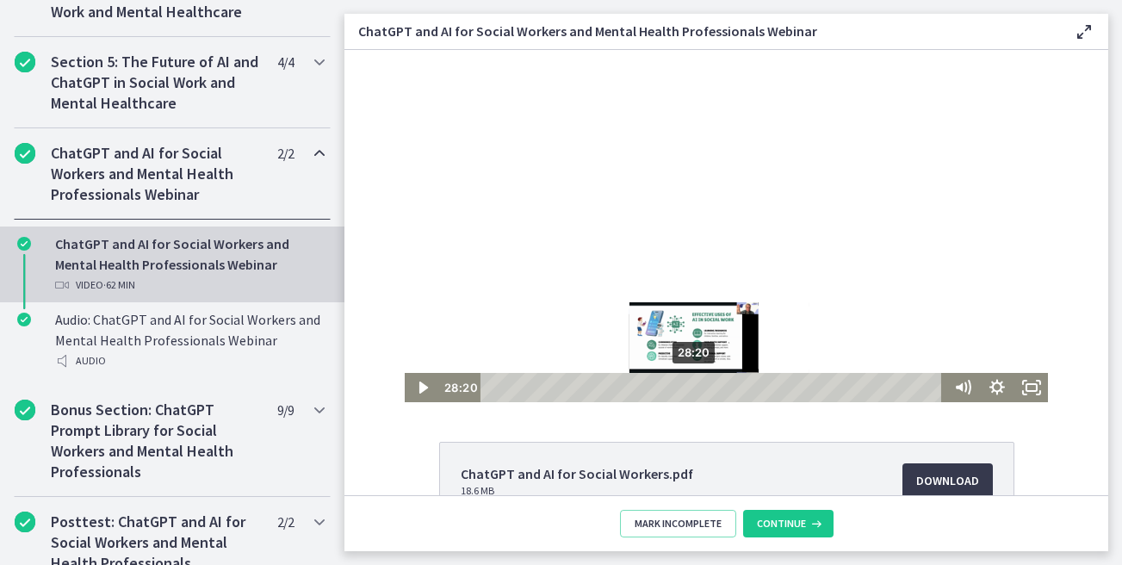
click at [696, 389] on div "28:20" at bounding box center [714, 387] width 449 height 29
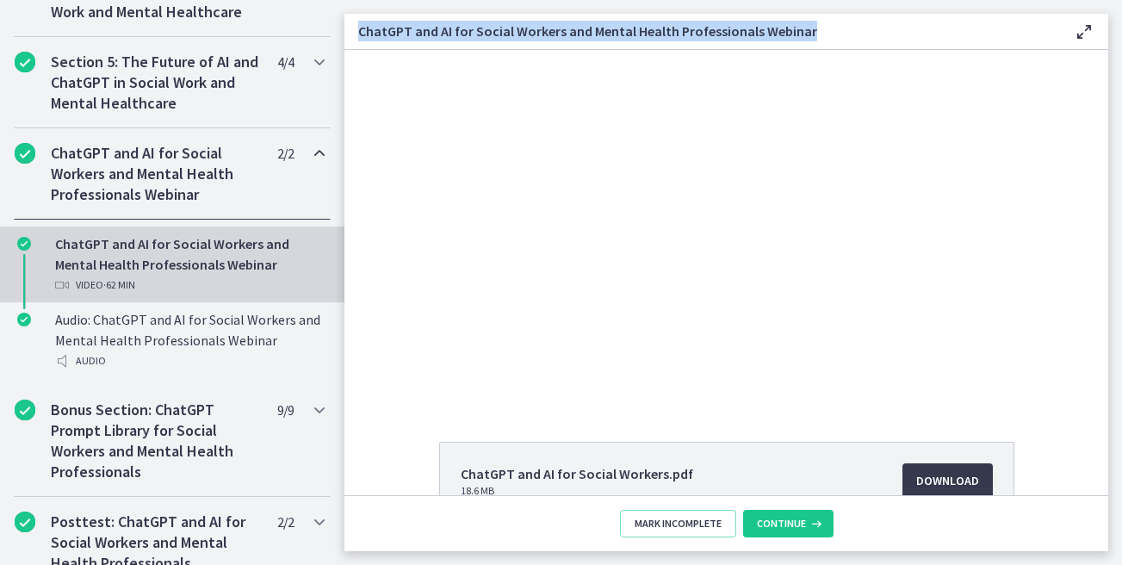
drag, startPoint x: 821, startPoint y: 35, endPoint x: 355, endPoint y: 28, distance: 465.9
click at [355, 28] on div "ChatGPT and AI for Social Workers and Mental Health Professionals Webinar Enabl…" at bounding box center [726, 32] width 764 height 36
copy h3 "ChatGPT and AI for Social Workers and Mental Health Professionals Webinar"
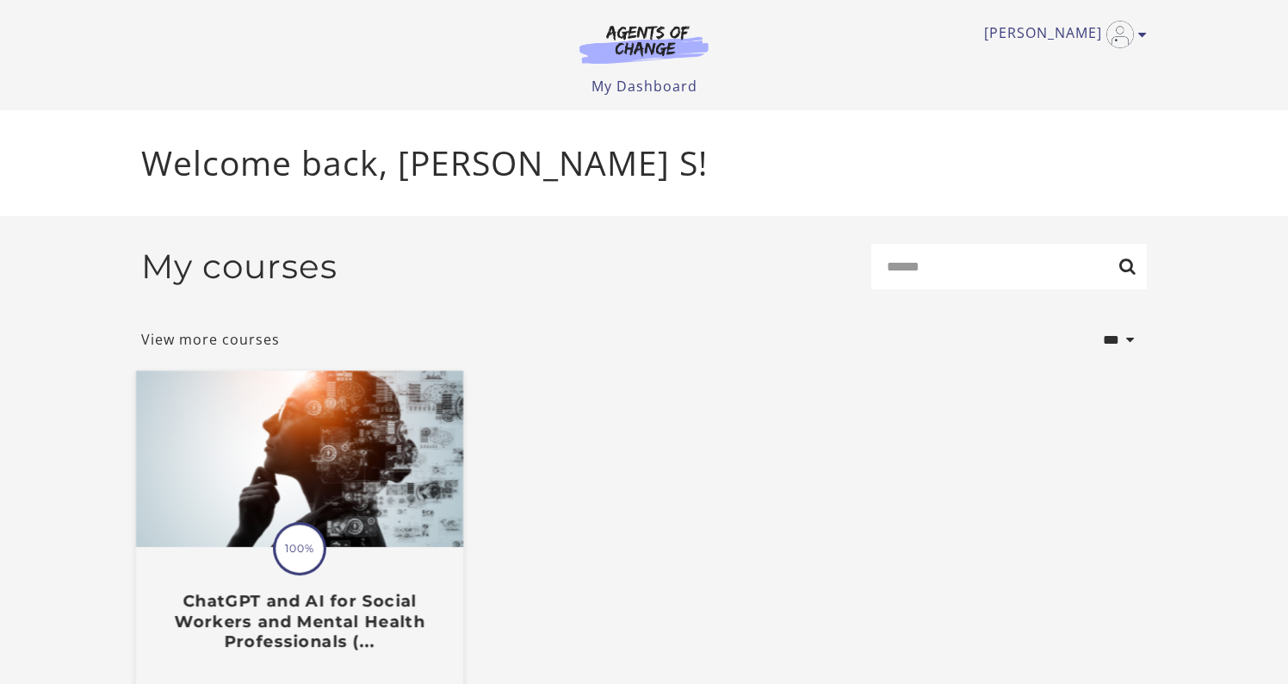
click at [415, 433] on img at bounding box center [299, 459] width 327 height 177
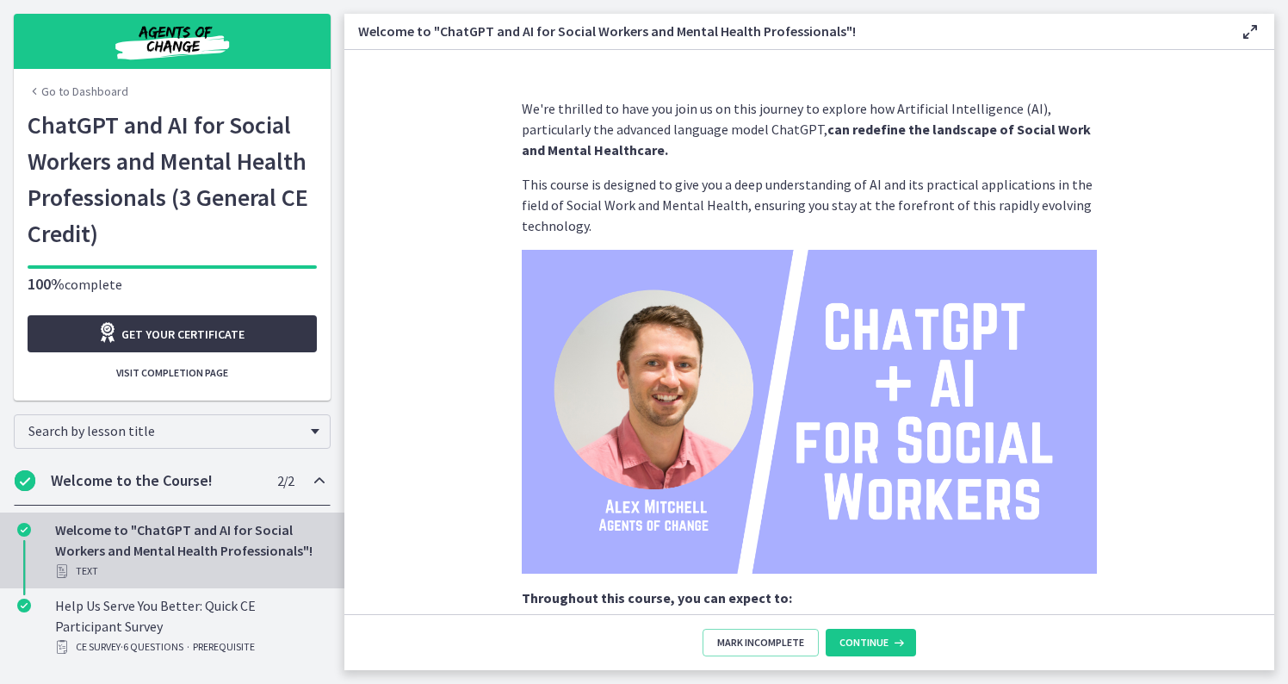
click at [193, 340] on span "Get your certificate" at bounding box center [182, 334] width 123 height 21
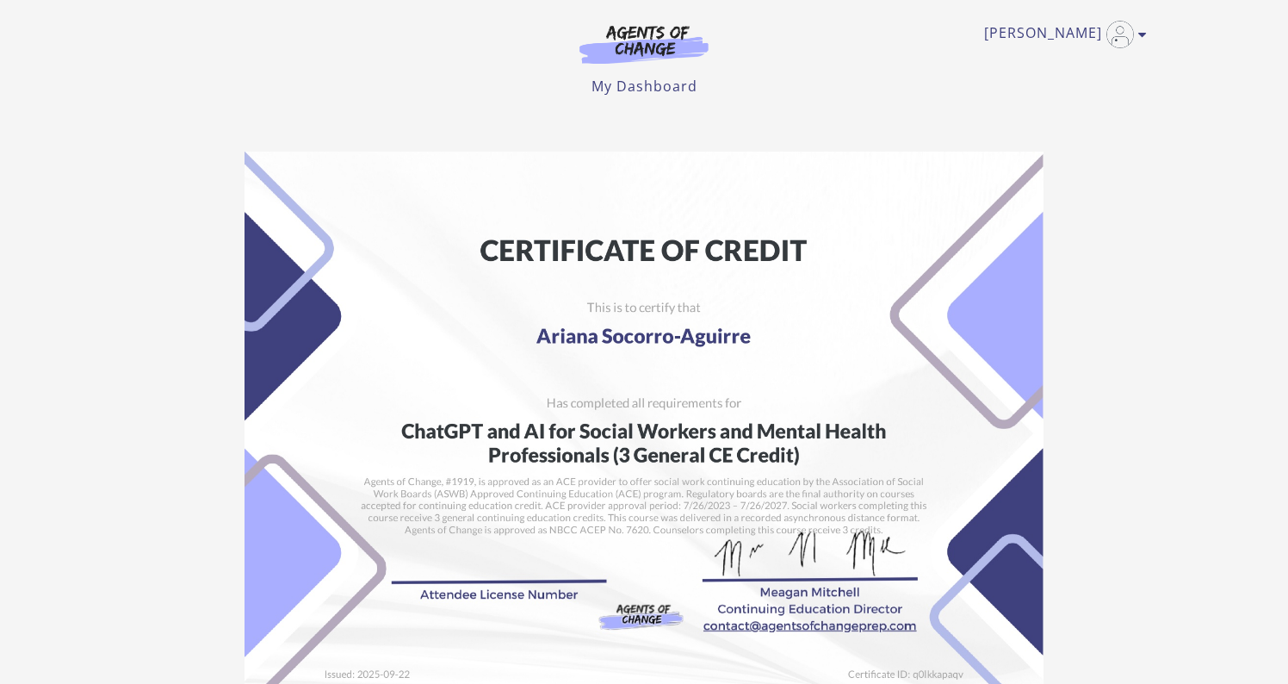
click at [1233, 123] on main "Student: [PERSON_NAME] School: Agents of Change Course: ChatGPT and AI for Soci…" at bounding box center [644, 529] width 1288 height 838
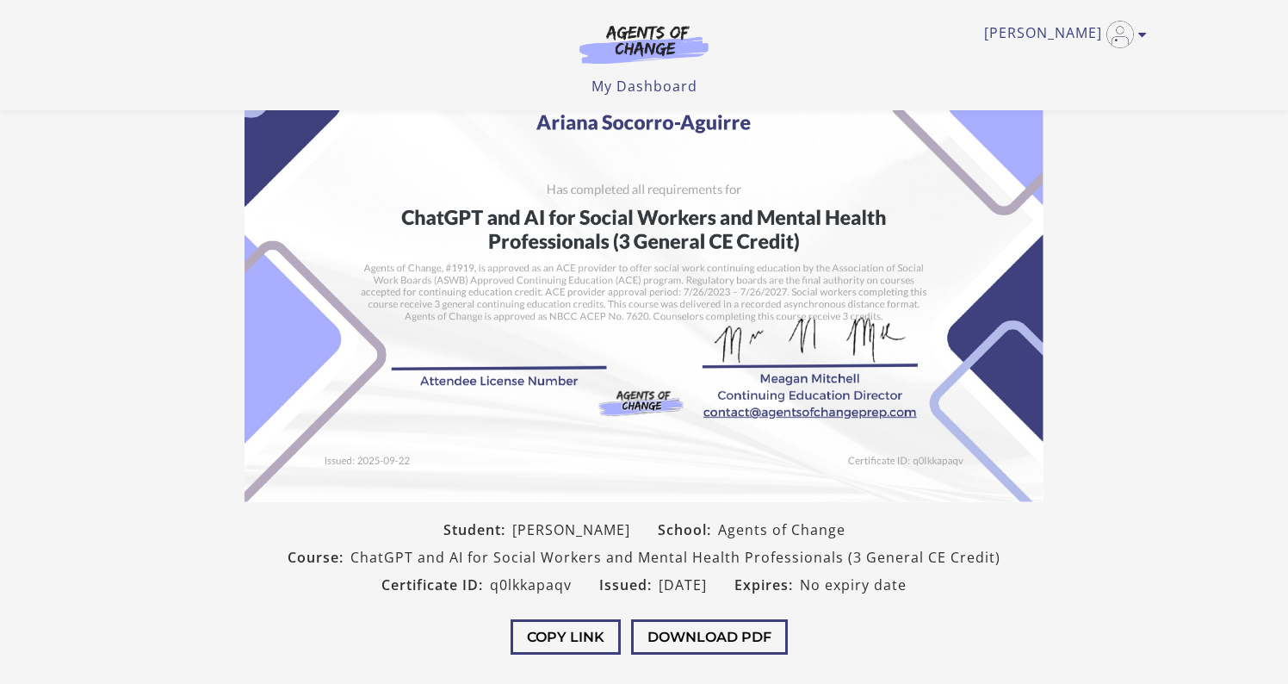
scroll to position [138, 0]
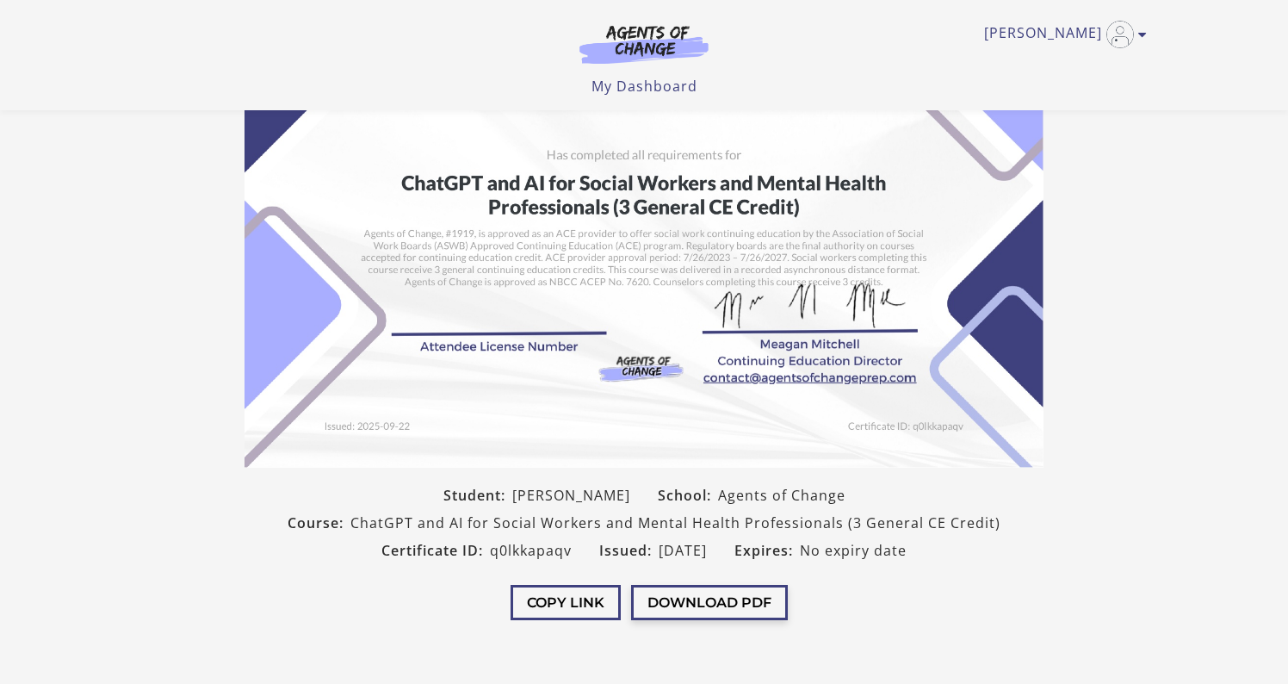
click at [757, 592] on button "Download PDF" at bounding box center [709, 602] width 157 height 35
